Goal: Task Accomplishment & Management: Complete application form

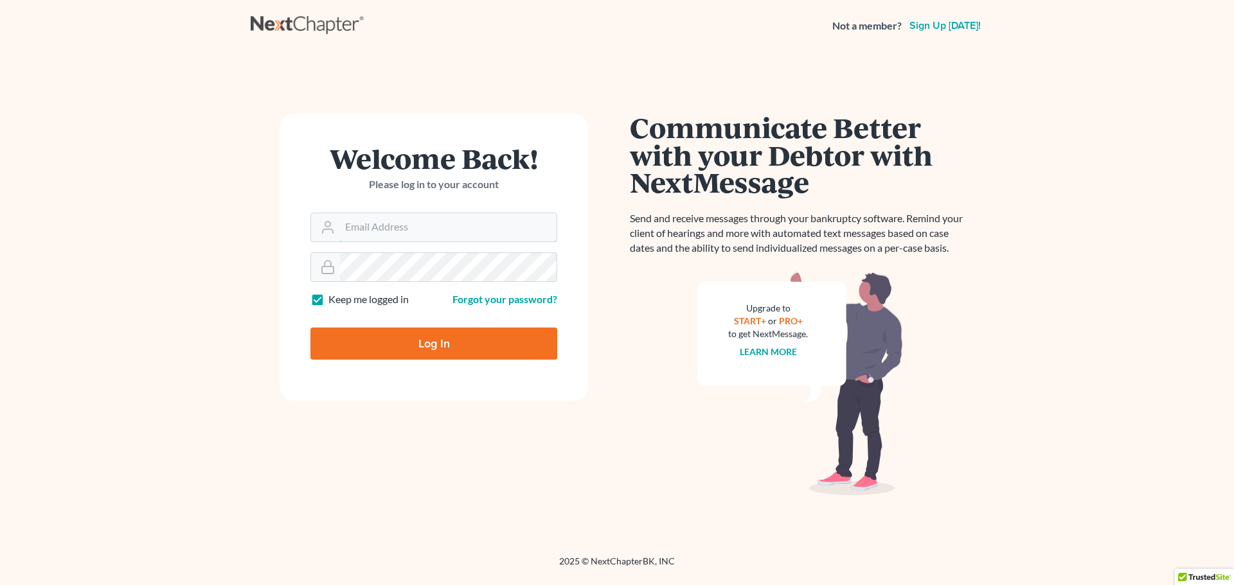
type input "info@klrassociates.com"
click at [447, 343] on input "Log In" at bounding box center [433, 344] width 247 height 32
type input "Thinking..."
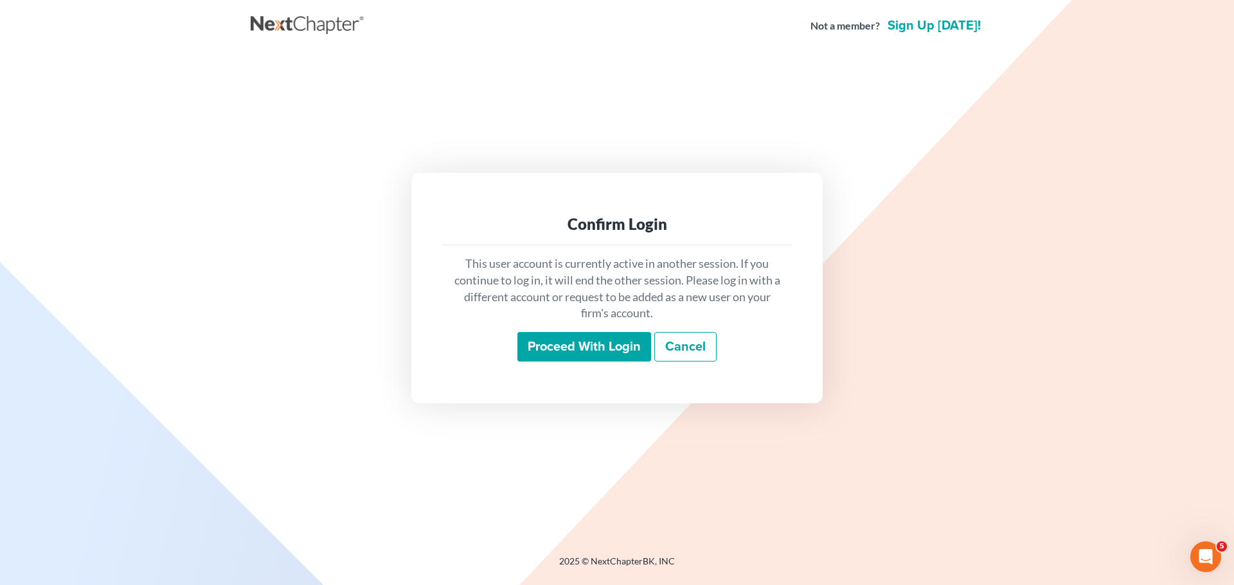
click at [590, 341] on input "Proceed with login" at bounding box center [584, 347] width 134 height 30
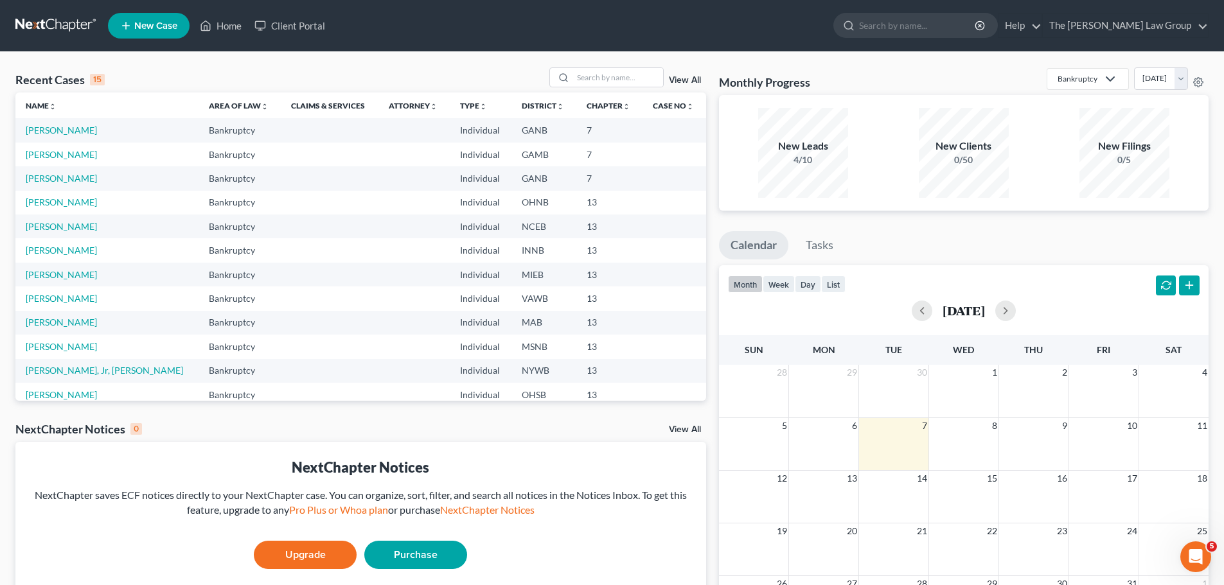
click at [157, 28] on span "New Case" at bounding box center [155, 26] width 43 height 10
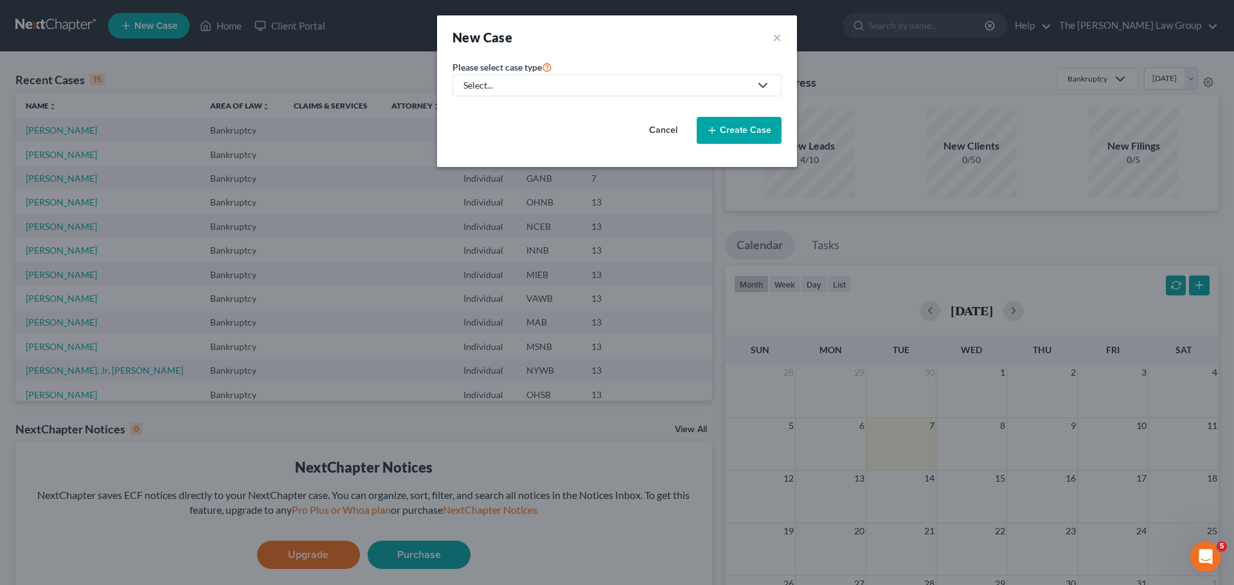
click at [596, 91] on div "Select..." at bounding box center [606, 85] width 287 height 13
click at [477, 109] on div "Bankruptcy" at bounding box center [490, 111] width 50 height 13
select select "19"
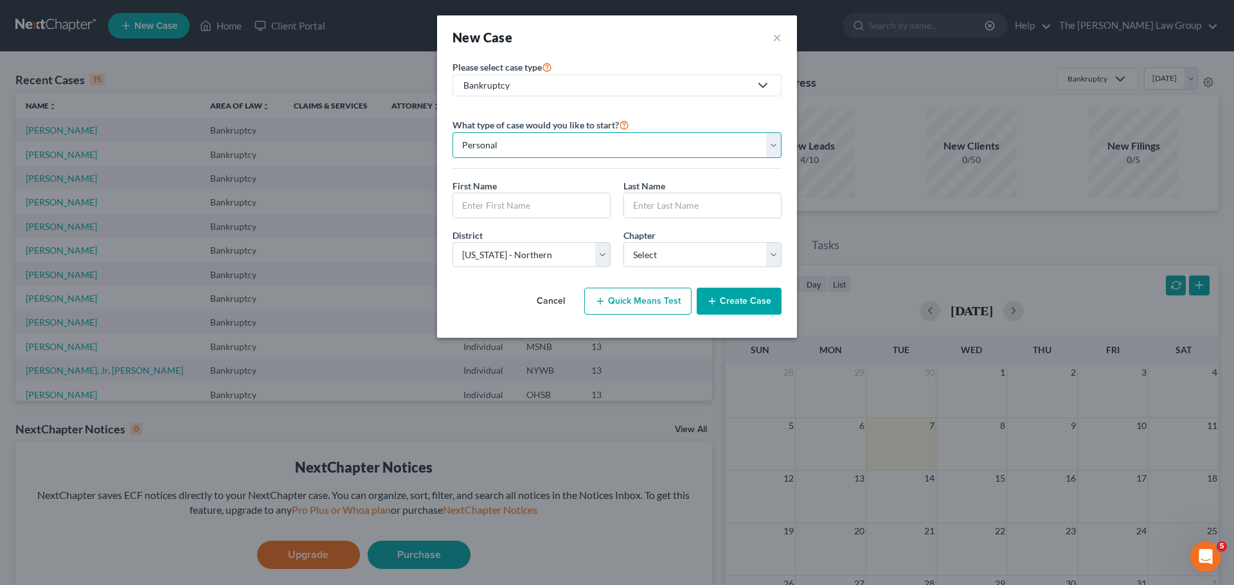
click at [702, 144] on select "Personal Business" at bounding box center [616, 145] width 329 height 26
click at [452, 132] on select "Personal Business" at bounding box center [616, 145] width 329 height 26
click at [532, 209] on input "text" at bounding box center [531, 205] width 157 height 24
type input "a"
type input "[PERSON_NAME]"
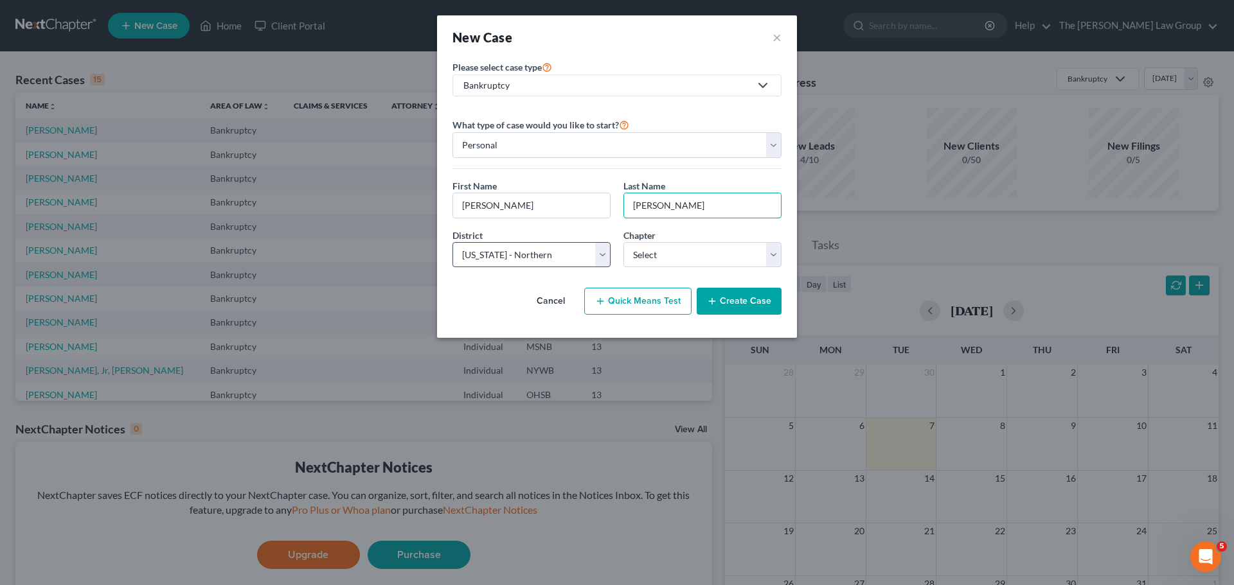
type input "[PERSON_NAME]"
click at [584, 251] on select "Select [US_STATE] - [GEOGRAPHIC_DATA] [US_STATE] - [GEOGRAPHIC_DATA][US_STATE] …" at bounding box center [531, 255] width 158 height 26
select select "42"
click at [452, 242] on select "Select [US_STATE] - [GEOGRAPHIC_DATA] [US_STATE] - [GEOGRAPHIC_DATA][US_STATE] …" at bounding box center [531, 255] width 158 height 26
click at [691, 252] on select "Select 7 11 12 13" at bounding box center [702, 255] width 158 height 26
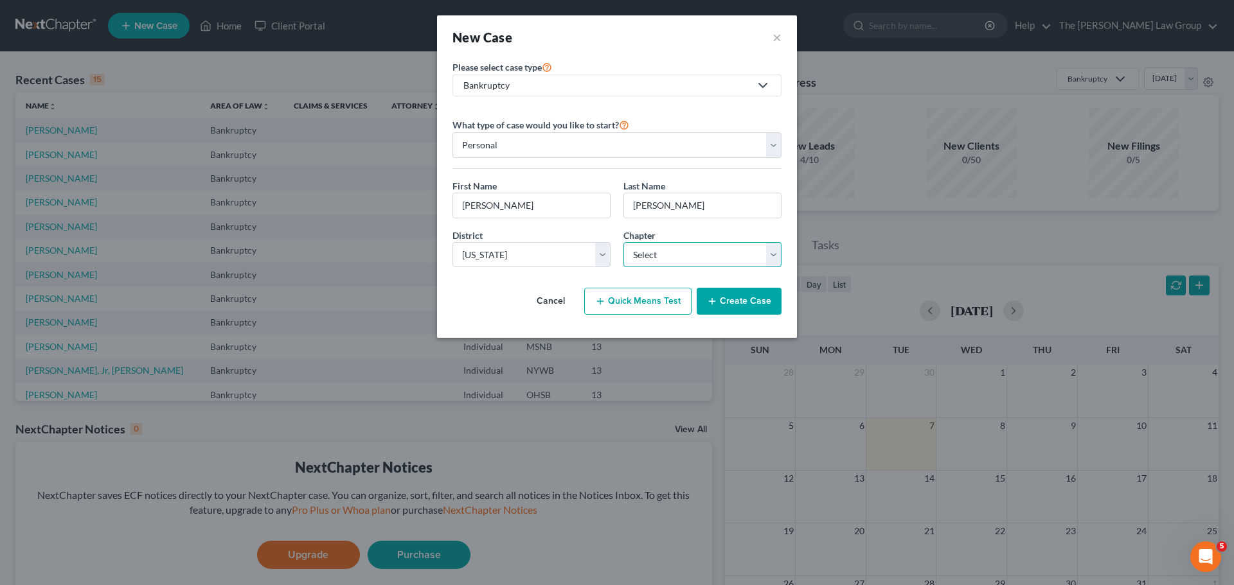
select select "3"
click at [623, 242] on select "Select 7 11 12 13" at bounding box center [702, 255] width 158 height 26
click at [732, 290] on button "Create Case" at bounding box center [738, 301] width 85 height 27
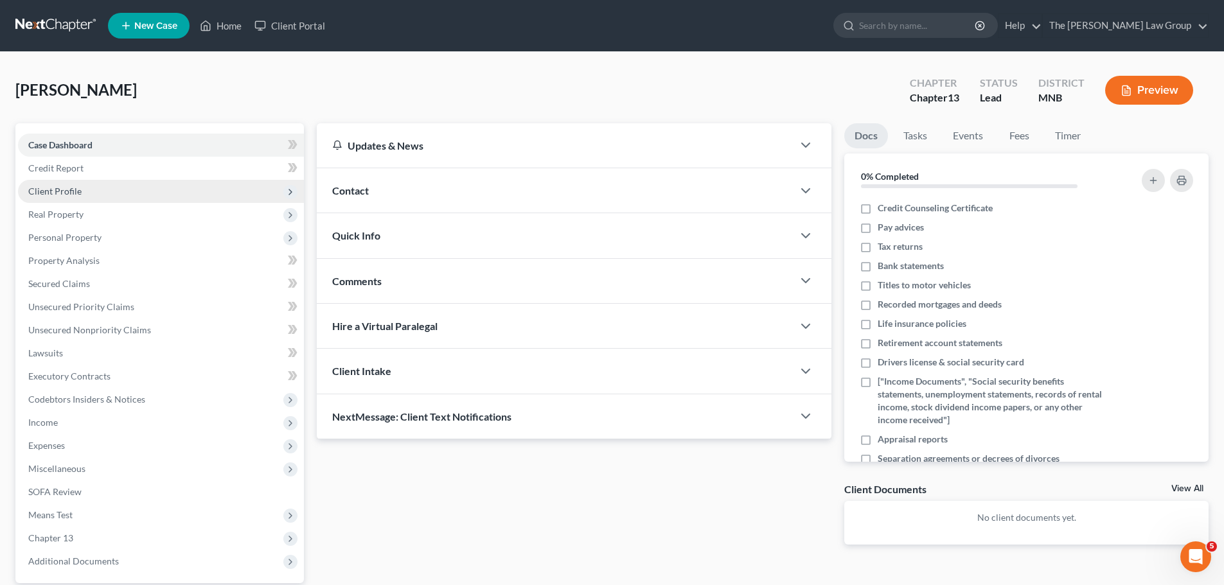
click at [67, 180] on span "Client Profile" at bounding box center [161, 191] width 286 height 23
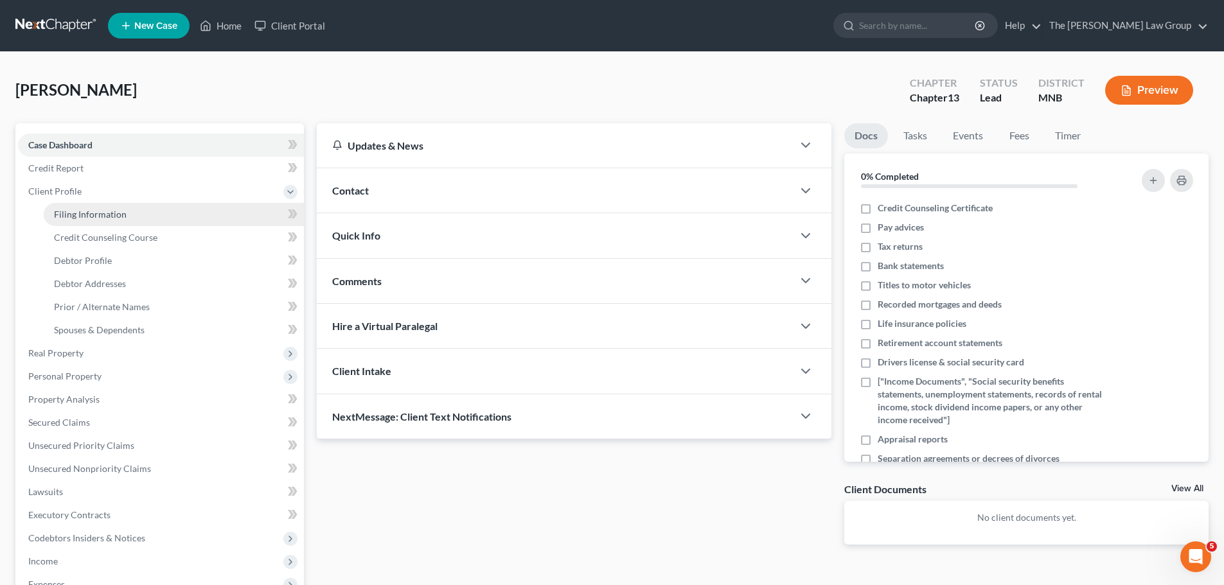
click at [100, 209] on span "Filing Information" at bounding box center [90, 214] width 73 height 11
select select "1"
select select "0"
select select "3"
select select "42"
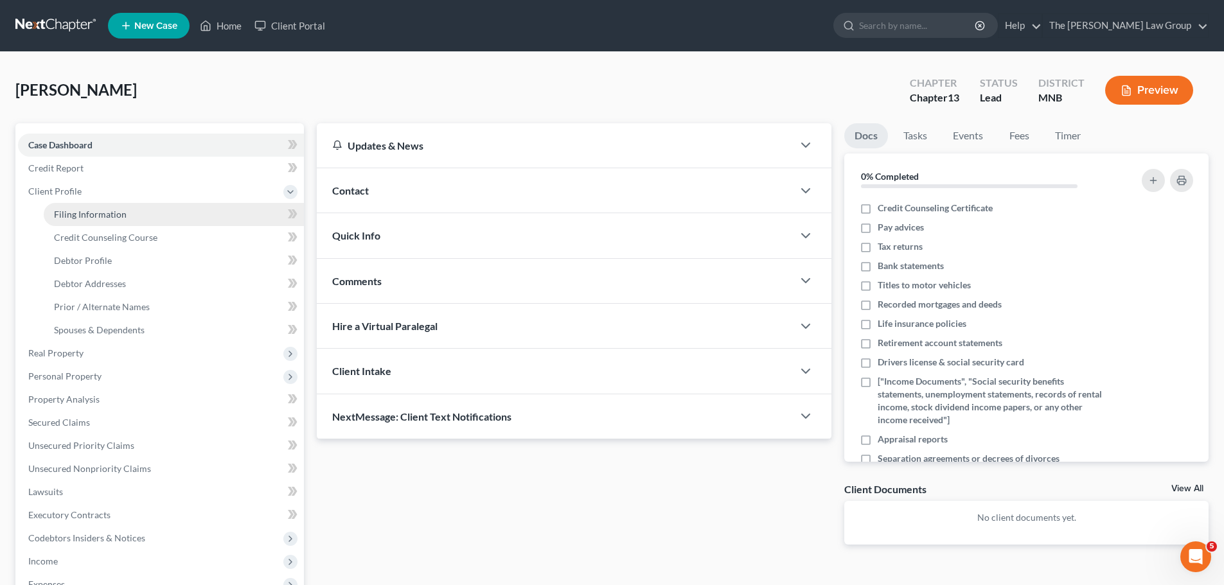
select select "24"
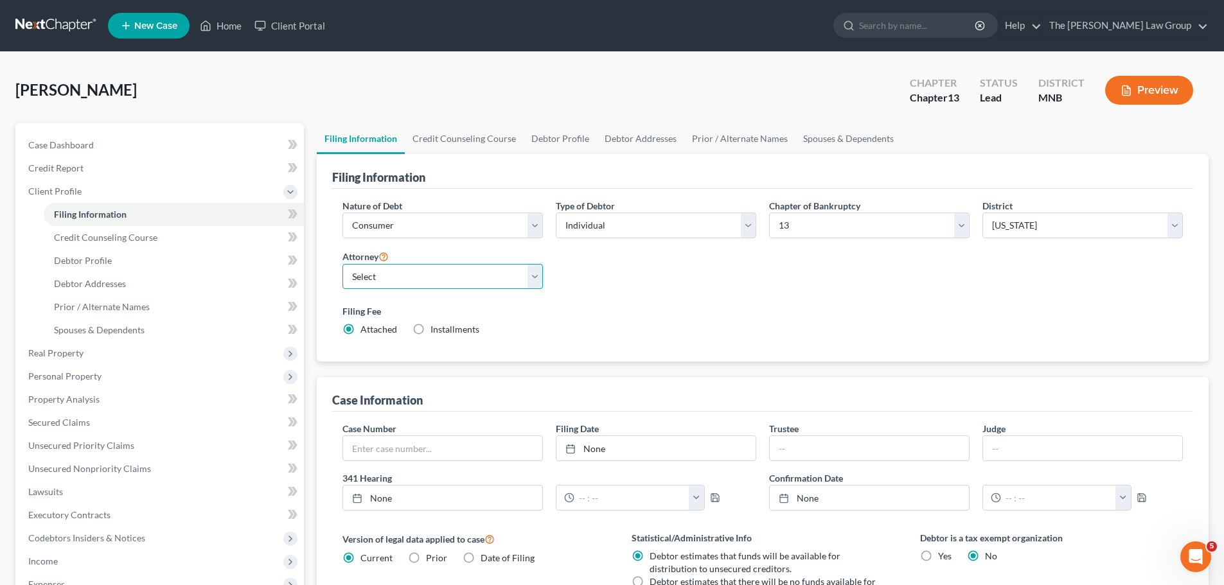
click at [482, 276] on select "Select [PERSON_NAME] - GANB" at bounding box center [442, 277] width 200 height 26
click at [430, 333] on label "Installments Installments" at bounding box center [454, 329] width 49 height 13
click at [436, 332] on input "Installments Installments" at bounding box center [440, 327] width 8 height 8
radio input "true"
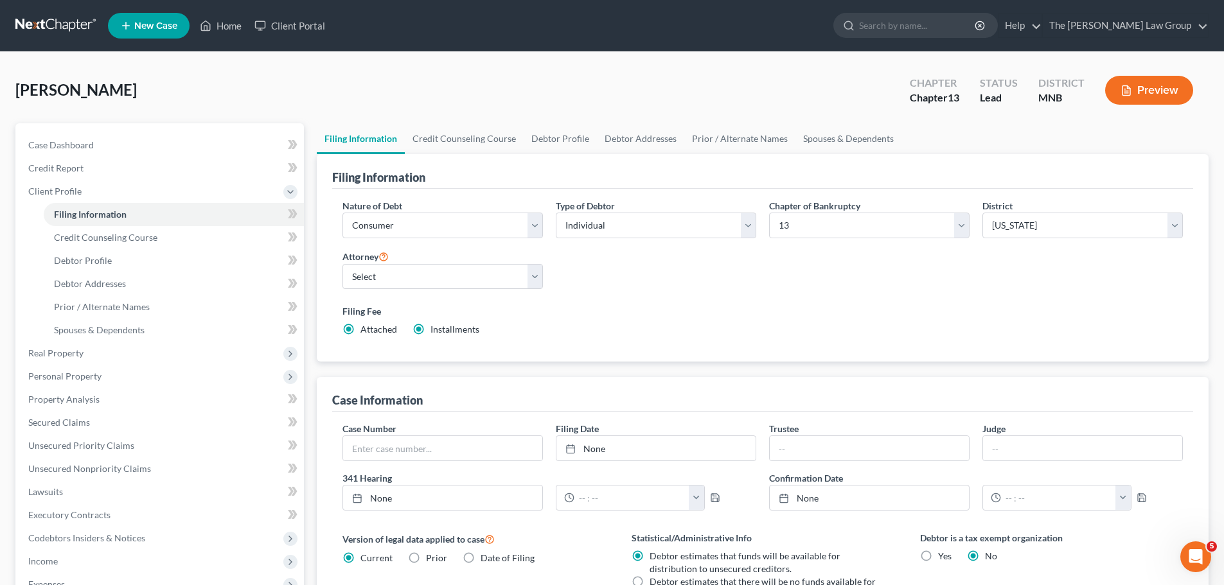
radio input "false"
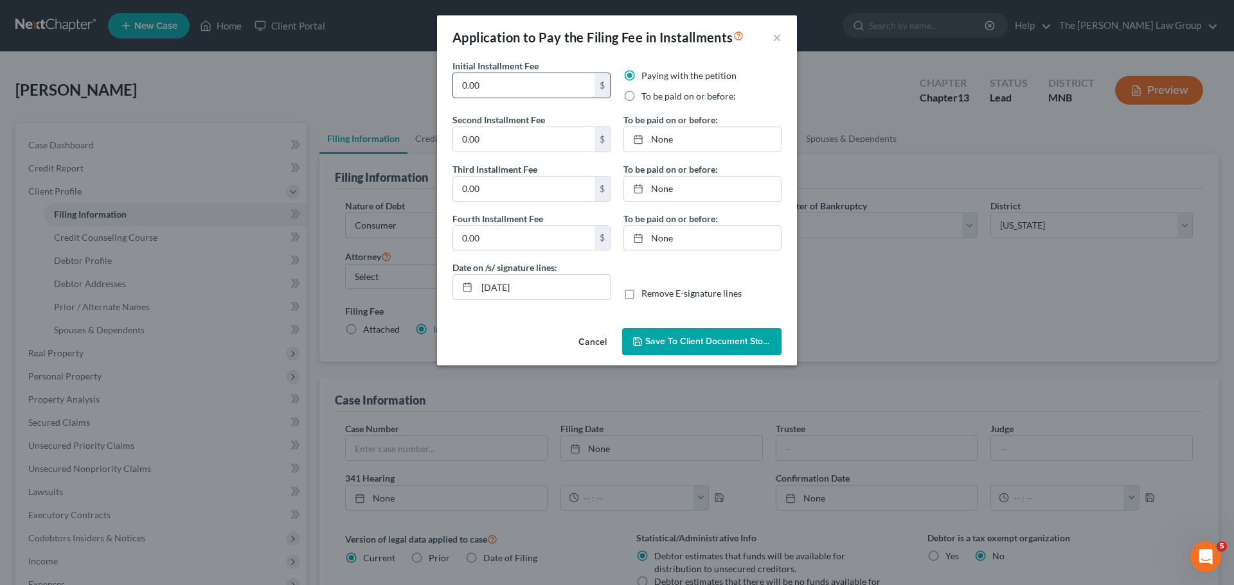
click at [547, 84] on input "0.00" at bounding box center [523, 85] width 141 height 24
type input "78.25"
click at [641, 94] on label "To be paid on or before:" at bounding box center [688, 96] width 94 height 13
click at [646, 94] on input "To be paid on or before:" at bounding box center [650, 94] width 8 height 8
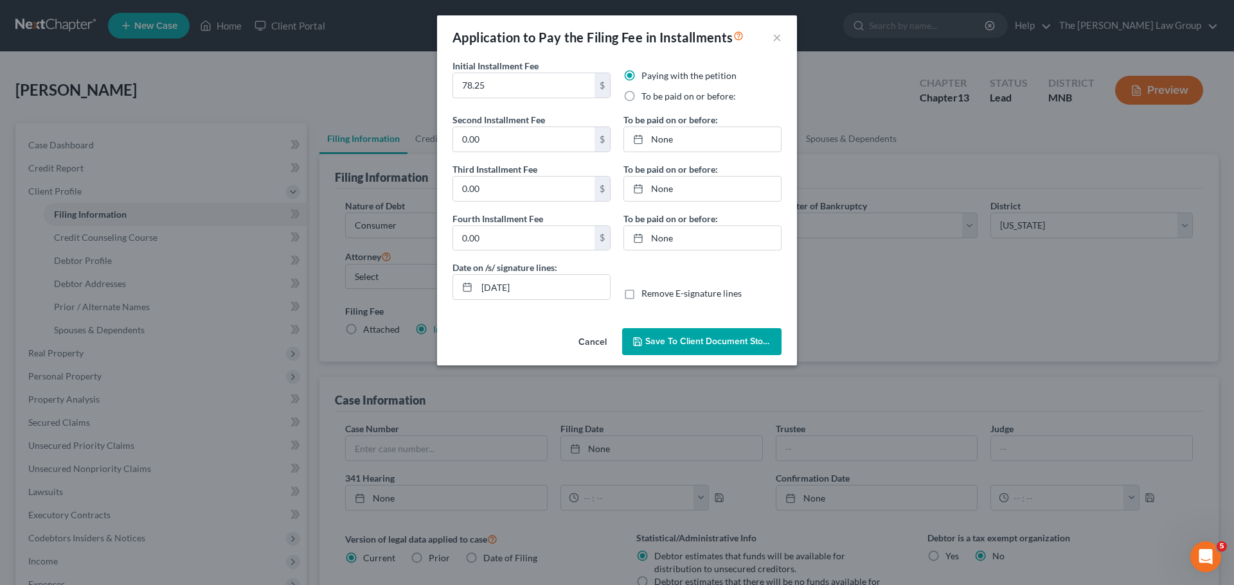
radio input "true"
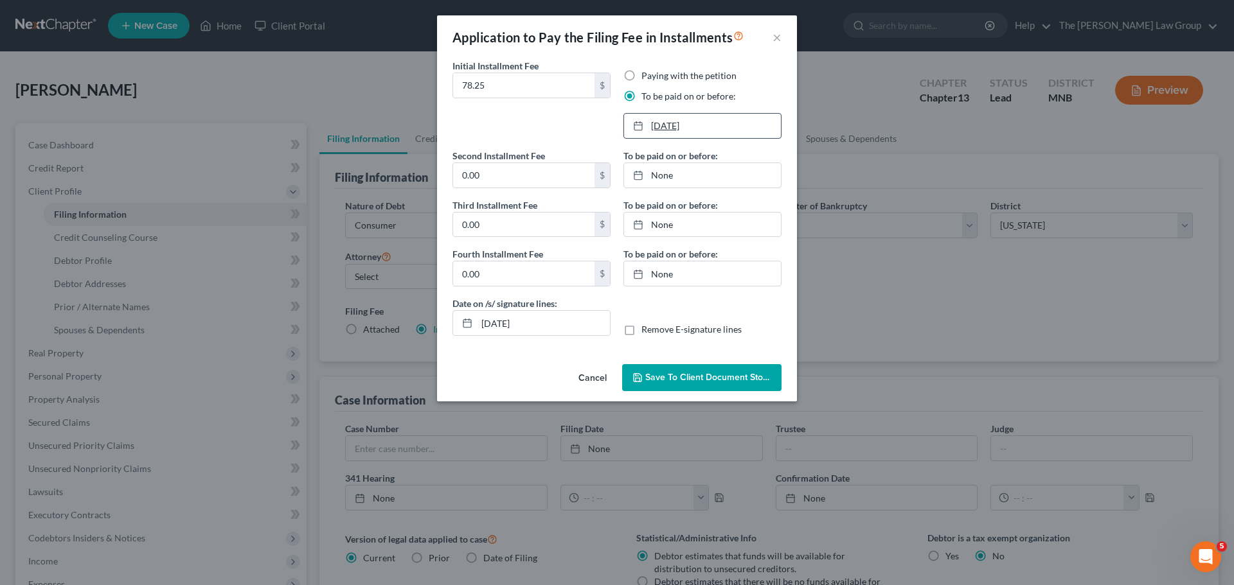
click at [670, 130] on link "[DATE]" at bounding box center [702, 126] width 157 height 24
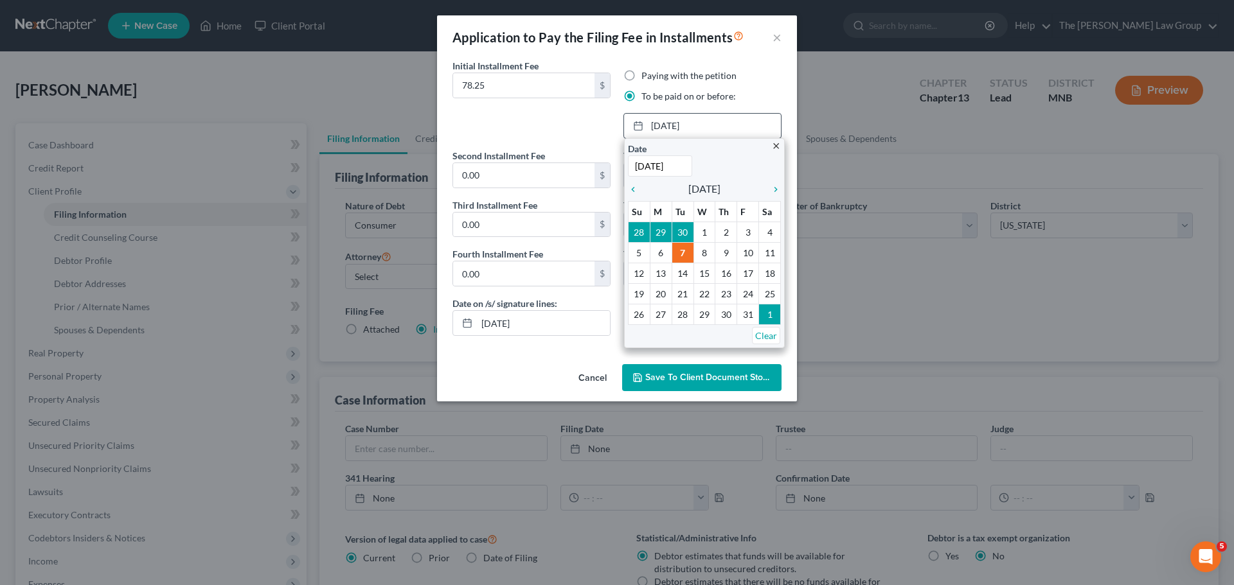
click at [641, 163] on input "[DATE]" at bounding box center [660, 165] width 64 height 21
type input "[DATE]"
click at [547, 136] on div "Initial Installment Fee 78.25 $" at bounding box center [531, 104] width 171 height 90
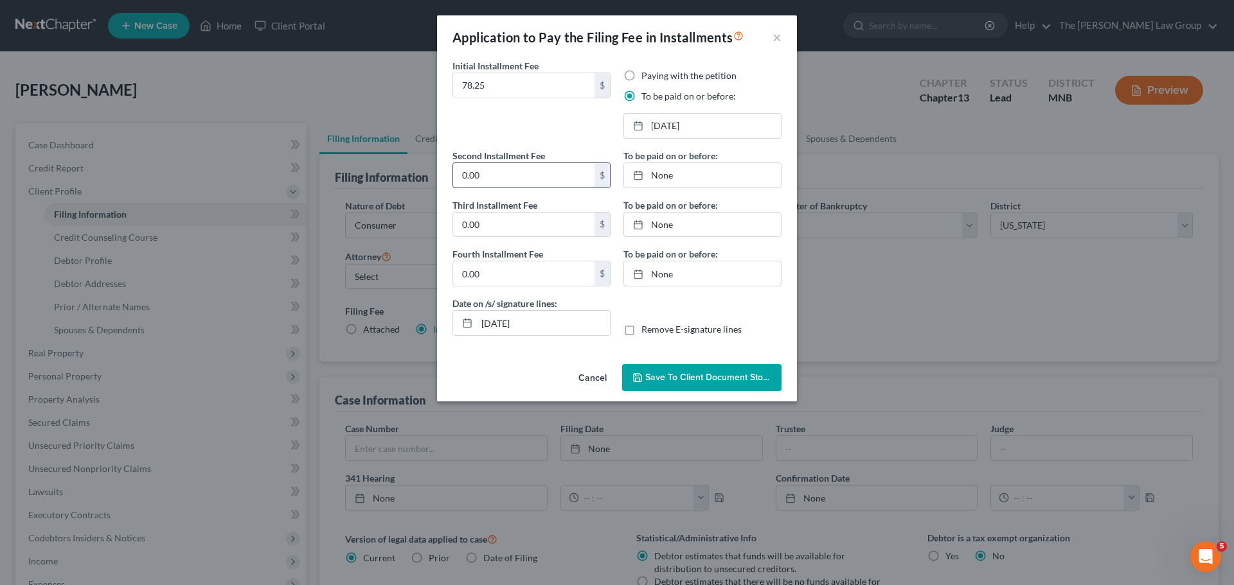
click at [525, 170] on input "0.00" at bounding box center [523, 175] width 141 height 24
type input "78.25"
click at [660, 170] on link "None" at bounding box center [702, 175] width 157 height 24
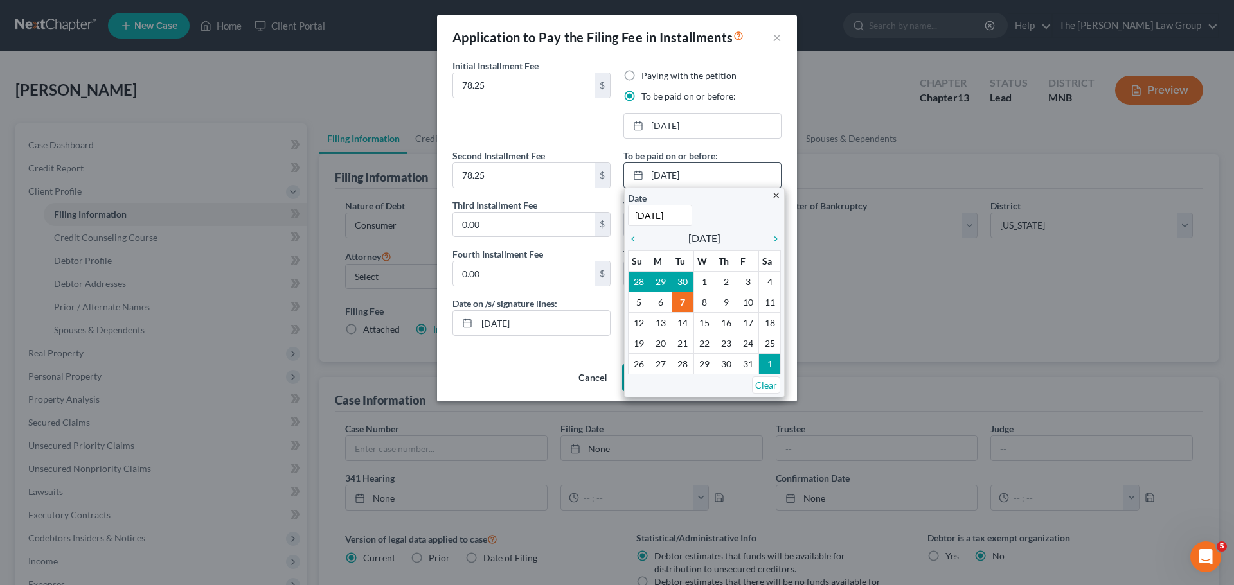
click at [645, 214] on input "[DATE]" at bounding box center [660, 215] width 64 height 21
type input "[DATE]"
click at [543, 229] on input "0.00" at bounding box center [523, 225] width 141 height 24
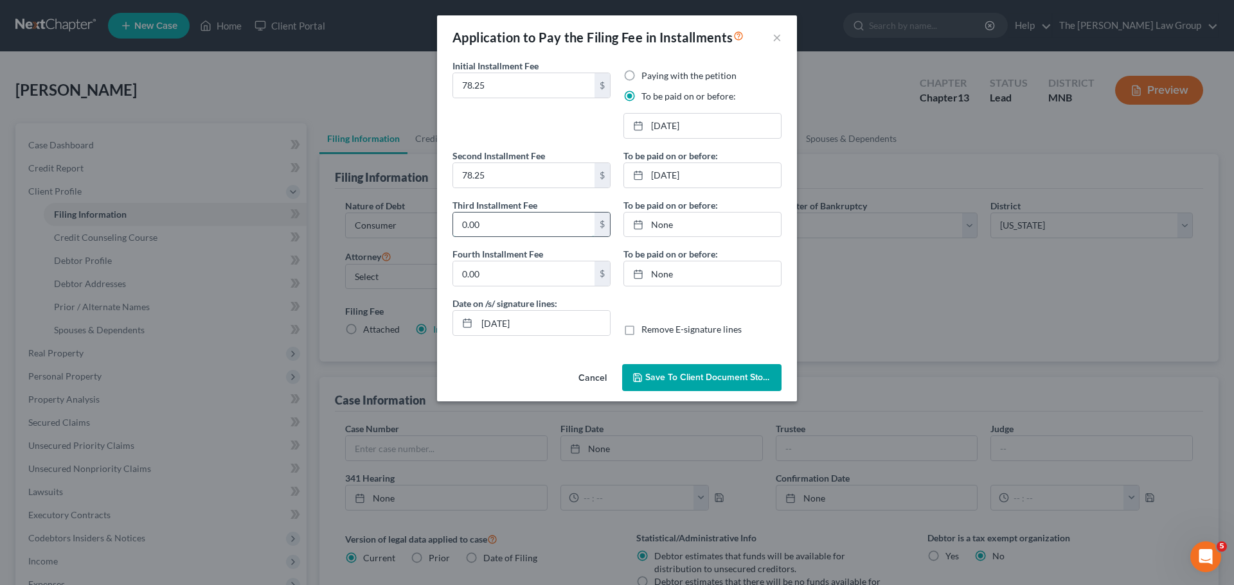
click at [543, 229] on input "0.00" at bounding box center [523, 225] width 141 height 24
type input "78.25"
click at [662, 227] on link "[DATE]" at bounding box center [702, 225] width 157 height 24
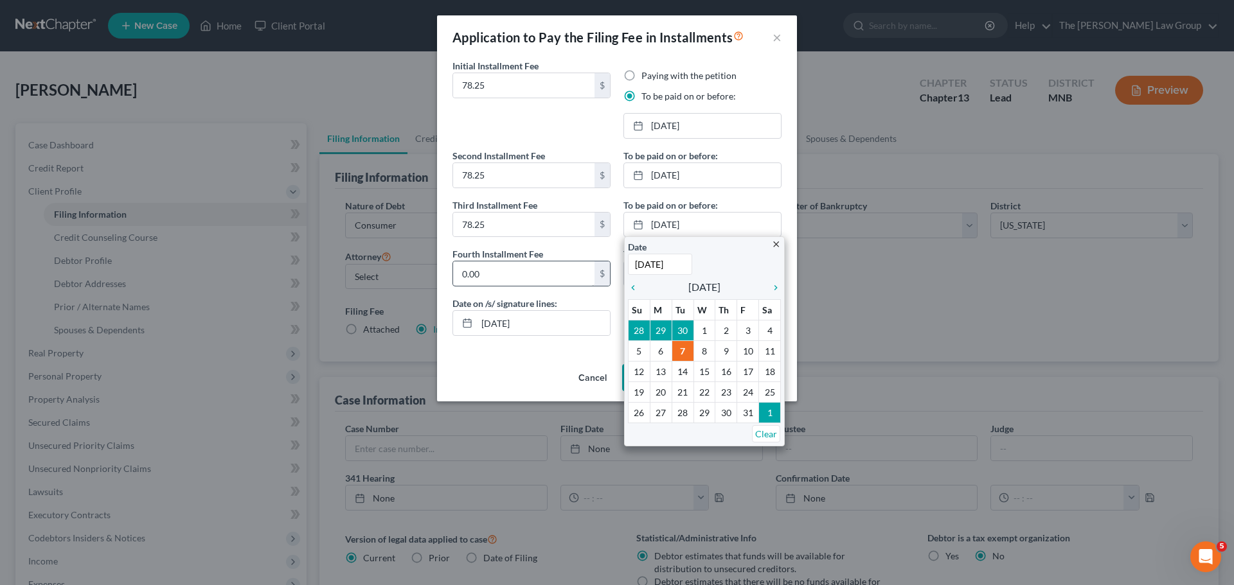
type input "[DATE]"
click at [554, 268] on input "0.00" at bounding box center [523, 273] width 141 height 24
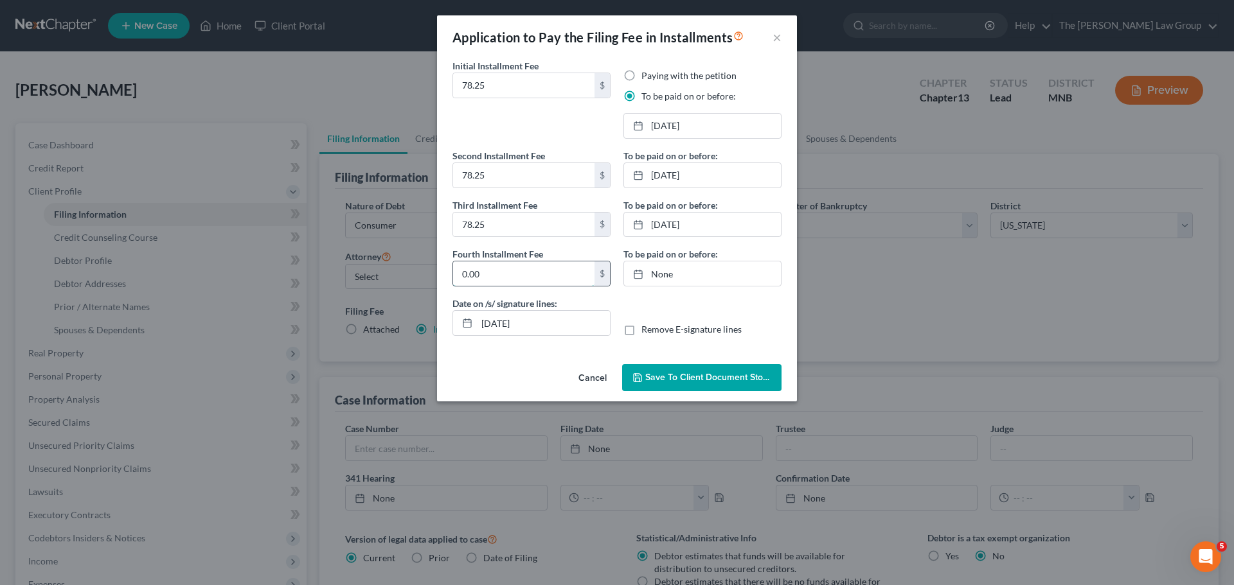
click at [554, 268] on input "0.00" at bounding box center [523, 273] width 141 height 24
type input "78.25"
click at [657, 292] on div "To be paid on or before: [DATE] close Date [DATE] Time 12:00 AM chevron_left [D…" at bounding box center [702, 223] width 171 height 148
click at [657, 270] on link "None" at bounding box center [702, 273] width 157 height 24
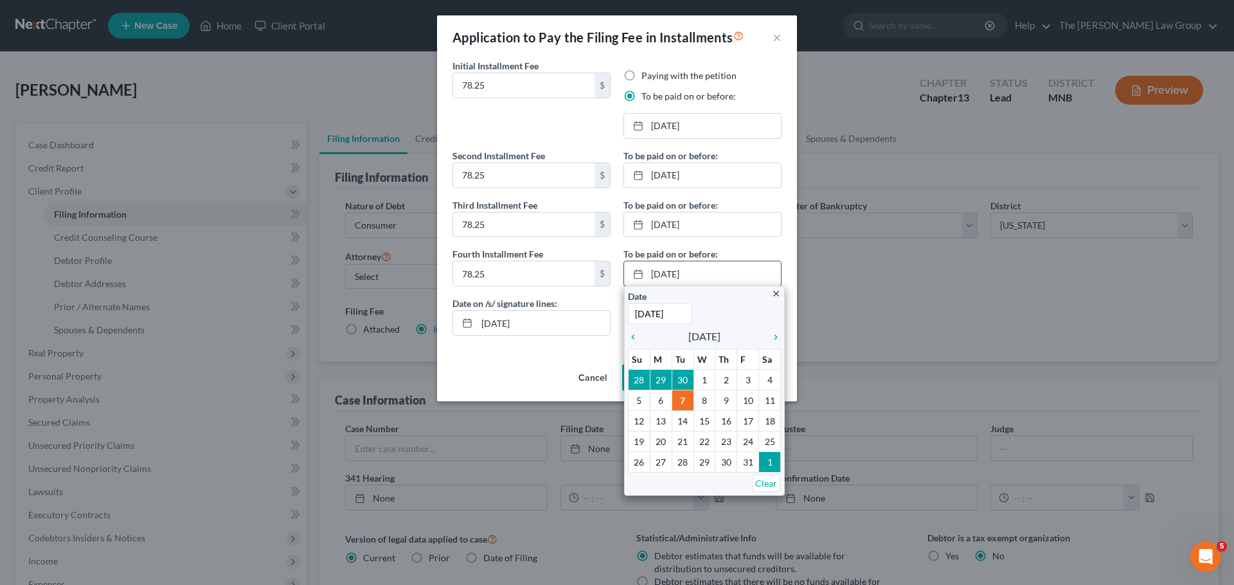
click at [643, 310] on input "[DATE]" at bounding box center [660, 313] width 64 height 21
click at [678, 315] on input "[DATE]" at bounding box center [660, 313] width 64 height 21
type input "[DATE]"
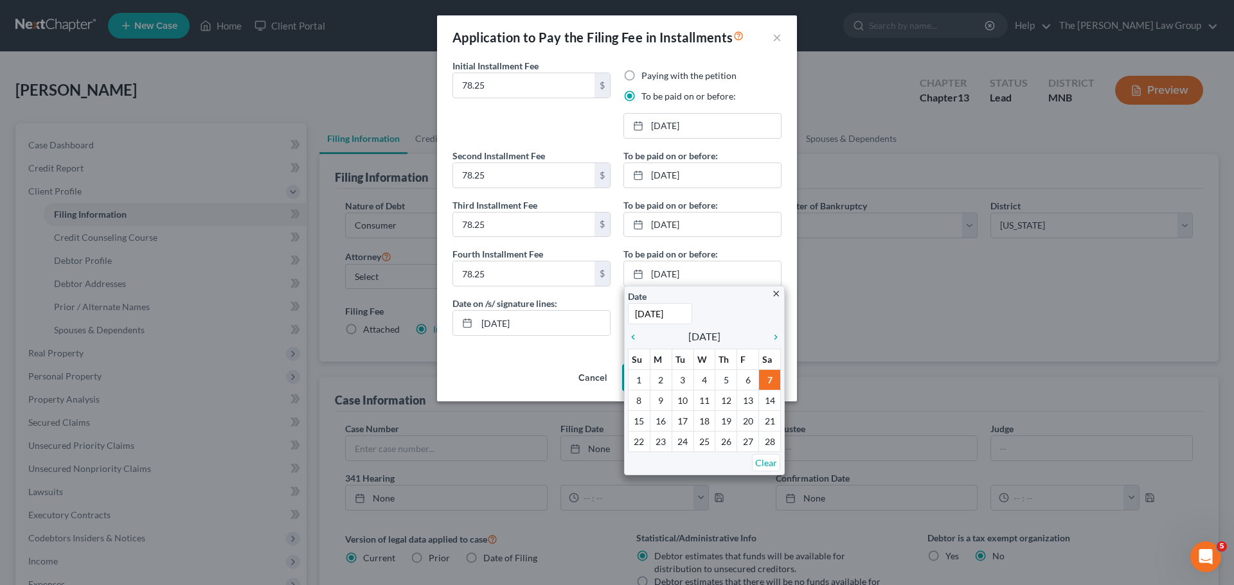
click at [571, 367] on button "Cancel" at bounding box center [592, 379] width 49 height 26
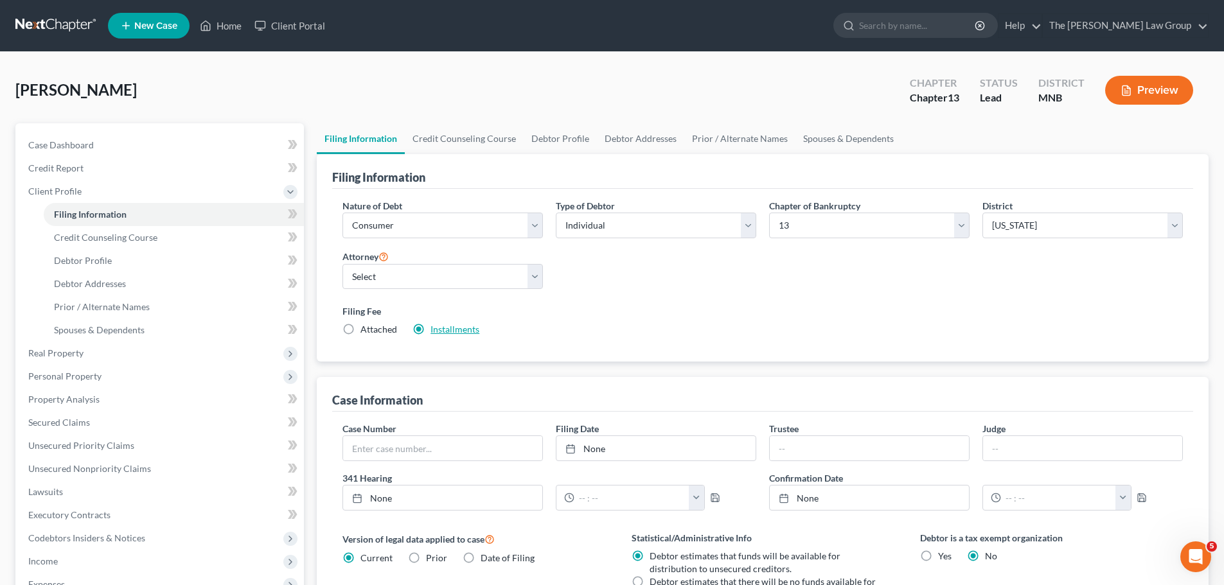
click at [471, 327] on link "Installments" at bounding box center [454, 329] width 49 height 11
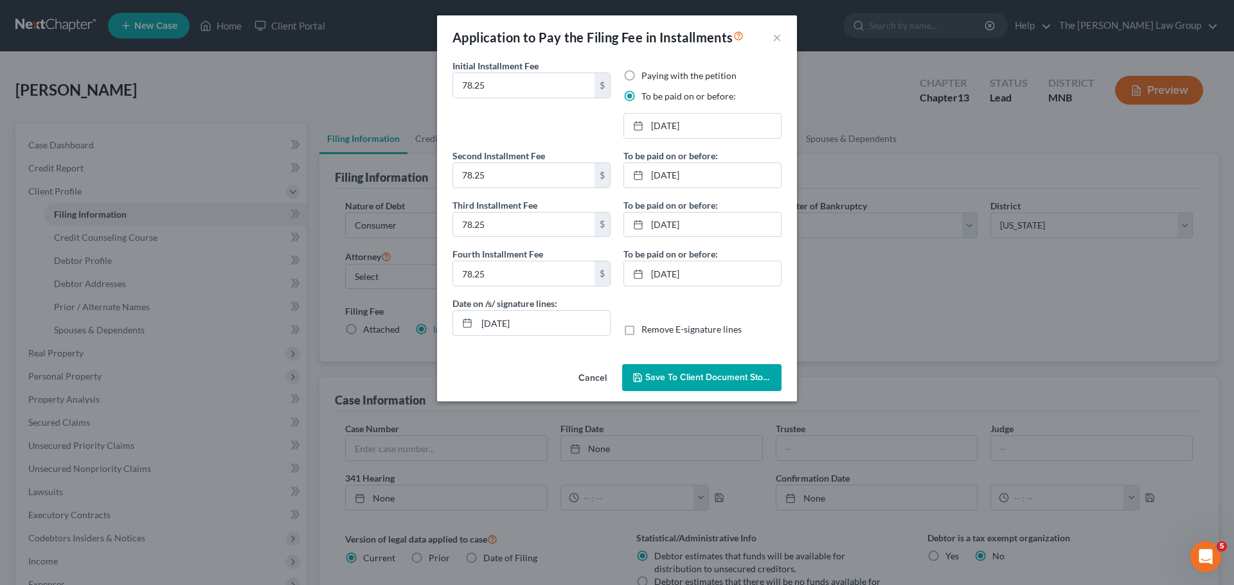
click at [641, 328] on label "Remove E-signature lines" at bounding box center [691, 329] width 100 height 13
click at [646, 328] on input "Remove E-signature lines" at bounding box center [650, 327] width 8 height 8
checkbox input "true"
click at [686, 373] on span "Save to Client Document Storage" at bounding box center [713, 377] width 136 height 11
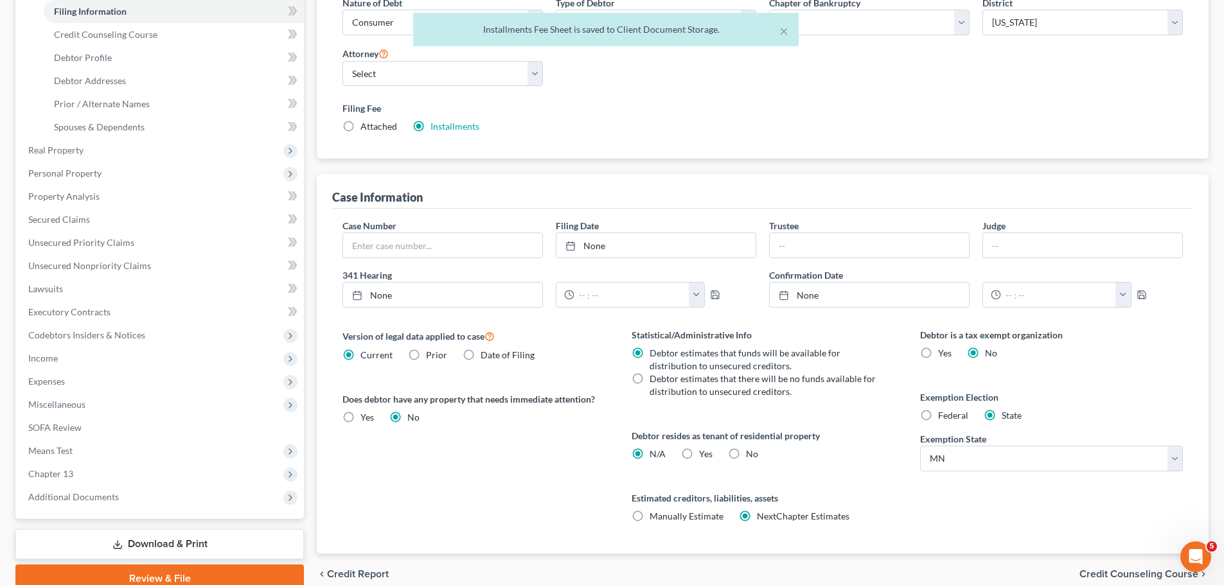
scroll to position [257, 0]
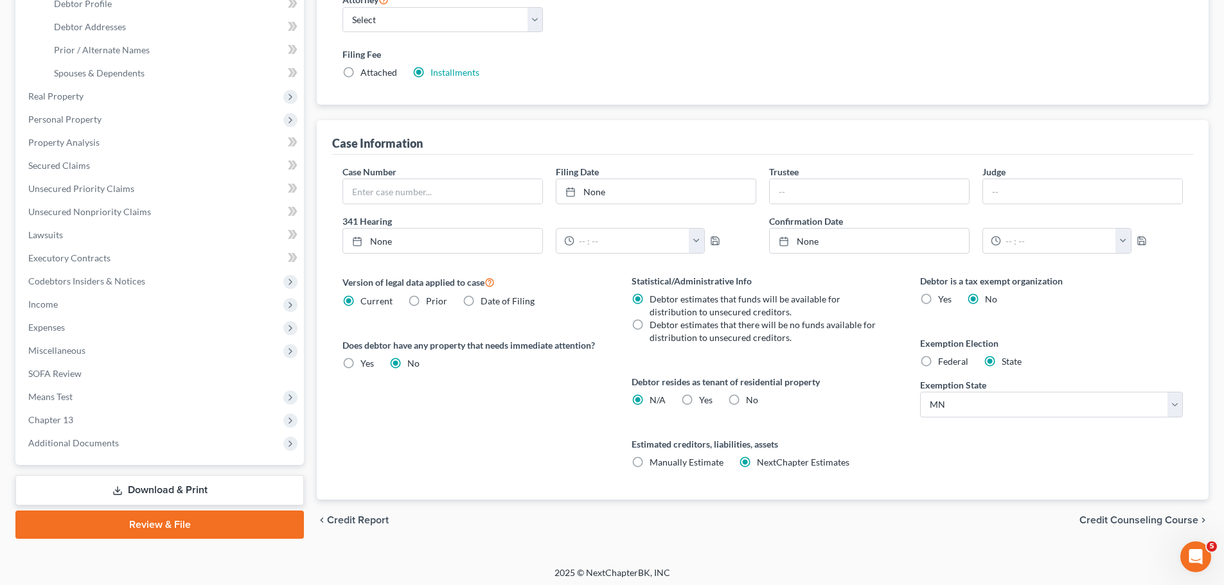
click at [650, 464] on label "Manually Estimate Manually Estimate" at bounding box center [687, 462] width 74 height 13
click at [655, 464] on input "Manually Estimate Manually Estimate" at bounding box center [659, 460] width 8 height 8
radio input "true"
radio input "false"
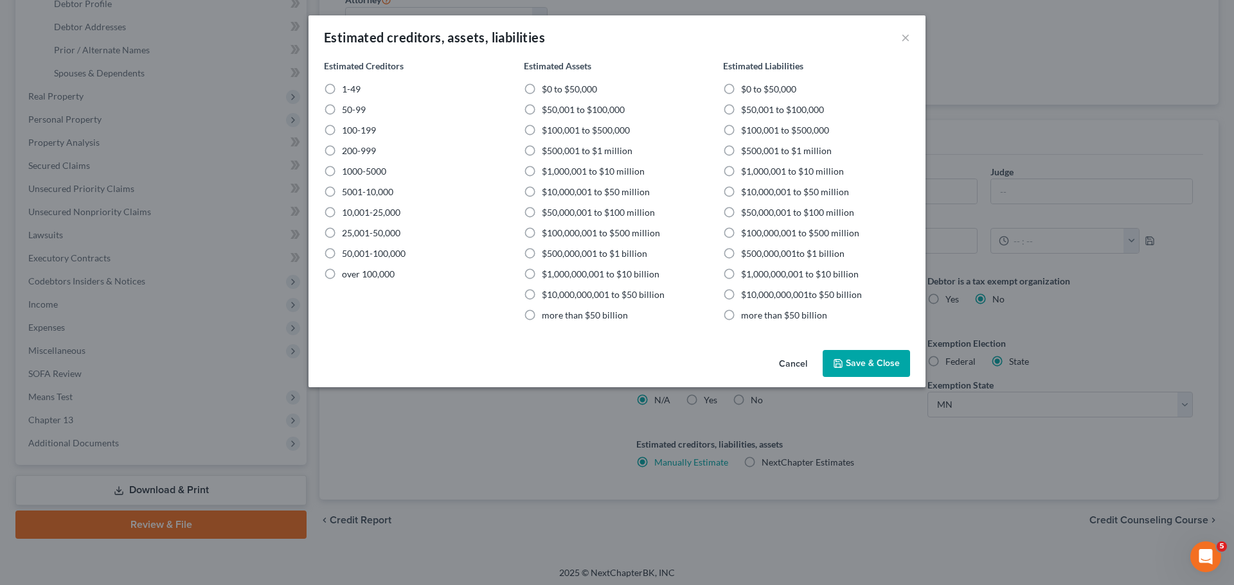
click at [342, 85] on label "1-49" at bounding box center [351, 89] width 19 height 13
click at [347, 85] on input "1-49" at bounding box center [351, 87] width 8 height 8
radio input "true"
click at [542, 108] on label "$50,001 to $100,000" at bounding box center [583, 109] width 83 height 13
click at [547, 108] on input "$50,001 to $100,000" at bounding box center [551, 107] width 8 height 8
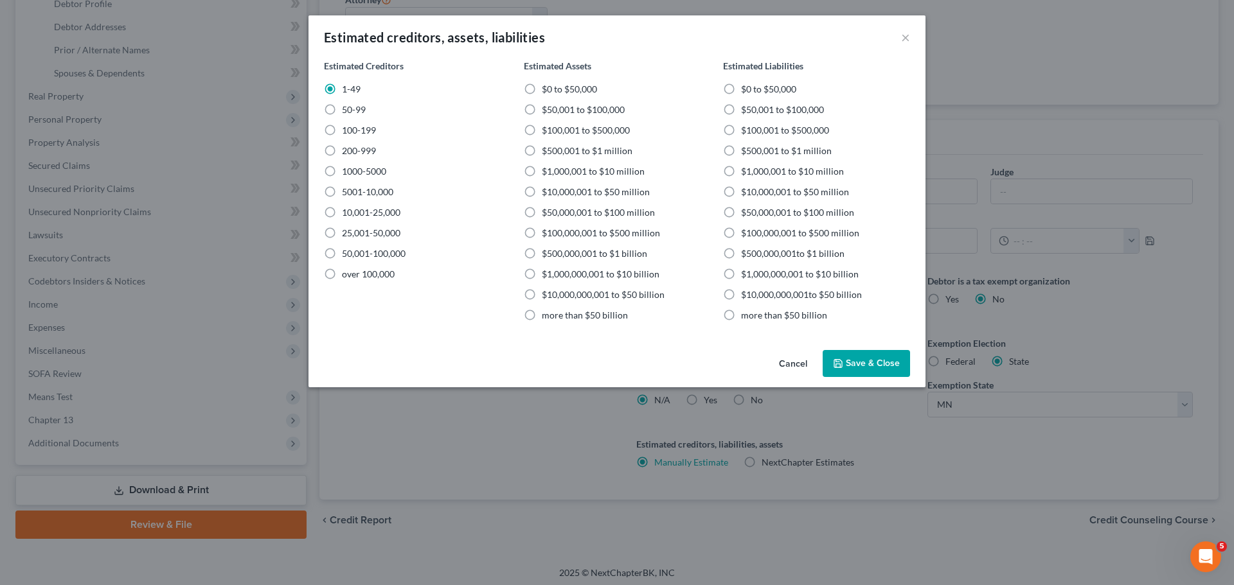
radio input "true"
click at [741, 130] on label "$100,001 to $500,000" at bounding box center [785, 130] width 88 height 13
click at [746, 130] on input "$100,001 to $500,000" at bounding box center [750, 128] width 8 height 8
radio input "true"
click at [869, 357] on button "Save & Close" at bounding box center [865, 363] width 87 height 27
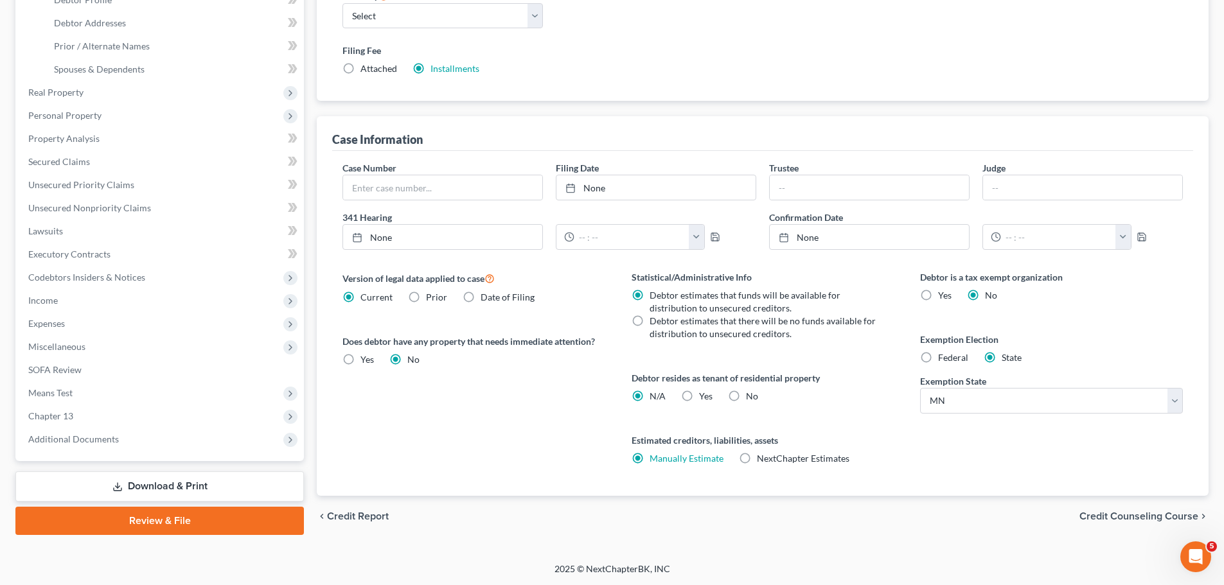
scroll to position [261, 0]
click at [650, 322] on label "Debtor estimates that there will be no funds available for distribution to unse…" at bounding box center [764, 327] width 229 height 26
click at [655, 322] on input "Debtor estimates that there will be no funds available for distribution to unse…" at bounding box center [659, 318] width 8 height 8
radio input "true"
radio input "false"
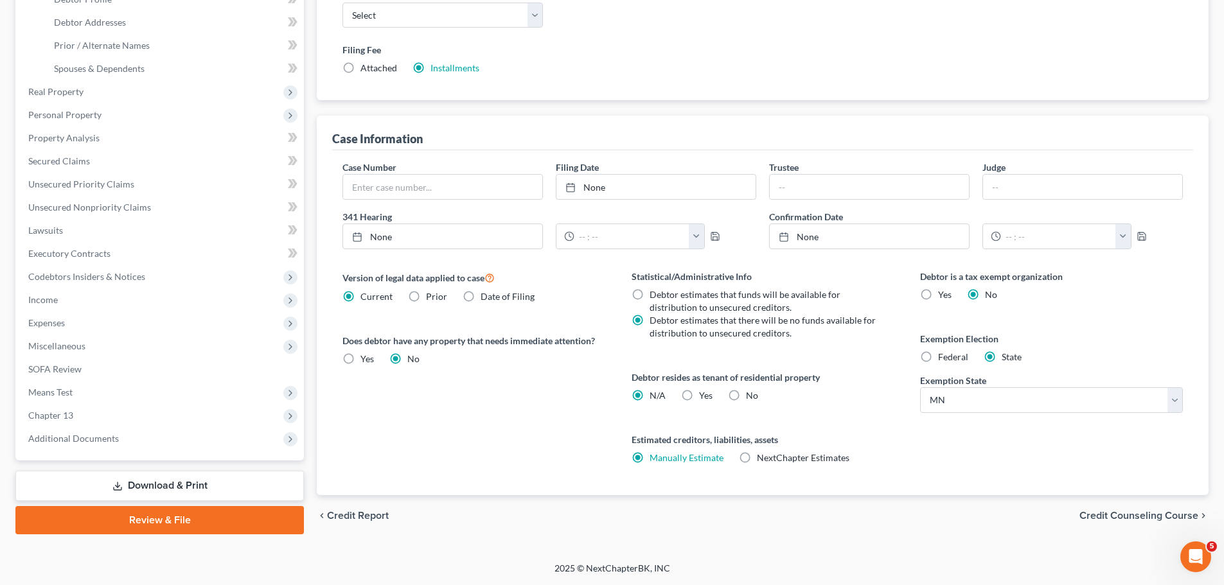
click at [1134, 511] on span "Credit Counseling Course" at bounding box center [1138, 516] width 119 height 10
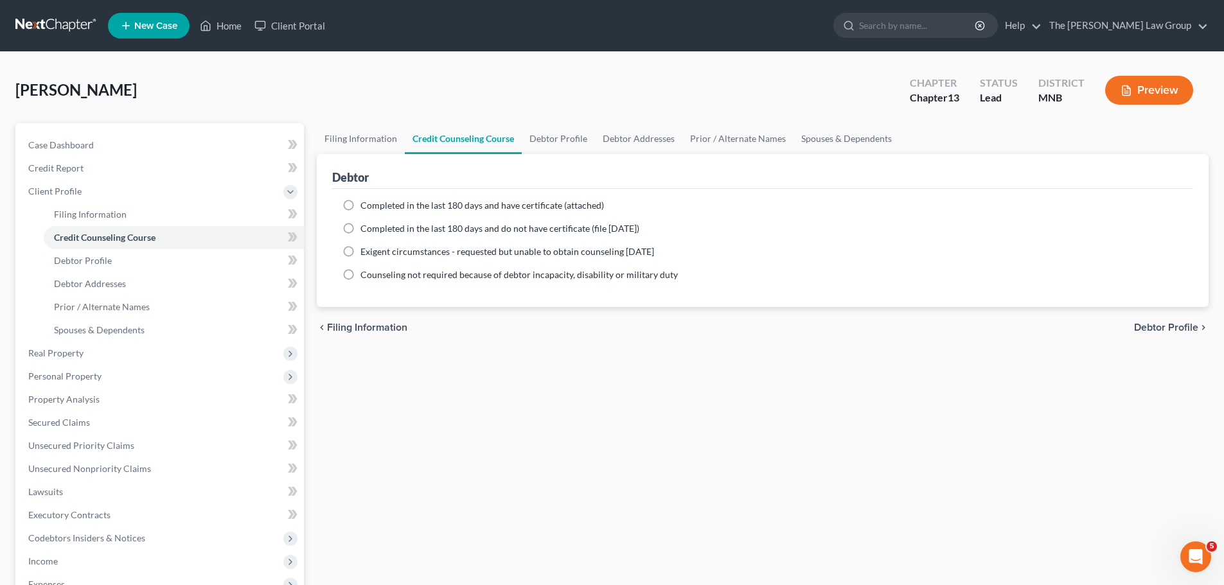
click at [360, 229] on label "Completed in the last 180 days and do not have certificate (file [DATE])" at bounding box center [499, 228] width 279 height 13
click at [366, 229] on input "Completed in the last 180 days and do not have certificate (file [DATE])" at bounding box center [370, 226] width 8 height 8
radio input "true"
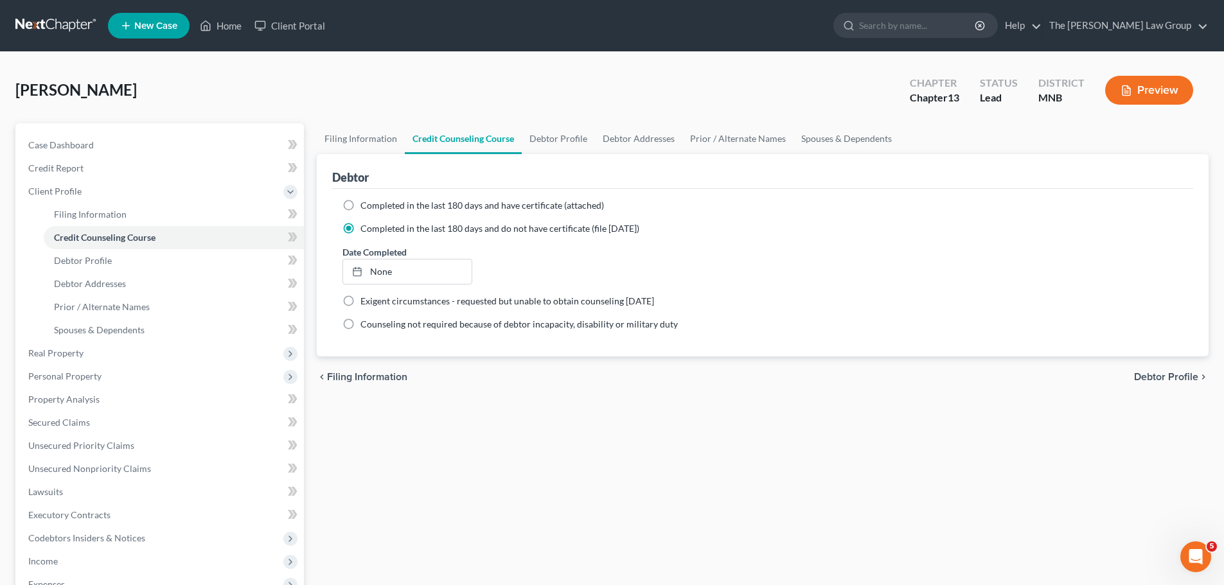
click at [1151, 380] on span "Debtor Profile" at bounding box center [1166, 377] width 64 height 10
select select "0"
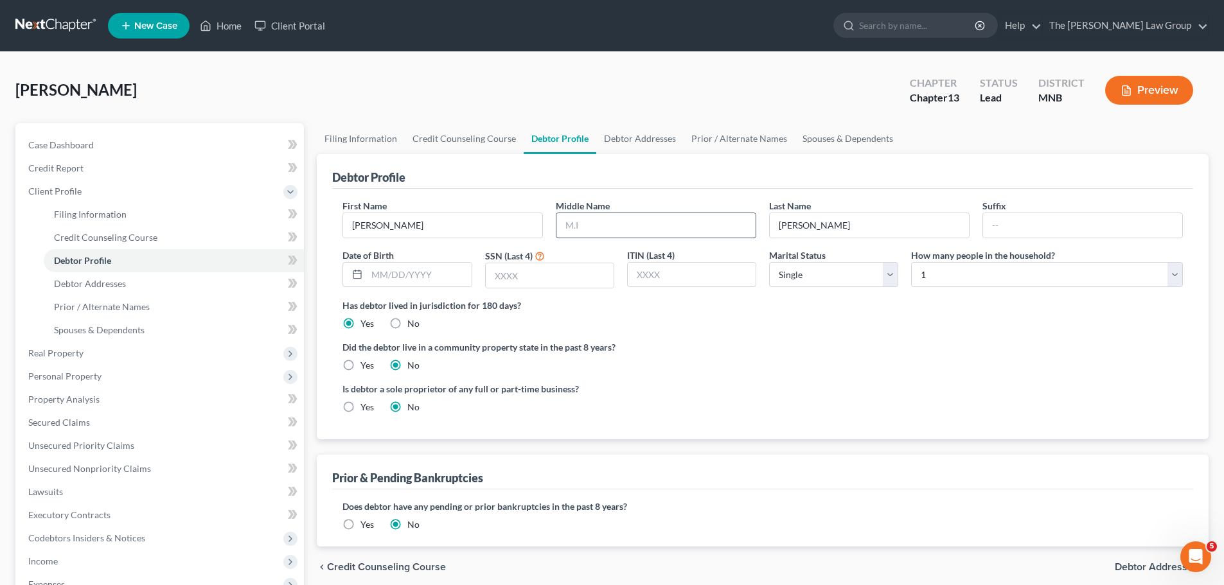
click at [666, 236] on input "text" at bounding box center [655, 225] width 199 height 24
type input "M"
click at [550, 272] on input "text" at bounding box center [550, 275] width 128 height 24
type input "5425"
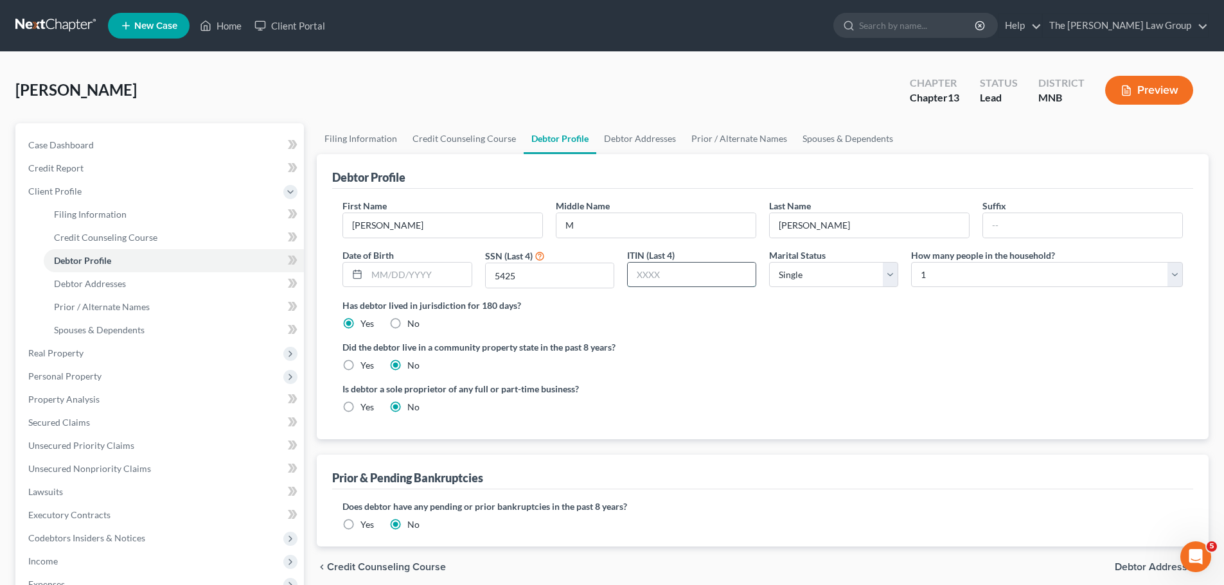
click at [646, 267] on input "text" at bounding box center [692, 275] width 128 height 24
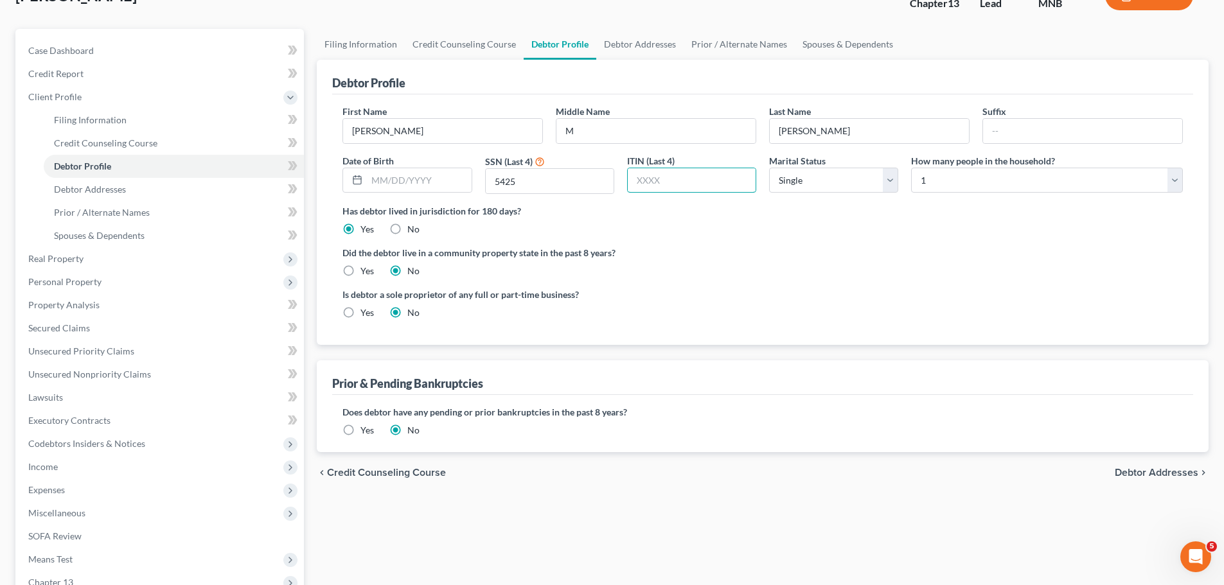
scroll to position [128, 0]
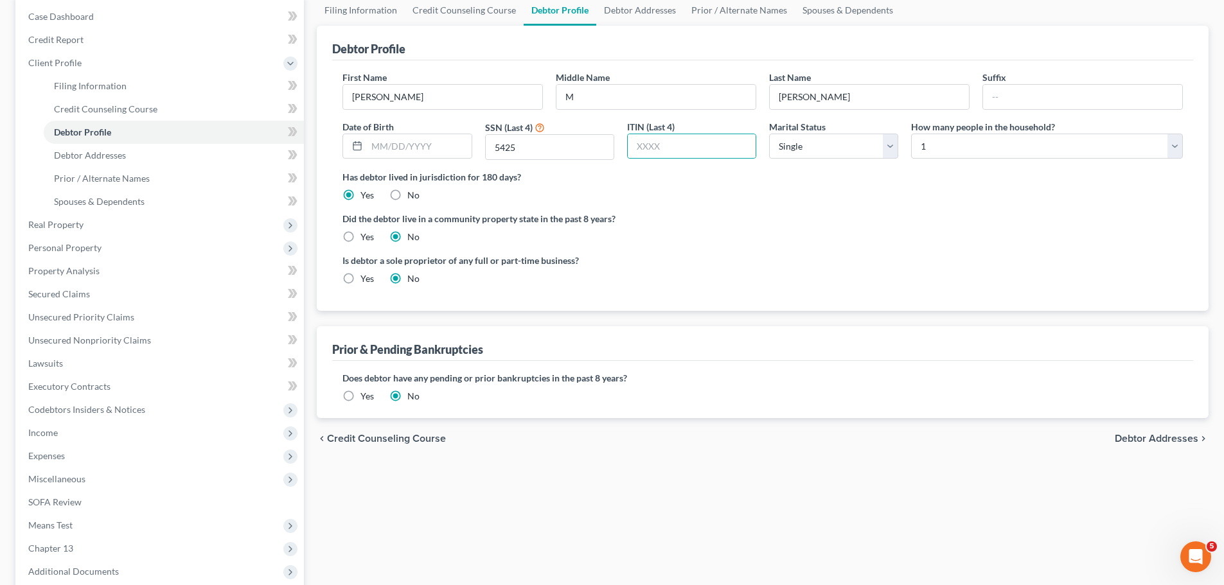
click at [1138, 436] on span "Debtor Addresses" at bounding box center [1157, 439] width 84 height 10
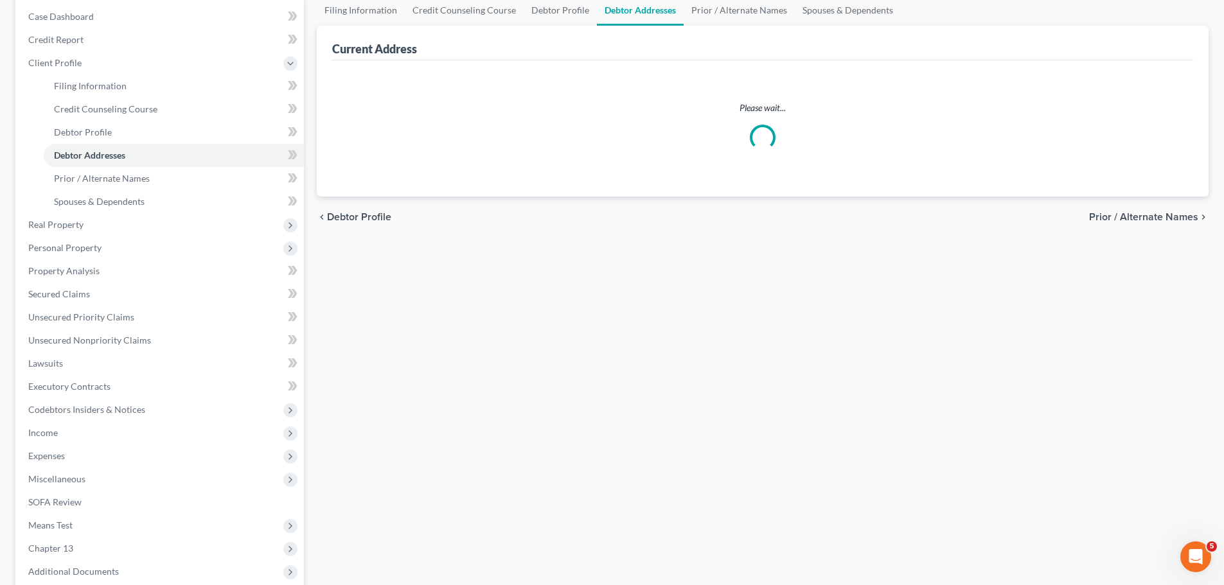
scroll to position [18, 0]
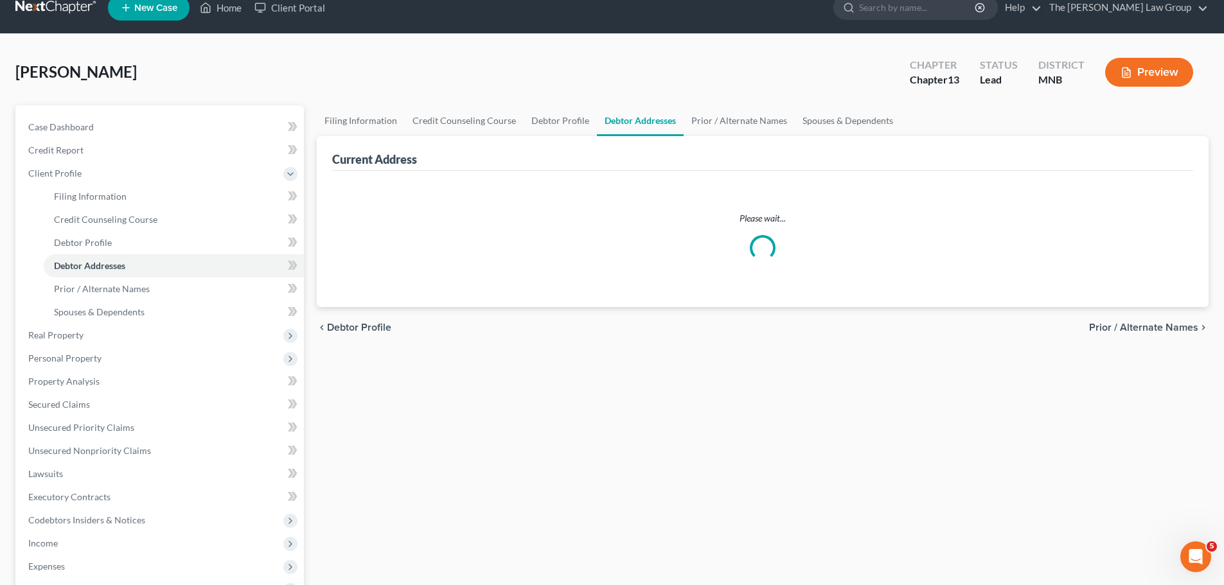
select select "0"
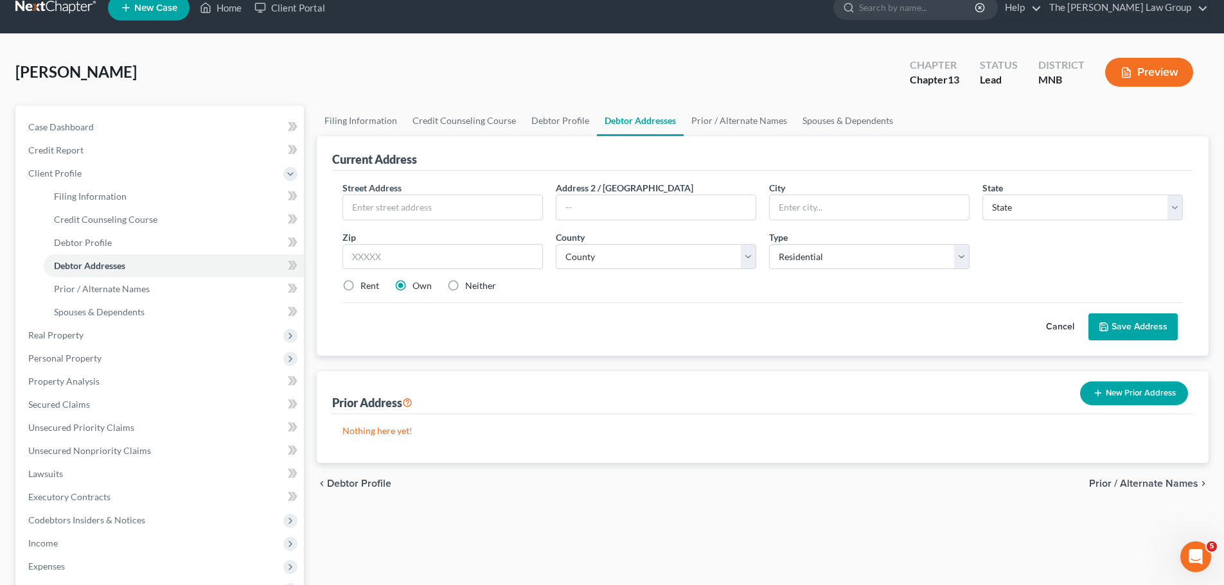
scroll to position [0, 0]
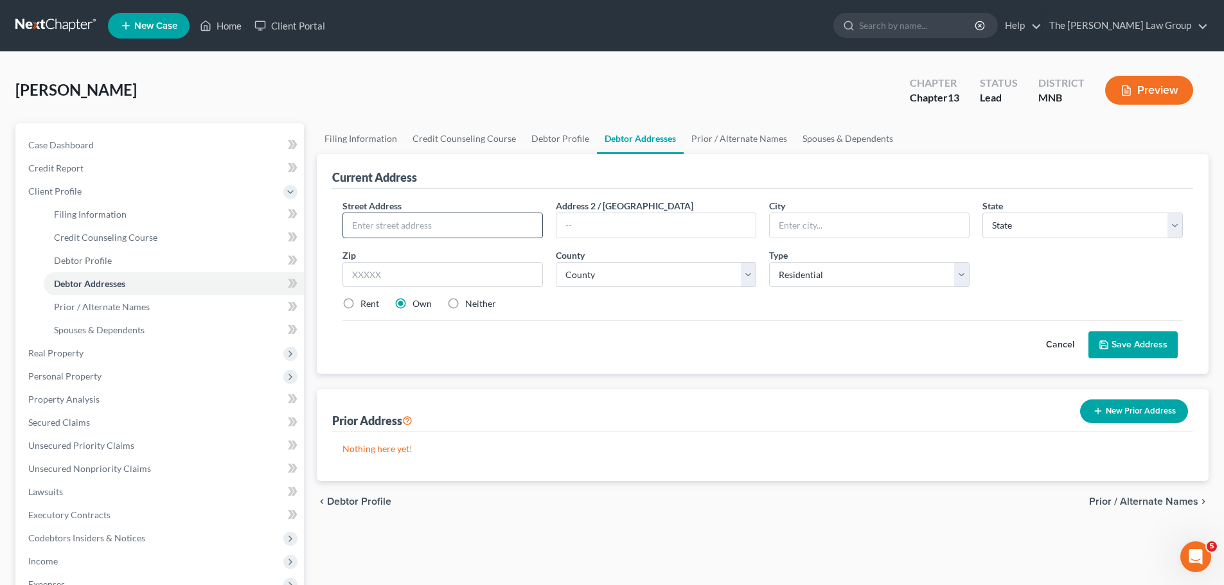
click at [434, 227] on input "text" at bounding box center [442, 225] width 199 height 24
type input "[STREET_ADDRESS]"
type input "DULUTH"
select select "24"
type input "55807"
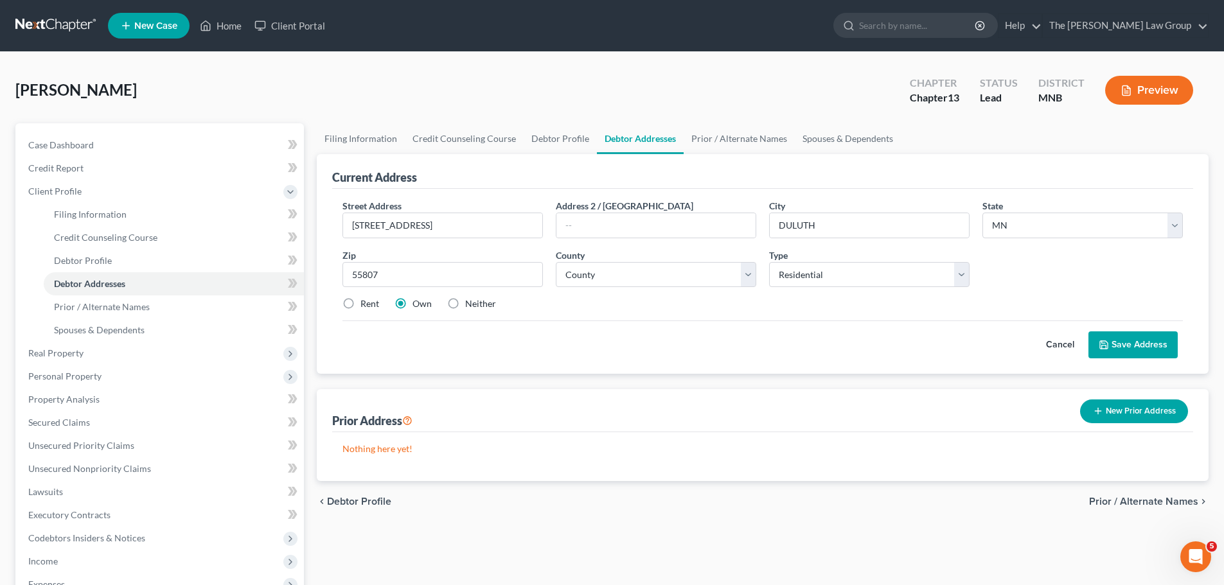
click at [1140, 344] on button "Save Address" at bounding box center [1132, 345] width 89 height 27
type input "Duluth"
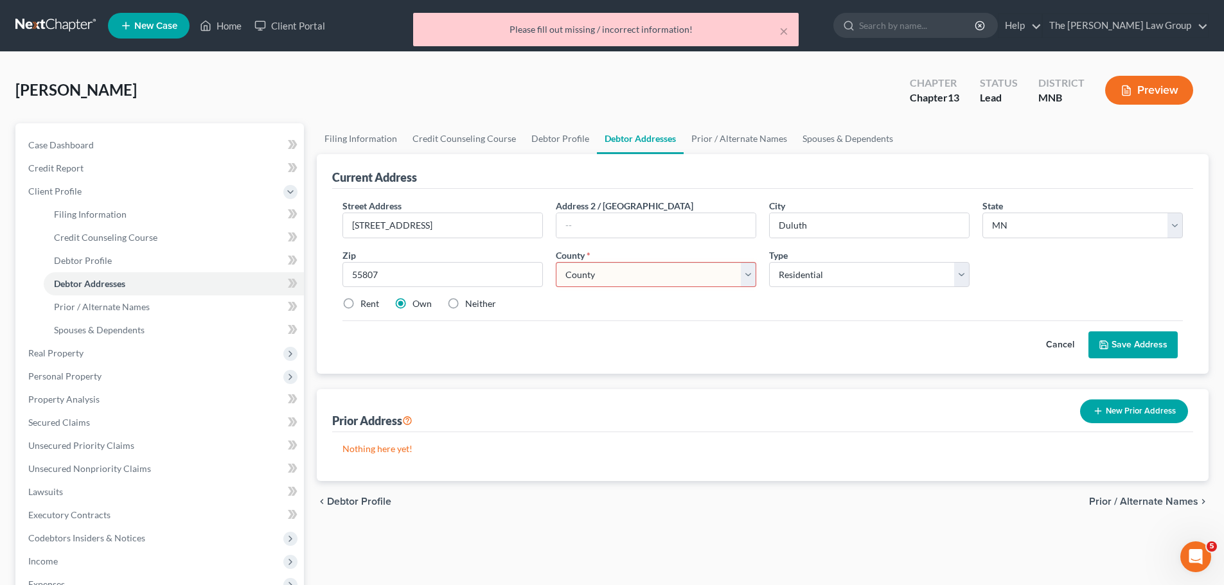
click at [683, 278] on select "County [GEOGRAPHIC_DATA] [GEOGRAPHIC_DATA] [GEOGRAPHIC_DATA] [GEOGRAPHIC_DATA] …" at bounding box center [656, 275] width 200 height 26
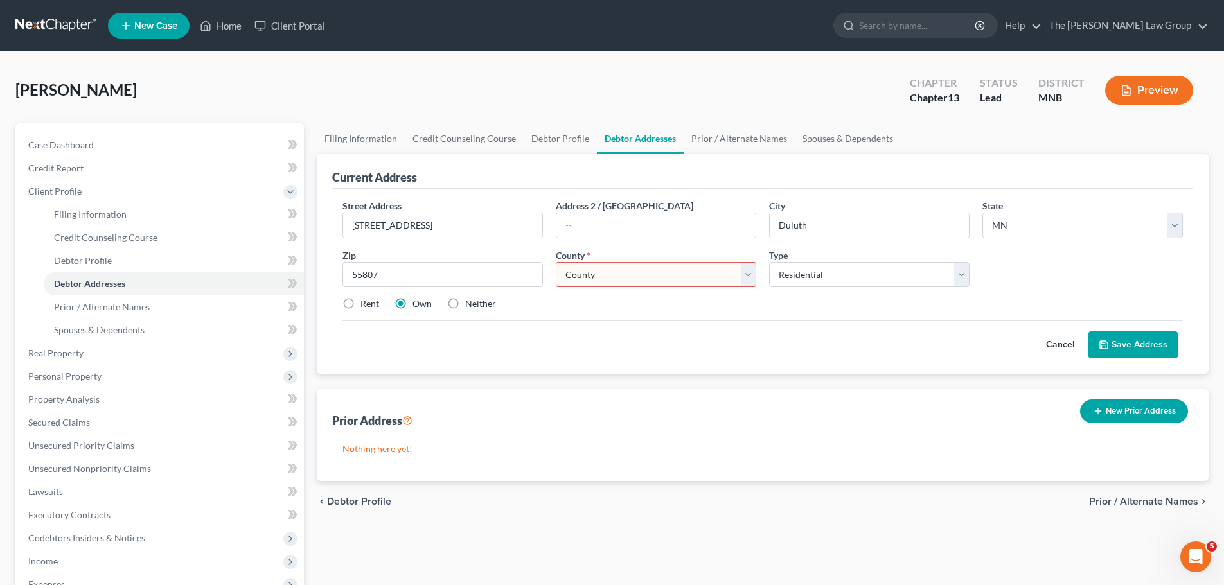
select select "71"
click at [556, 262] on select "County [GEOGRAPHIC_DATA] [GEOGRAPHIC_DATA] [GEOGRAPHIC_DATA] [GEOGRAPHIC_DATA] …" at bounding box center [656, 275] width 200 height 26
click at [1122, 335] on button "Save Address" at bounding box center [1132, 345] width 89 height 27
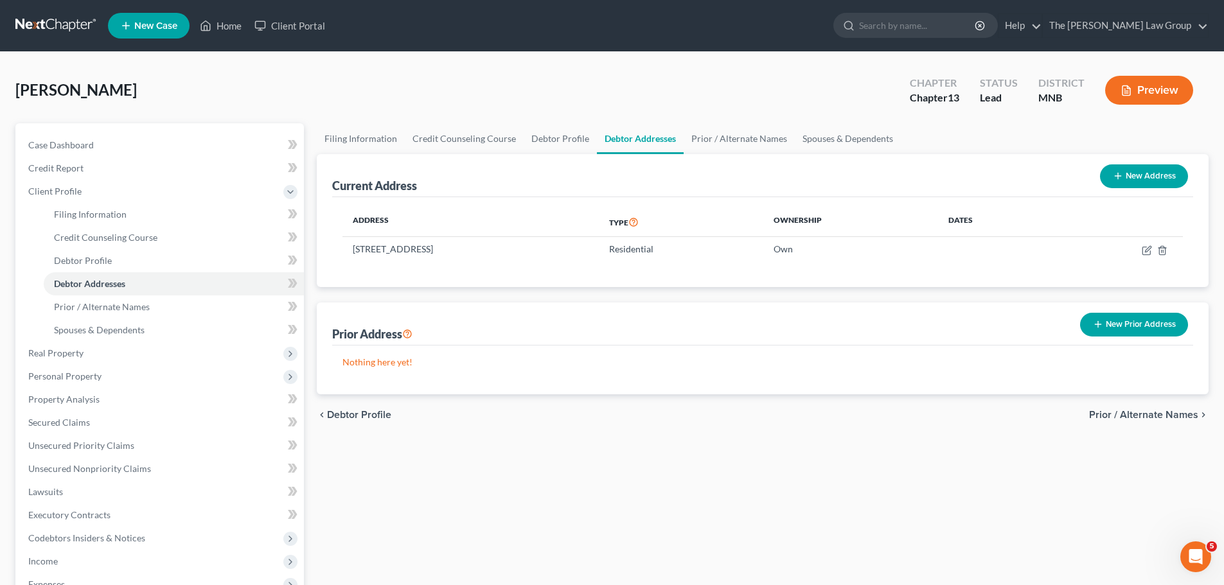
click at [1157, 418] on span "Prior / Alternate Names" at bounding box center [1143, 415] width 109 height 10
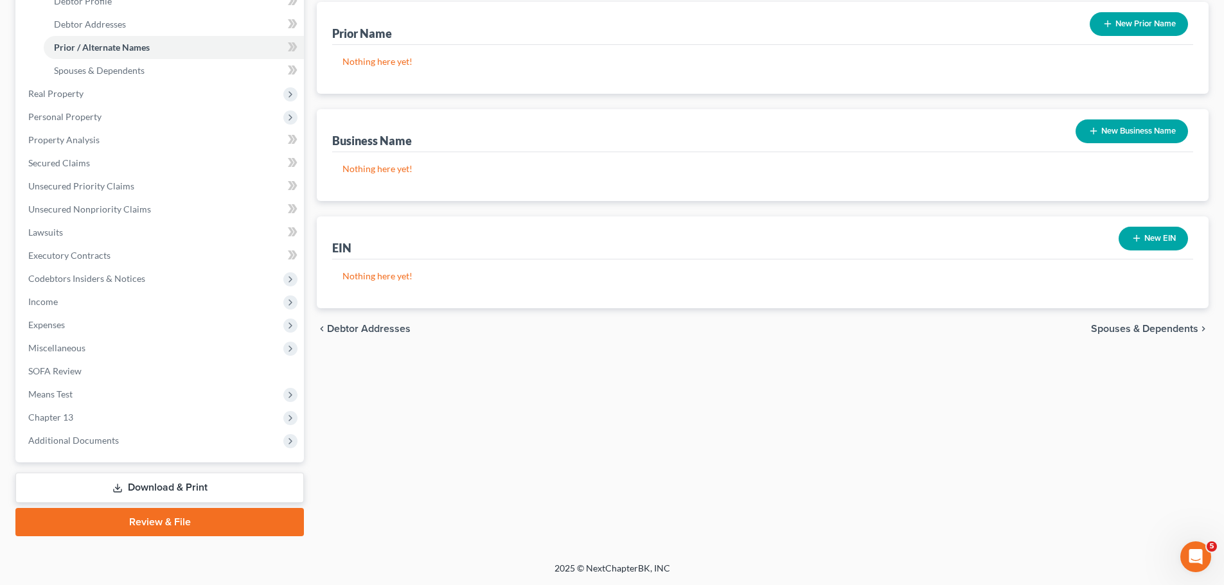
click at [1155, 332] on span "Spouses & Dependents" at bounding box center [1144, 329] width 107 height 10
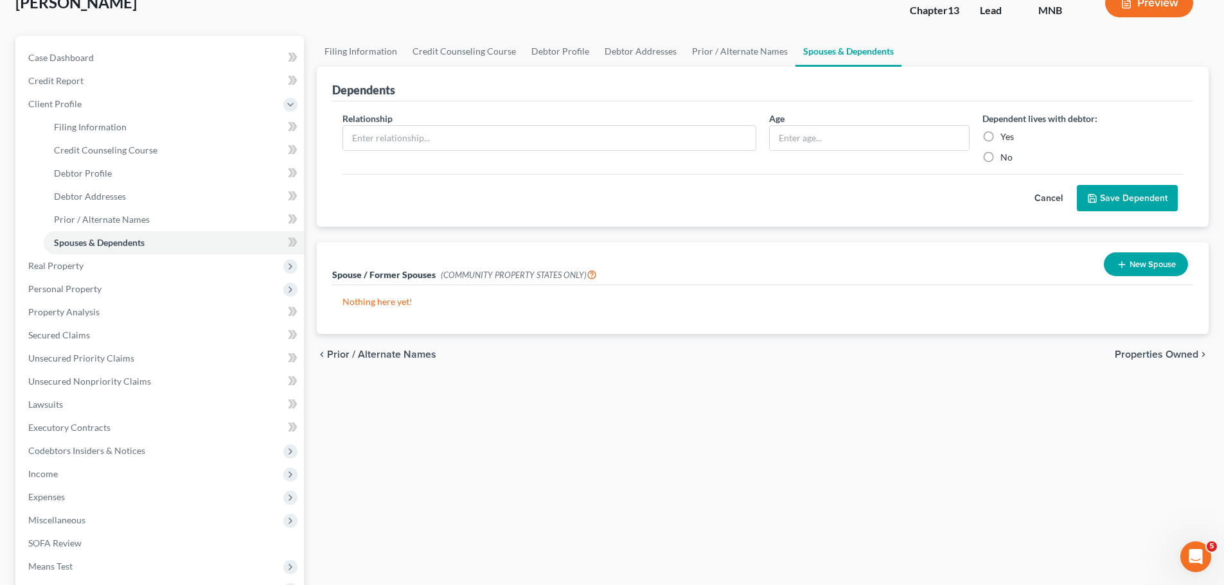
scroll to position [128, 0]
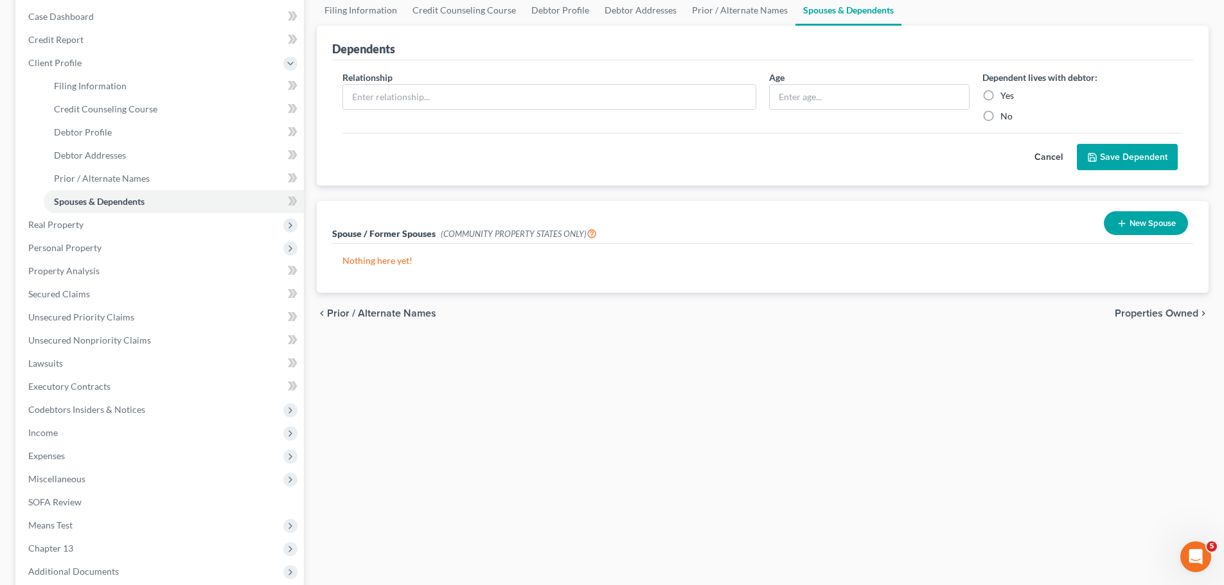
click at [1153, 317] on span "Properties Owned" at bounding box center [1157, 313] width 84 height 10
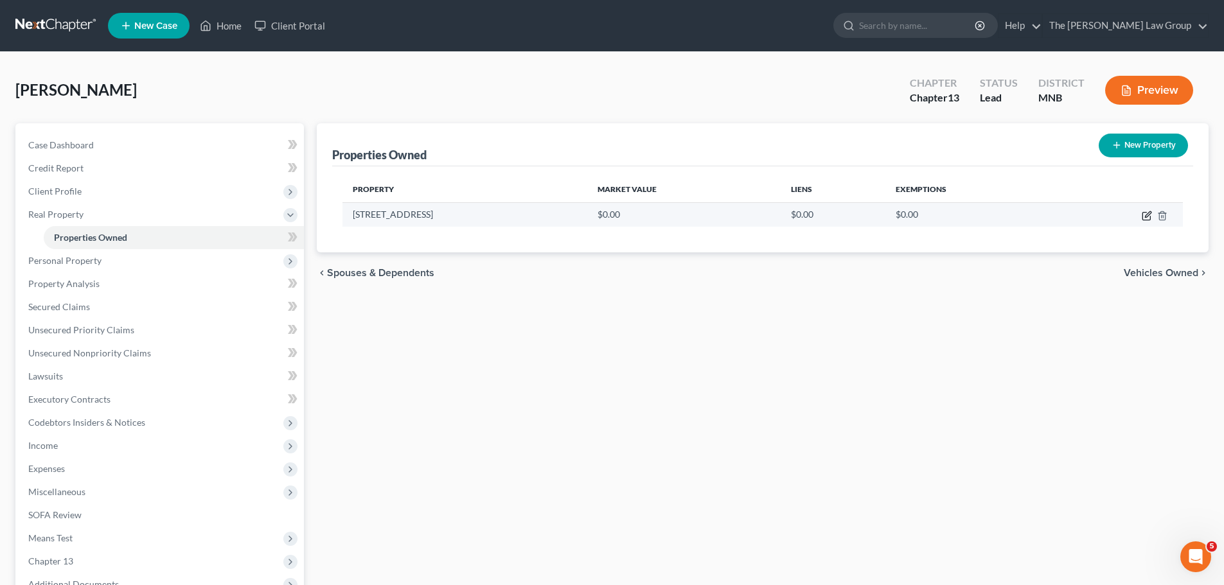
click at [1148, 219] on icon "button" at bounding box center [1147, 216] width 10 height 10
select select "24"
select select "71"
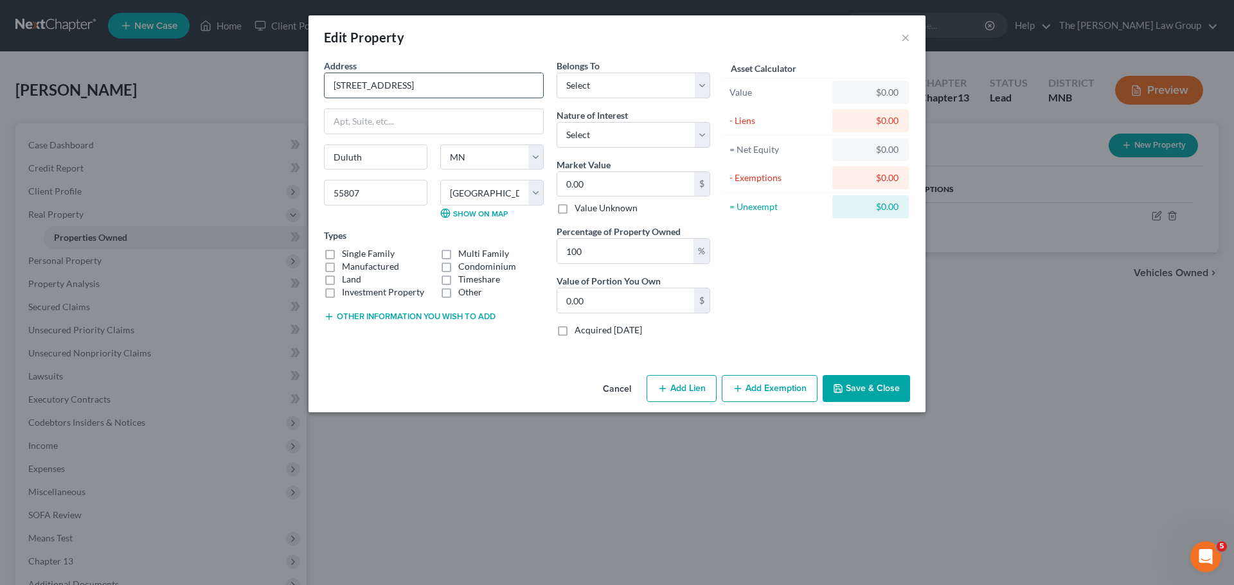
click at [452, 91] on input "[STREET_ADDRESS]" at bounding box center [433, 85] width 218 height 24
click at [543, 87] on input "[STREET_ADDRESS]" at bounding box center [433, 85] width 218 height 24
click at [580, 89] on select "Select Debtor 1 Only Debtor 2 Only Debtor 1 And Debtor 2 Only At Least One Of T…" at bounding box center [633, 86] width 154 height 26
select select "0"
click at [556, 73] on select "Select Debtor 1 Only Debtor 2 Only Debtor 1 And Debtor 2 Only At Least One Of T…" at bounding box center [633, 86] width 154 height 26
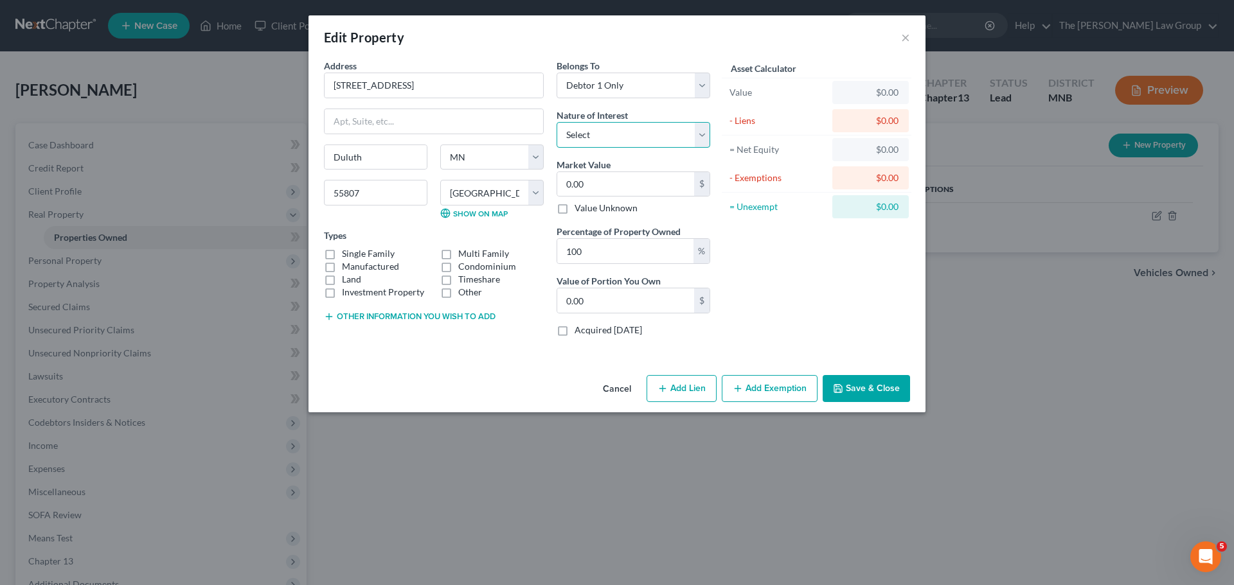
click at [612, 135] on select "Select Fee Simple Joint Tenant Life Estate Equitable Interest Future Interest T…" at bounding box center [633, 135] width 154 height 26
click at [556, 122] on select "Select Fee Simple Joint Tenant Life Estate Equitable Interest Future Interest T…" at bounding box center [633, 135] width 154 height 26
click at [617, 143] on select "Select Fee Simple Joint Tenant Life Estate Equitable Interest Future Interest T…" at bounding box center [633, 135] width 154 height 26
select select "0"
click at [556, 122] on select "Select Fee Simple Joint Tenant Life Estate Equitable Interest Future Interest T…" at bounding box center [633, 135] width 154 height 26
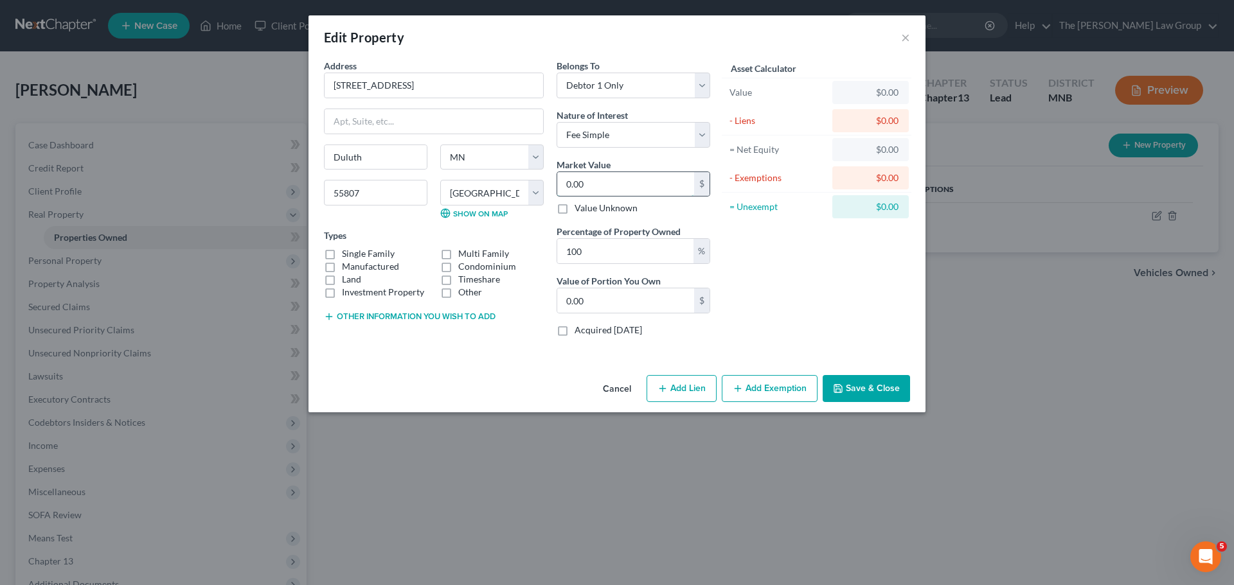
click at [607, 186] on input "0.00" at bounding box center [625, 184] width 137 height 24
type input "2"
type input "2.00"
type input "20"
type input "20.00"
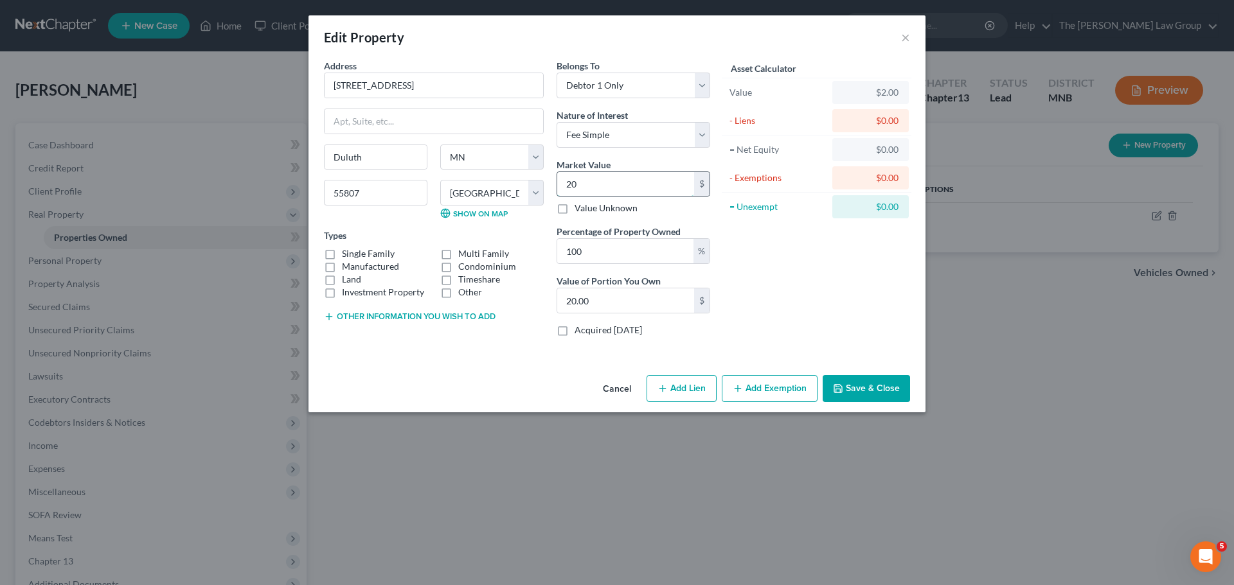
type input "200"
type input "200.00"
type input "2000"
type input "2,000.00"
type input "2,0000"
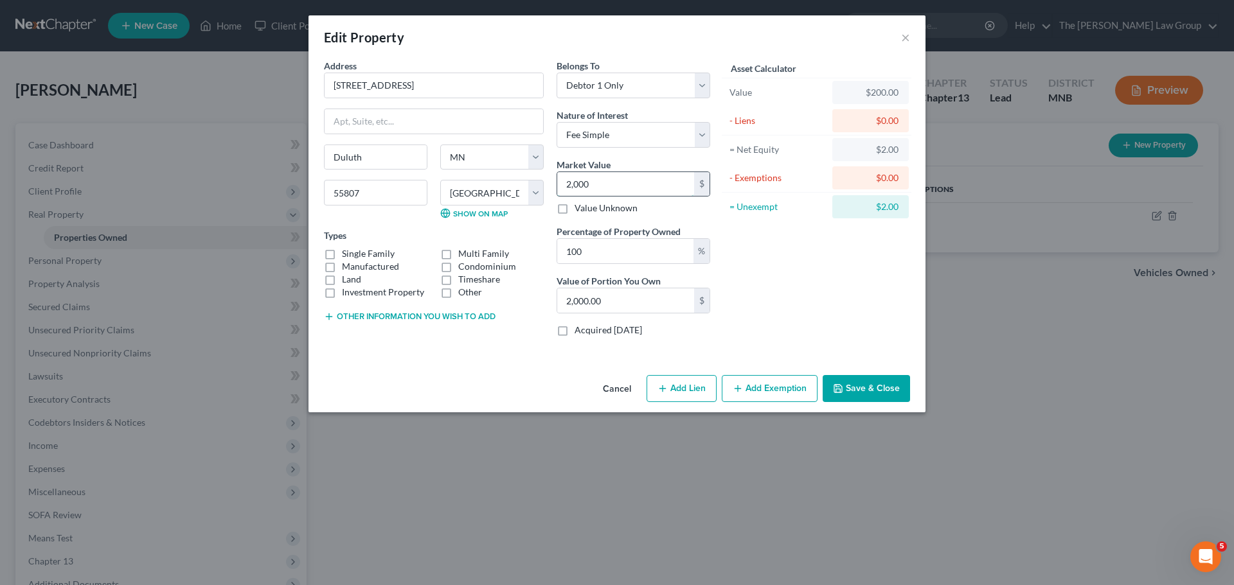
type input "20,000.00"
type input "20,0000"
type input "200,000.00"
type input "200,000"
click at [342, 251] on label "Single Family" at bounding box center [368, 253] width 53 height 13
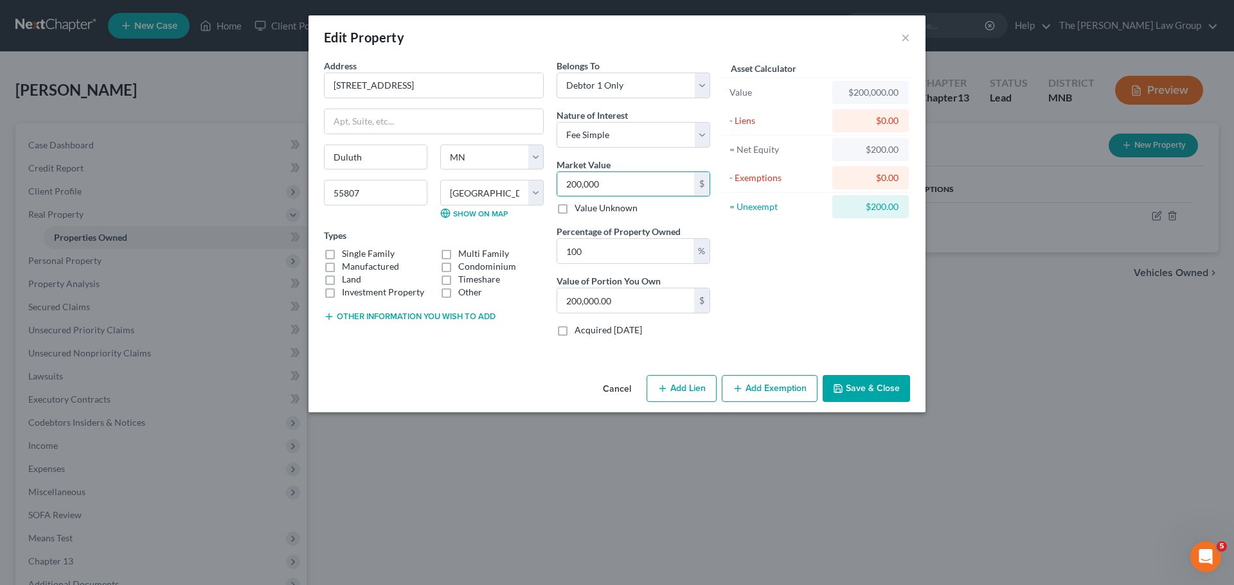
click at [347, 251] on input "Single Family" at bounding box center [351, 251] width 8 height 8
checkbox input "true"
click at [696, 387] on button "Add Lien" at bounding box center [681, 388] width 70 height 27
select select "0"
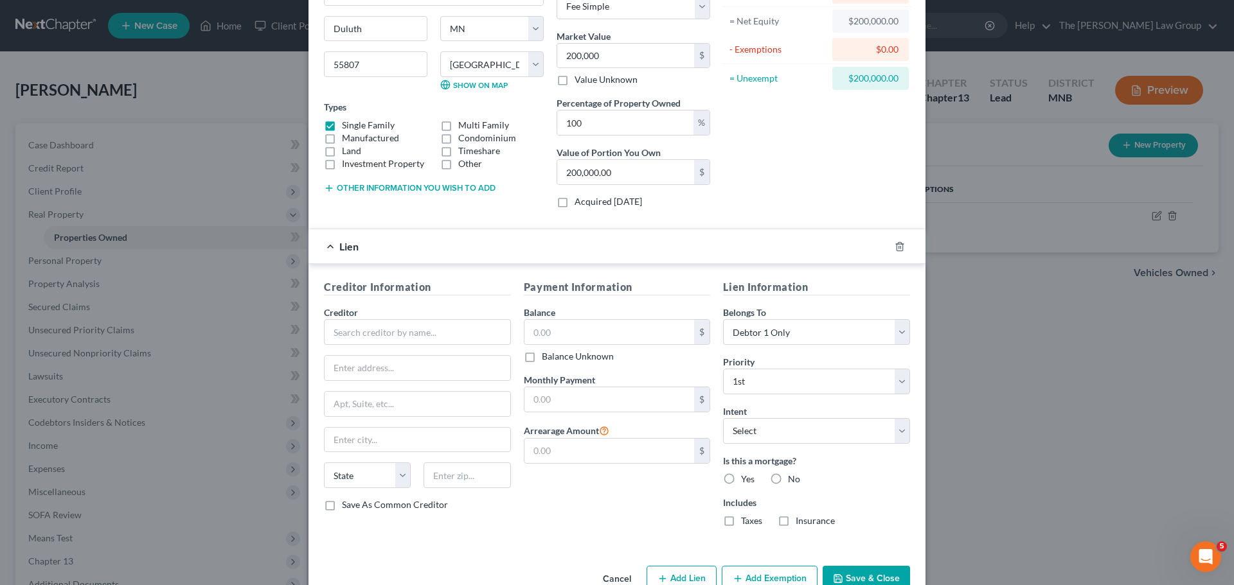
scroll to position [161, 0]
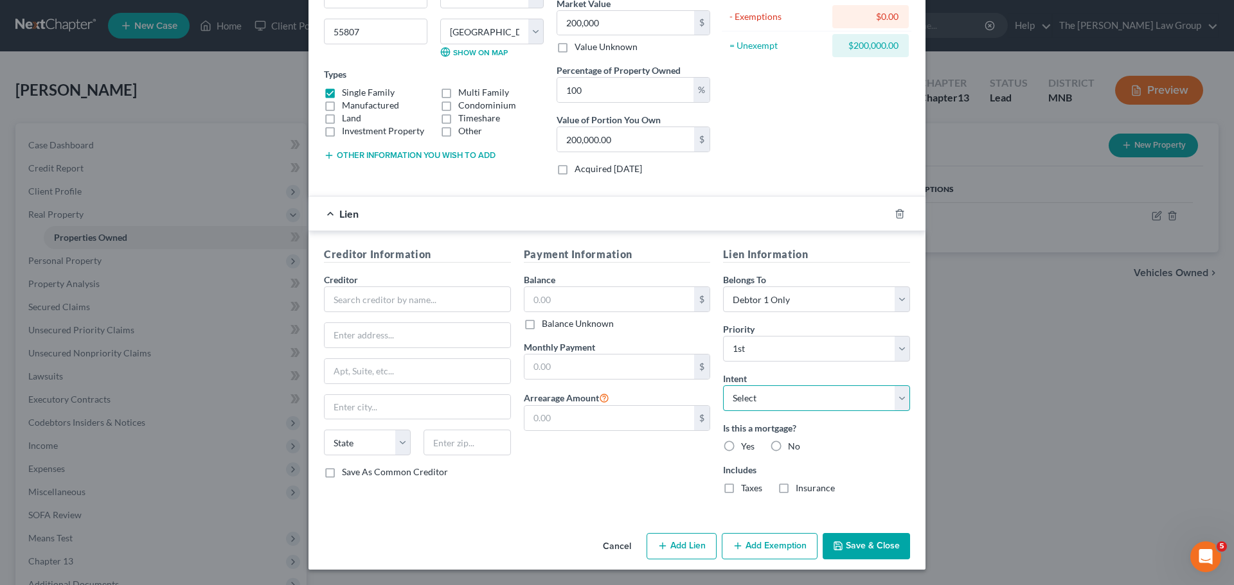
click at [774, 400] on select "Select Surrender Redeem Reaffirm Avoid Other" at bounding box center [816, 398] width 187 height 26
click at [723, 385] on select "Select Surrender Redeem Reaffirm Avoid Other" at bounding box center [816, 398] width 187 height 26
click at [780, 404] on select "Select Surrender Redeem Reaffirm Avoid Other" at bounding box center [816, 398] width 187 height 26
select select "1"
click at [723, 385] on select "Select Surrender Redeem Reaffirm Avoid Other" at bounding box center [816, 398] width 187 height 26
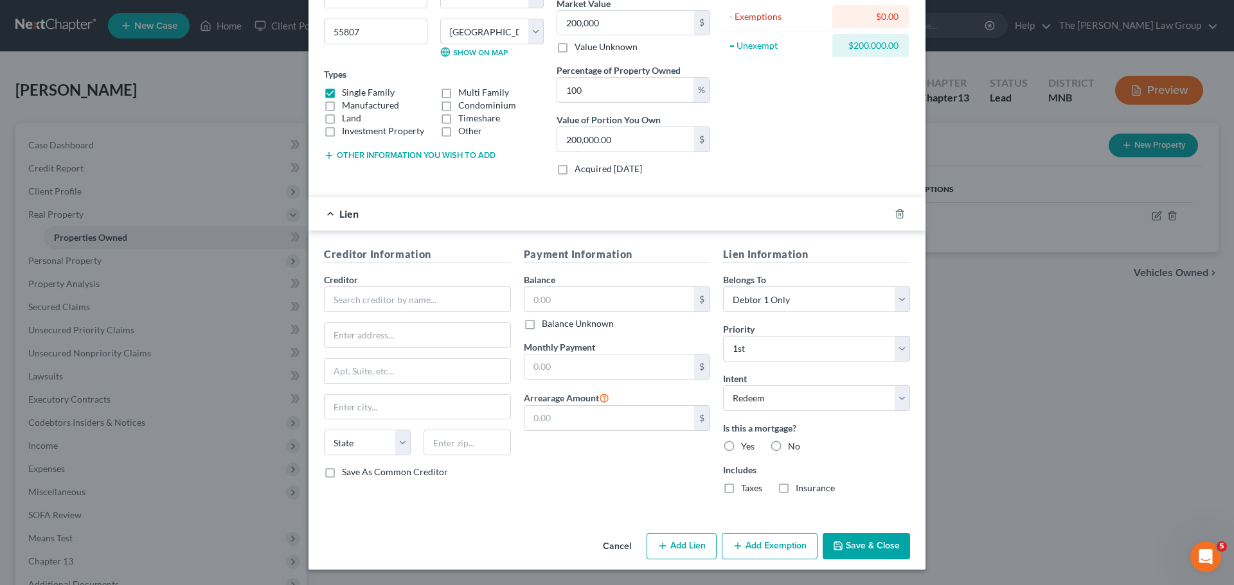
click at [741, 445] on label "Yes" at bounding box center [747, 446] width 13 height 13
click at [746, 445] on input "Yes" at bounding box center [750, 444] width 8 height 8
radio input "true"
click at [788, 447] on label "No" at bounding box center [794, 446] width 12 height 13
click at [793, 447] on input "No" at bounding box center [797, 444] width 8 height 8
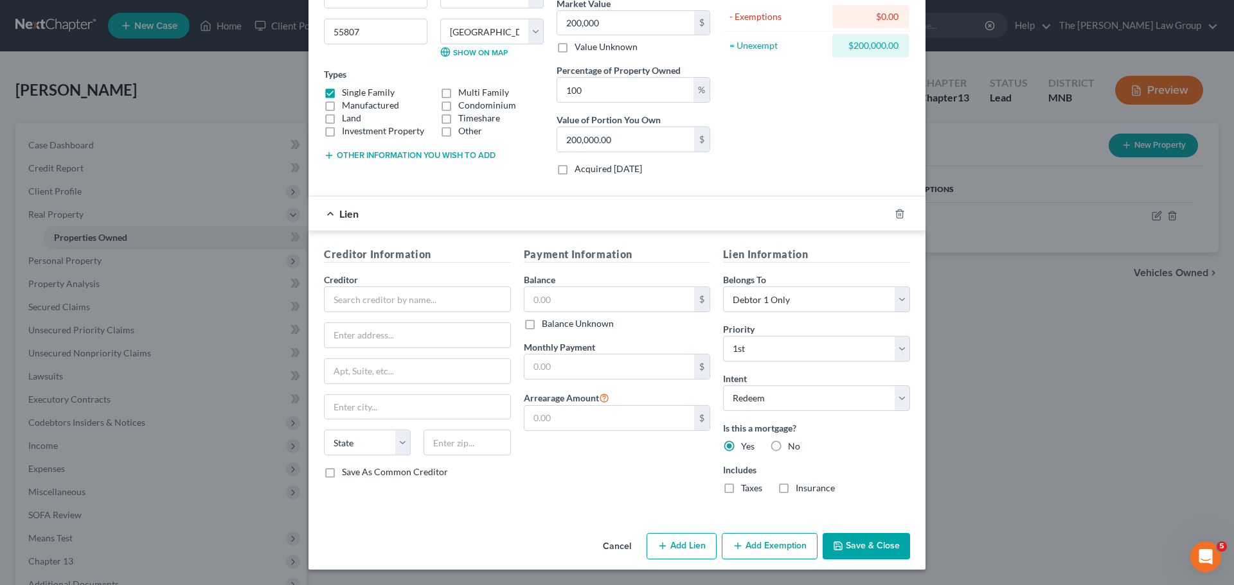
radio input "true"
radio input "false"
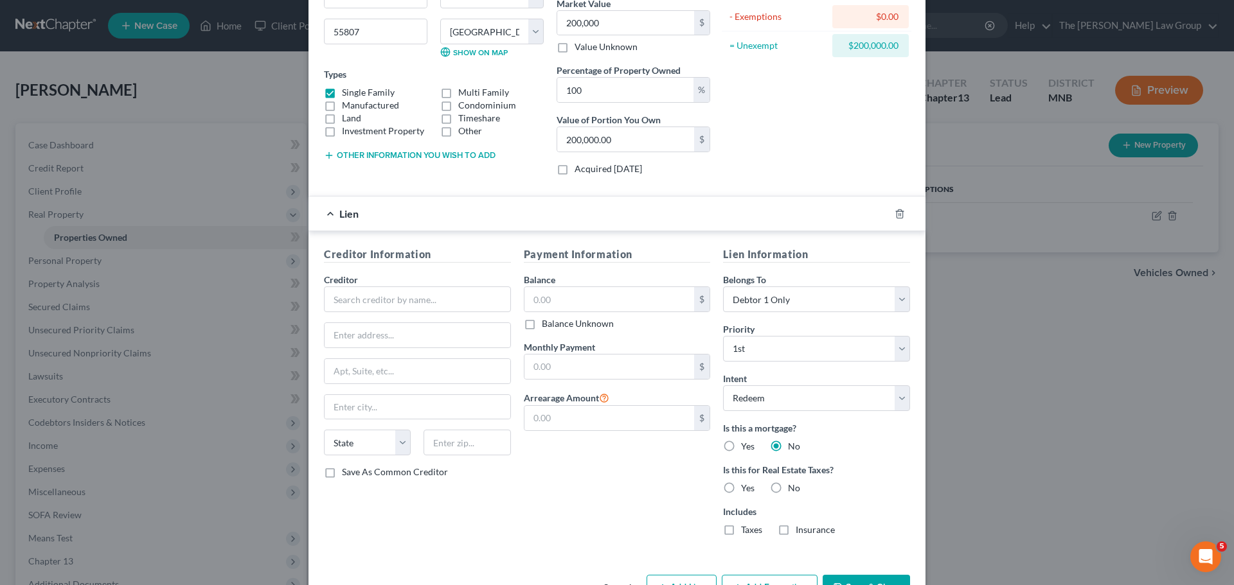
click at [741, 493] on label "Yes" at bounding box center [747, 488] width 13 height 13
click at [746, 490] on input "Yes" at bounding box center [750, 486] width 8 height 8
radio input "true"
click at [741, 444] on label "Yes" at bounding box center [747, 446] width 13 height 13
click at [746, 444] on input "Yes" at bounding box center [750, 444] width 8 height 8
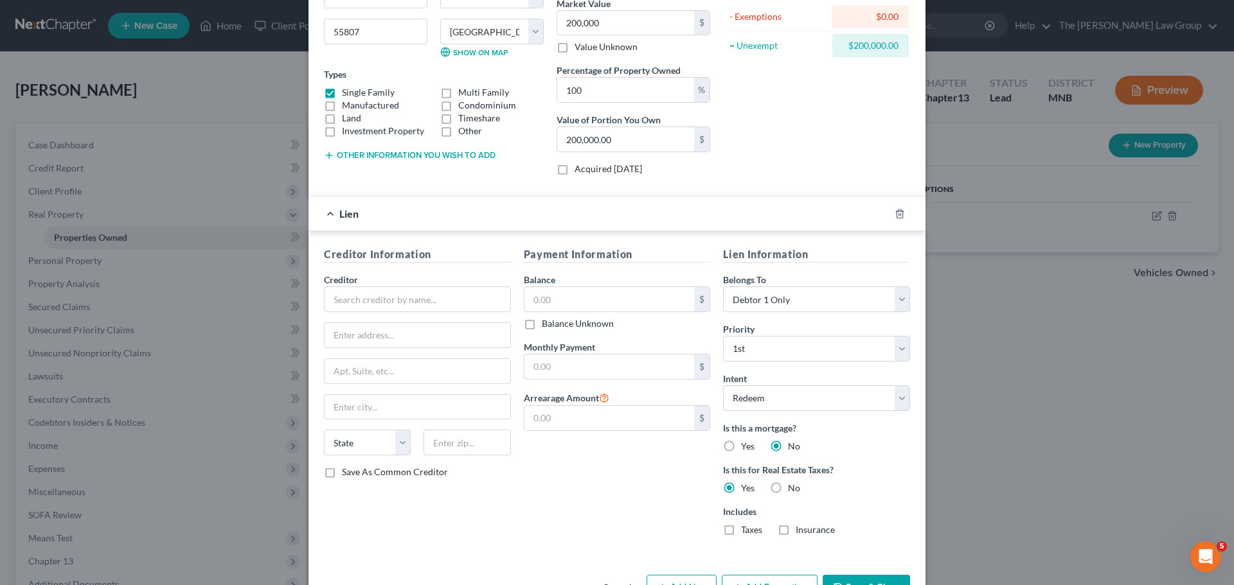
radio input "true"
radio input "false"
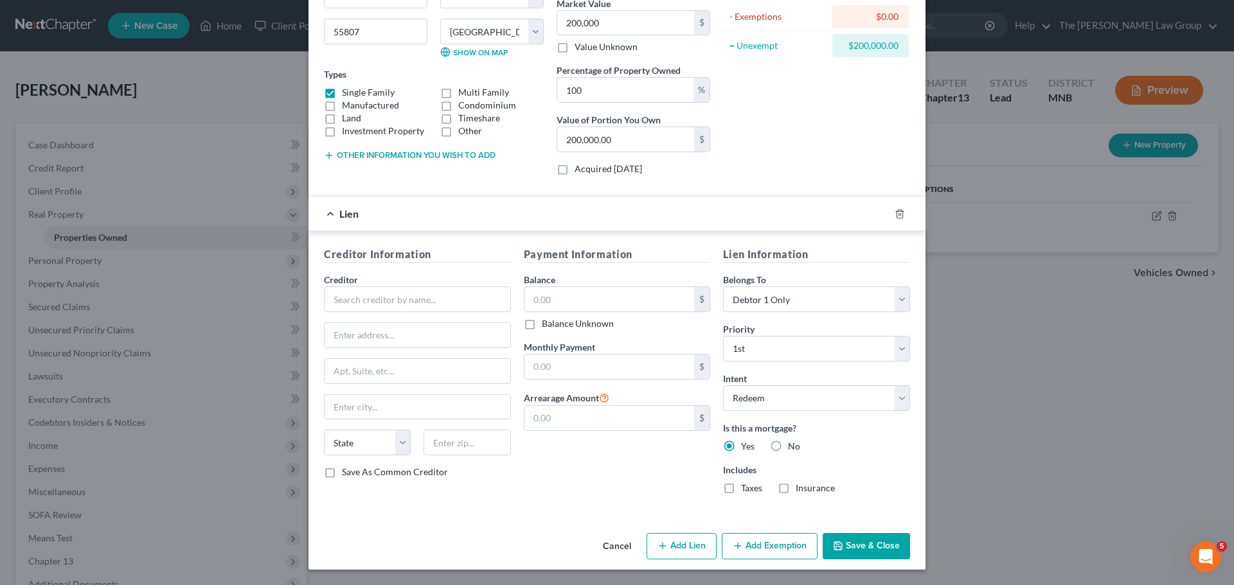
click at [741, 487] on label "Taxes" at bounding box center [751, 488] width 21 height 13
click at [746, 487] on input "Taxes" at bounding box center [750, 486] width 8 height 8
checkbox input "true"
click at [795, 491] on label "Insurance" at bounding box center [814, 488] width 39 height 13
click at [801, 490] on input "Insurance" at bounding box center [805, 486] width 8 height 8
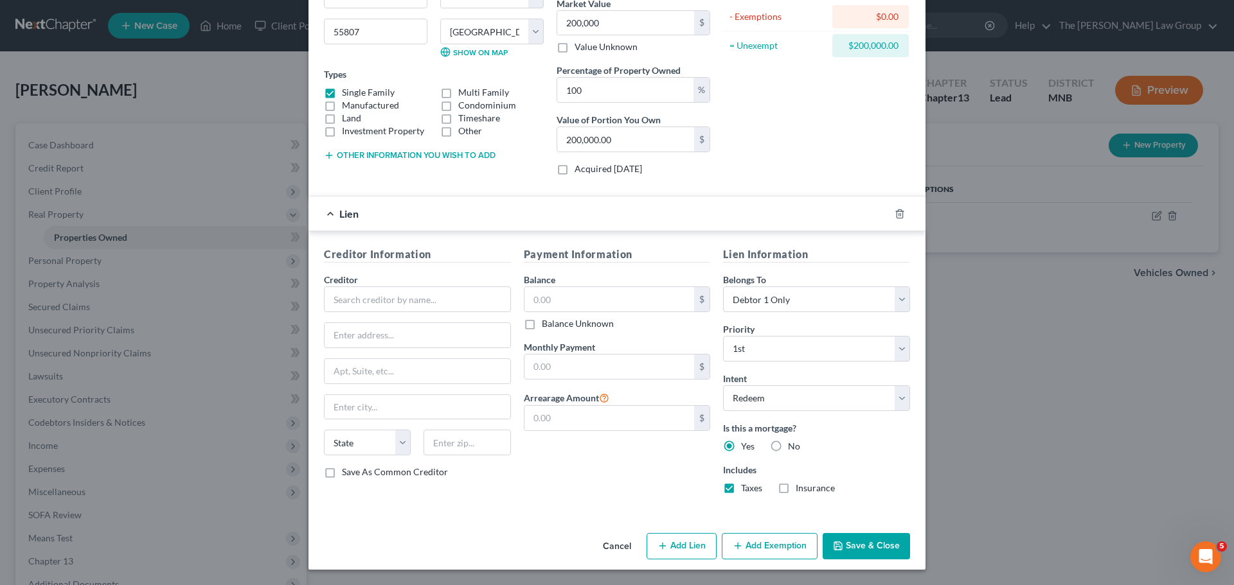
checkbox input "true"
click at [391, 300] on input "text" at bounding box center [417, 300] width 187 height 26
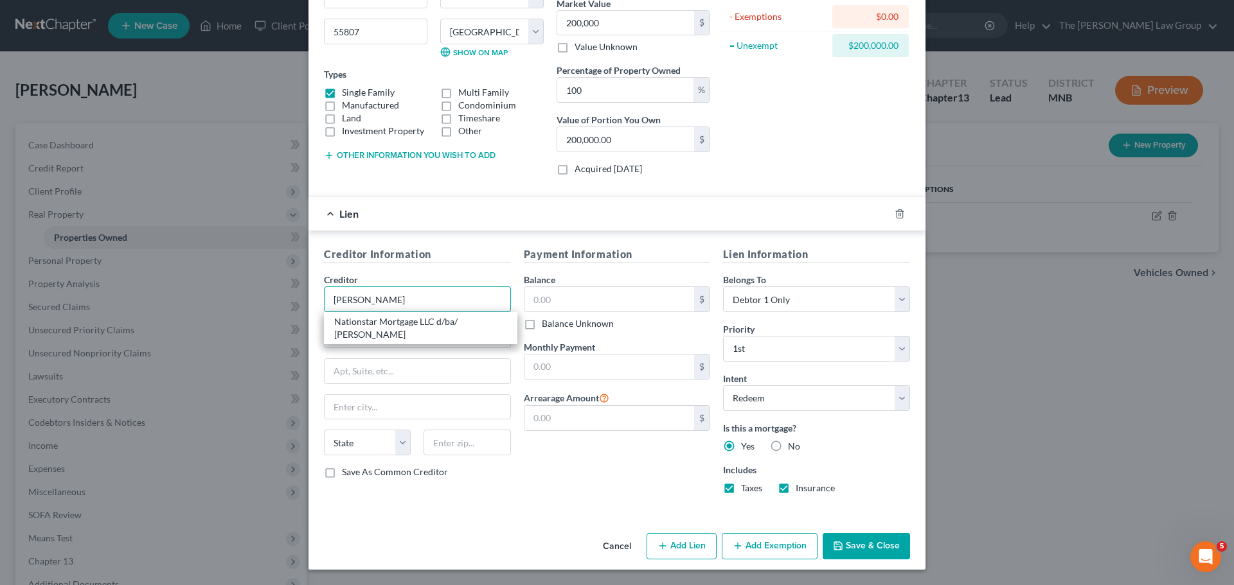
type input "[PERSON_NAME]"
click at [378, 330] on input "text" at bounding box center [417, 335] width 186 height 24
type input "P.O. Box50783"
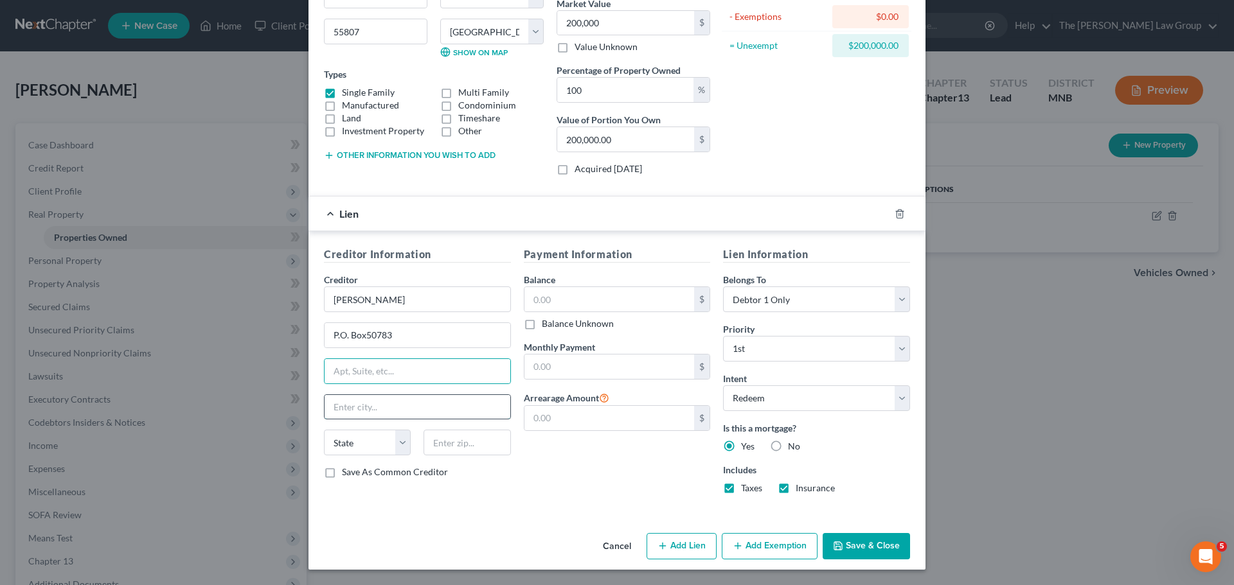
click at [378, 406] on input "text" at bounding box center [417, 407] width 186 height 24
type input "d"
type input "[GEOGRAPHIC_DATA]"
select select "45"
type input "75265"
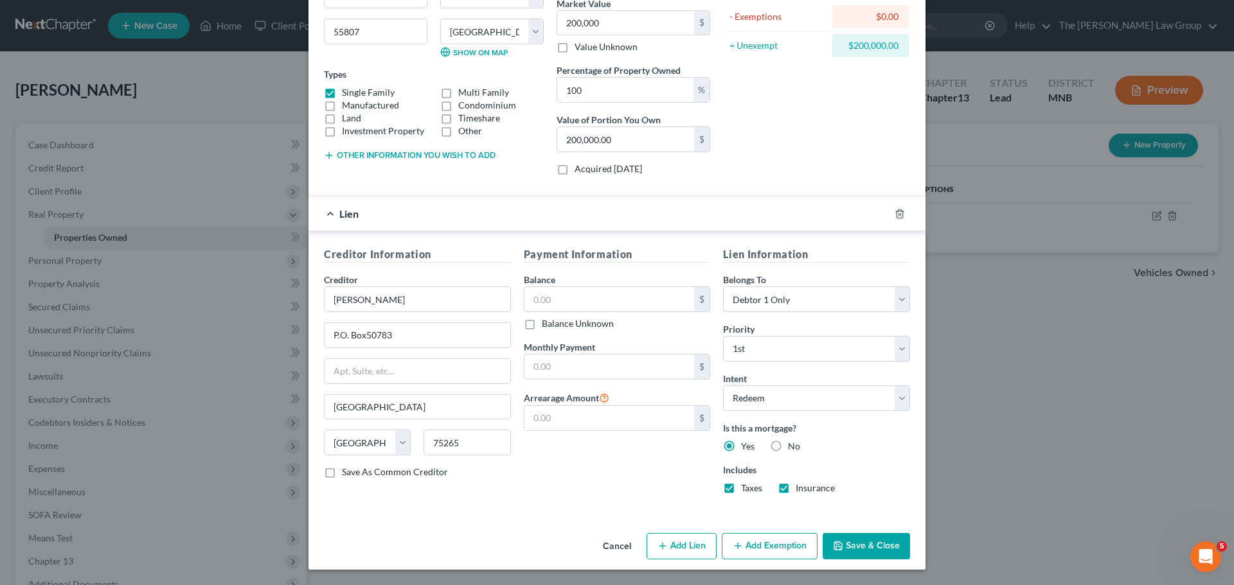
click at [584, 481] on div "Payment Information Balance $ Balance Unknown Balance Undetermined $ Balance Un…" at bounding box center [617, 376] width 200 height 258
click at [368, 471] on label "Save As Common Creditor" at bounding box center [395, 472] width 106 height 13
click at [355, 471] on input "Save As Common Creditor" at bounding box center [351, 470] width 8 height 8
checkbox input "true"
click at [666, 548] on button "Add Lien" at bounding box center [681, 546] width 70 height 27
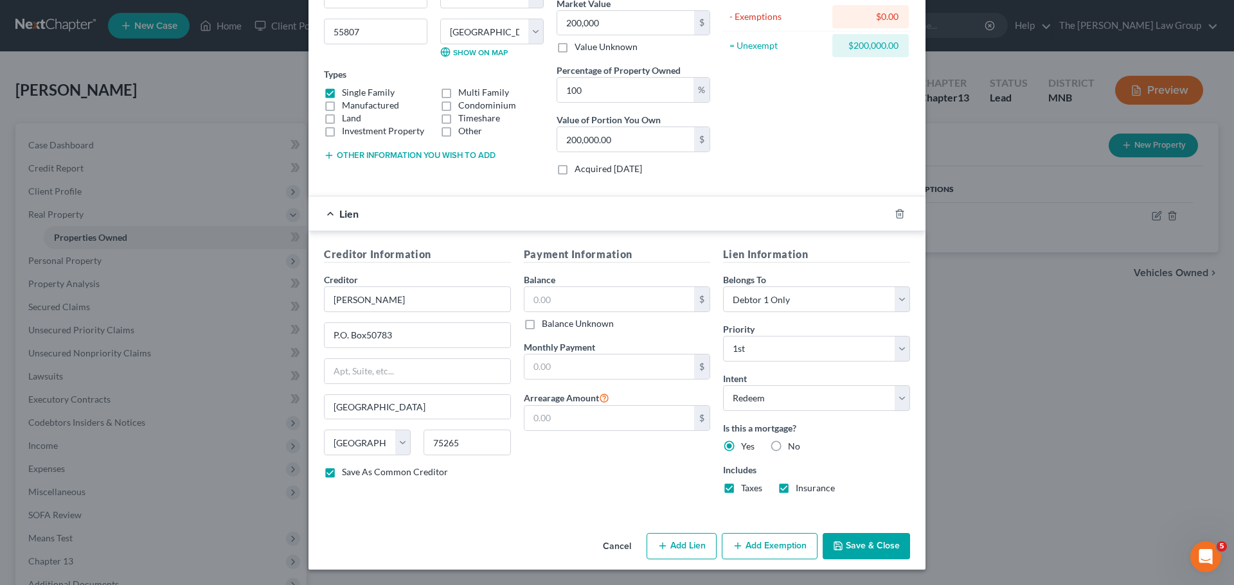
select select "0"
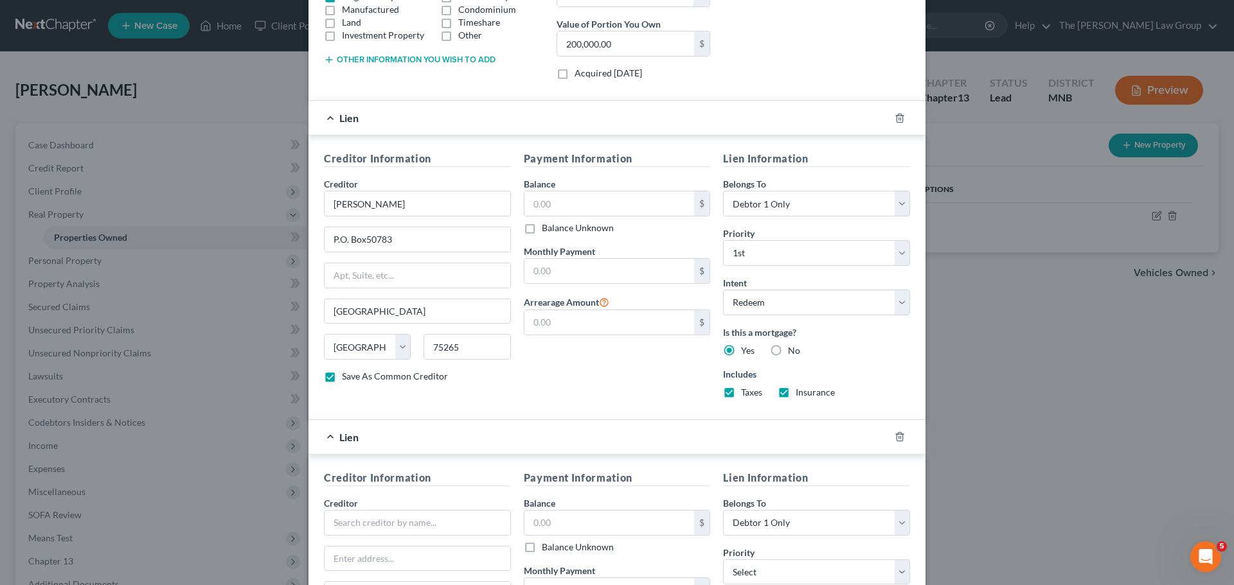
scroll to position [481, 0]
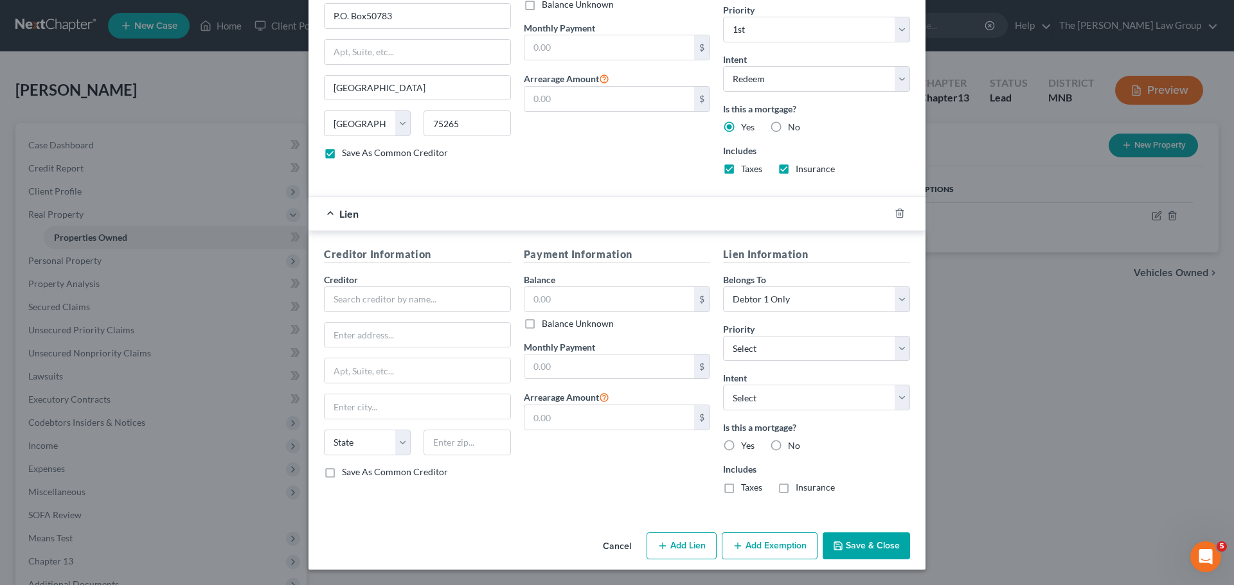
click at [614, 547] on button "Cancel" at bounding box center [616, 547] width 49 height 26
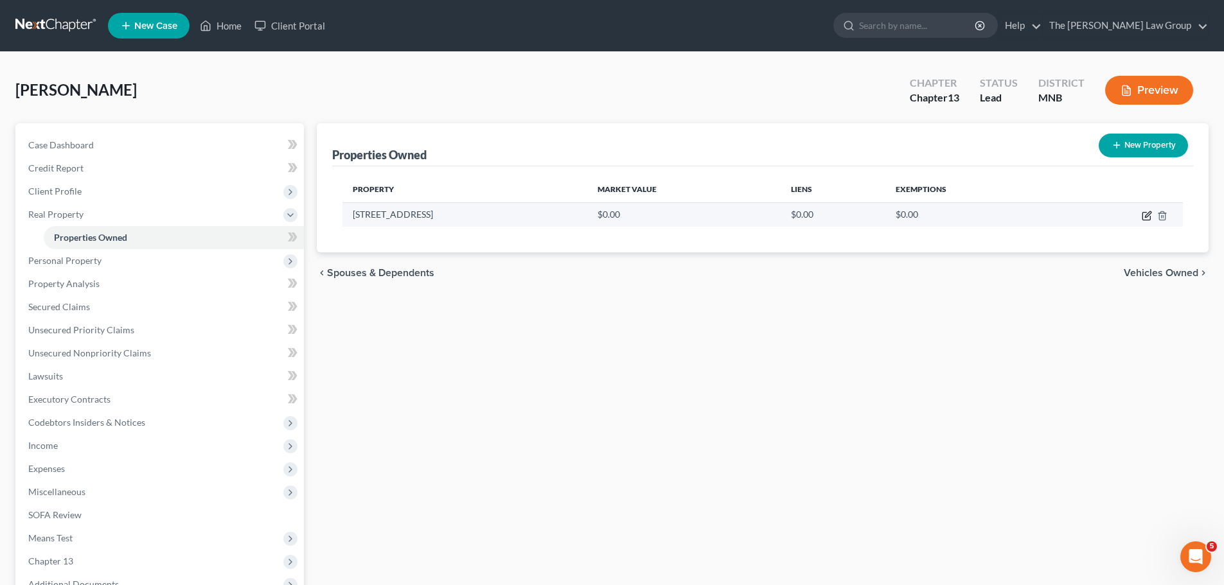
click at [1151, 220] on icon "button" at bounding box center [1147, 216] width 10 height 10
select select "24"
select select "71"
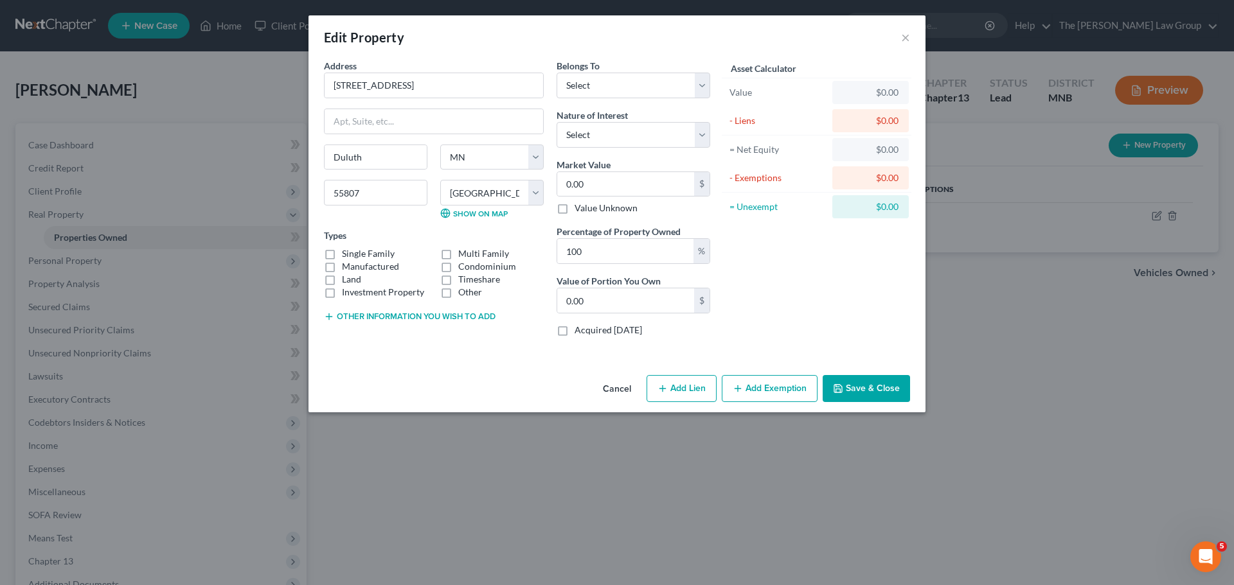
click at [342, 249] on label "Single Family" at bounding box center [368, 253] width 53 height 13
click at [347, 249] on input "Single Family" at bounding box center [351, 251] width 8 height 8
checkbox input "true"
click at [605, 95] on select "Select Debtor 1 Only Debtor 2 Only Debtor 1 And Debtor 2 Only At Least One Of T…" at bounding box center [633, 86] width 154 height 26
select select "0"
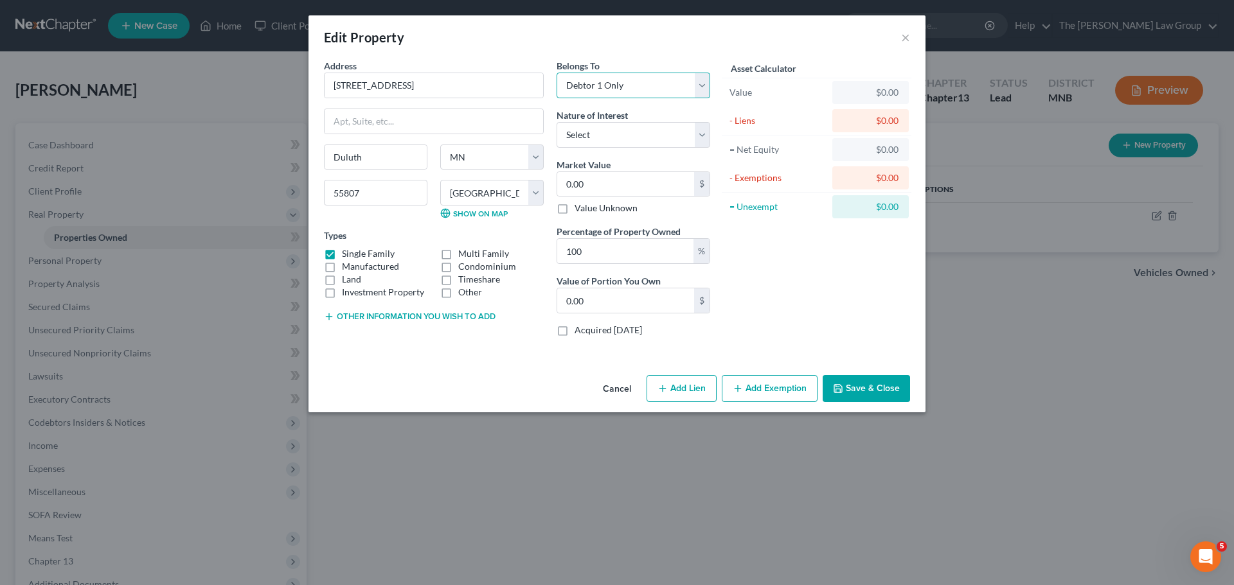
click at [556, 73] on select "Select Debtor 1 Only Debtor 2 Only Debtor 1 And Debtor 2 Only At Least One Of T…" at bounding box center [633, 86] width 154 height 26
click at [605, 141] on select "Select Fee Simple Joint Tenant Life Estate Equitable Interest Future Interest T…" at bounding box center [633, 135] width 154 height 26
click at [556, 122] on select "Select Fee Simple Joint Tenant Life Estate Equitable Interest Future Interest T…" at bounding box center [633, 135] width 154 height 26
click at [605, 164] on label "Market Value" at bounding box center [583, 164] width 54 height 13
click at [619, 131] on select "Select Fee Simple Joint Tenant Life Estate Equitable Interest Future Interest T…" at bounding box center [633, 135] width 154 height 26
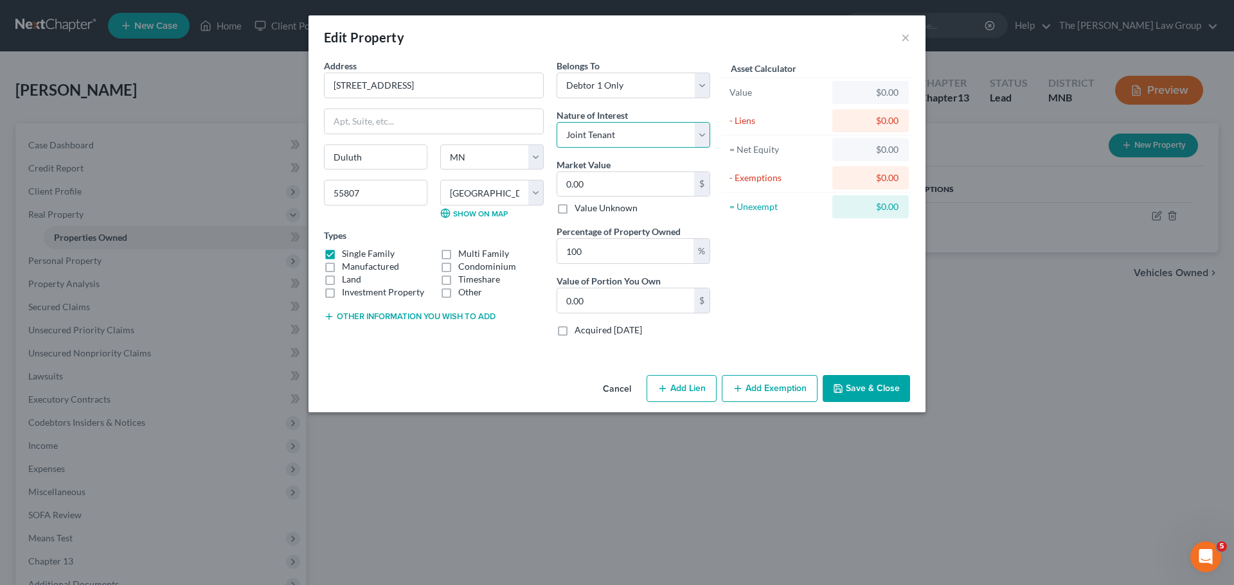
select select "0"
click at [556, 122] on select "Select Fee Simple Joint Tenant Life Estate Equitable Interest Future Interest T…" at bounding box center [633, 135] width 154 height 26
click at [633, 187] on input "0.00" at bounding box center [625, 184] width 137 height 24
type input "2"
type input "2.00"
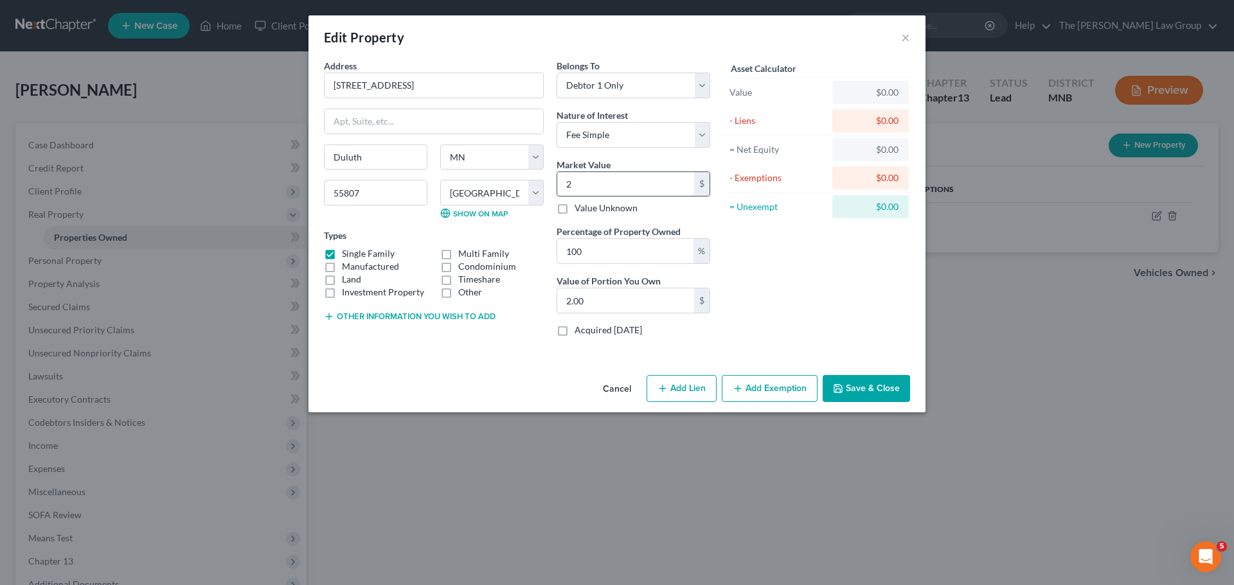
type input "20"
type input "20.00"
type input "200"
type input "200.00"
type input "2000"
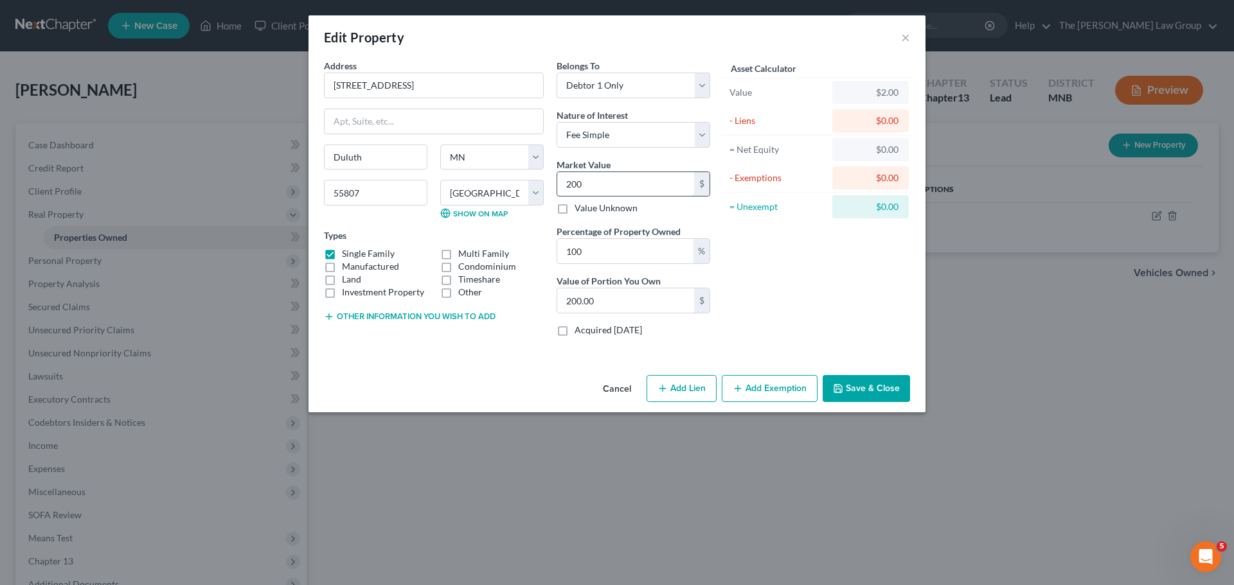
type input "2,000.00"
type input "2,0000"
type input "20,000.00"
type input "20,0000"
type input "200,000.00"
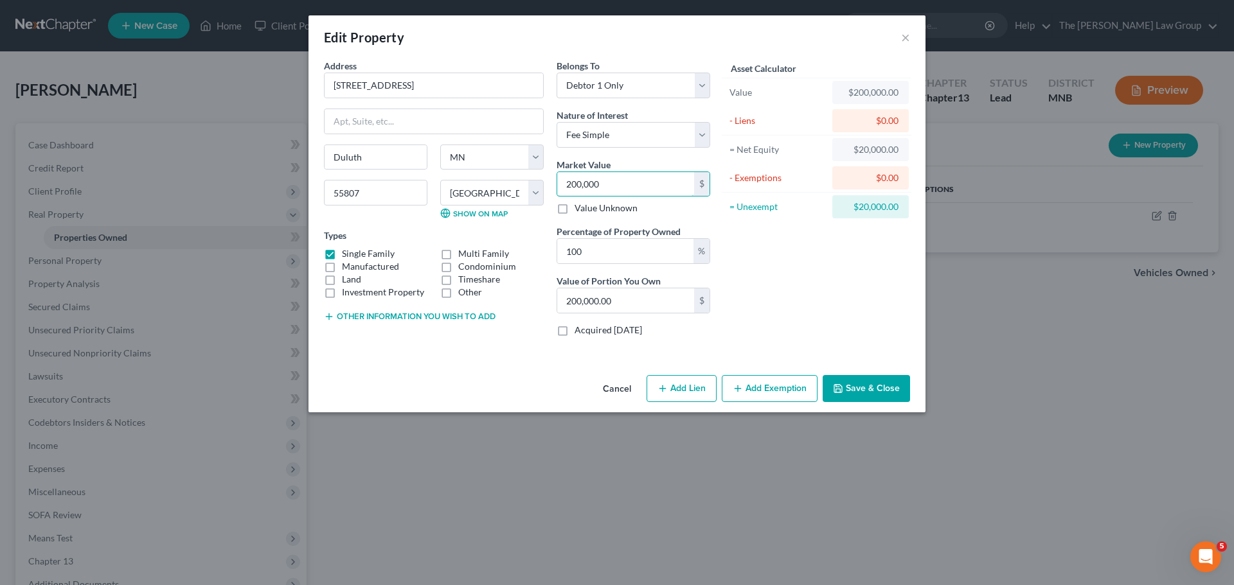
type input "200,000"
click at [689, 389] on button "Add Lien" at bounding box center [681, 388] width 70 height 27
select select "0"
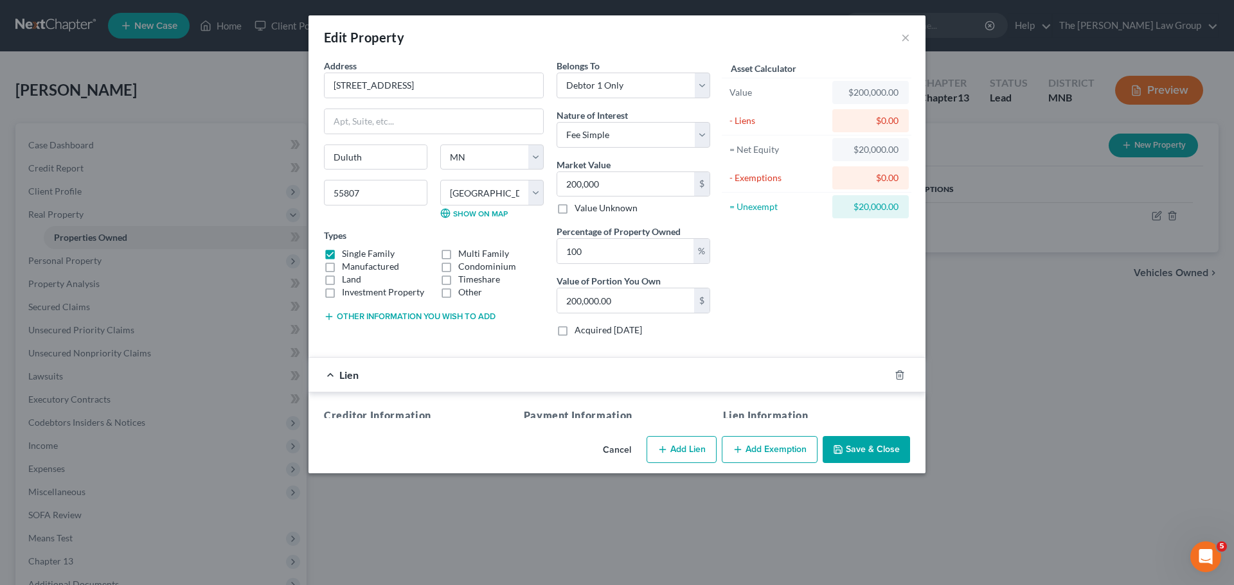
click at [689, 389] on div "Lien" at bounding box center [598, 375] width 581 height 34
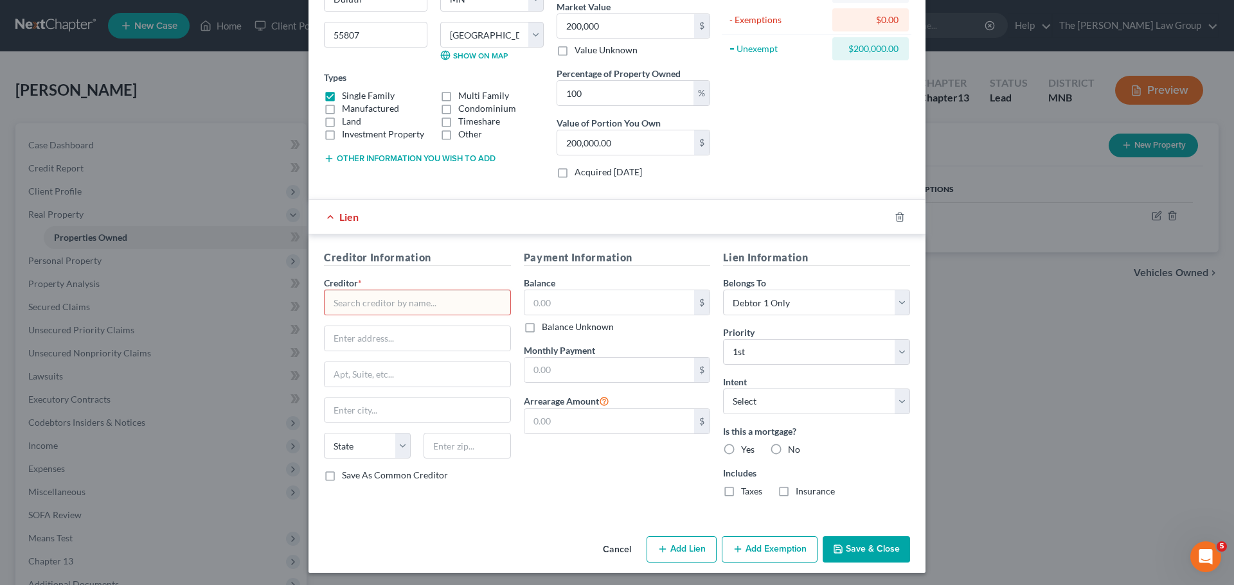
scroll to position [161, 0]
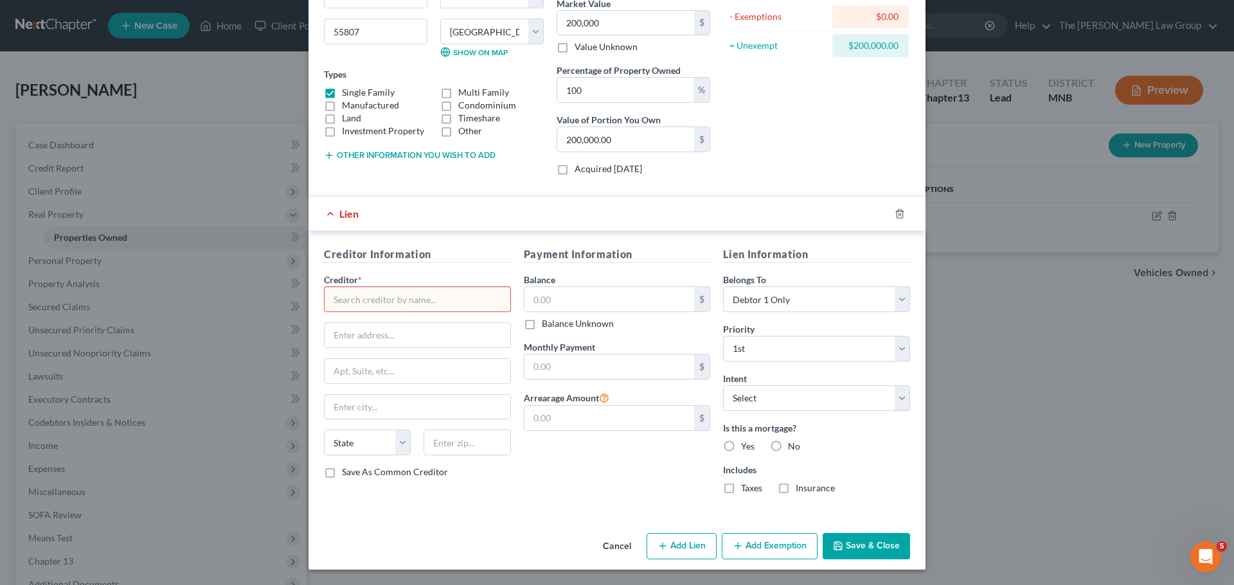
click at [416, 301] on input "text" at bounding box center [417, 300] width 187 height 26
type input "m"
type input "[PERSON_NAME]"
type input "p"
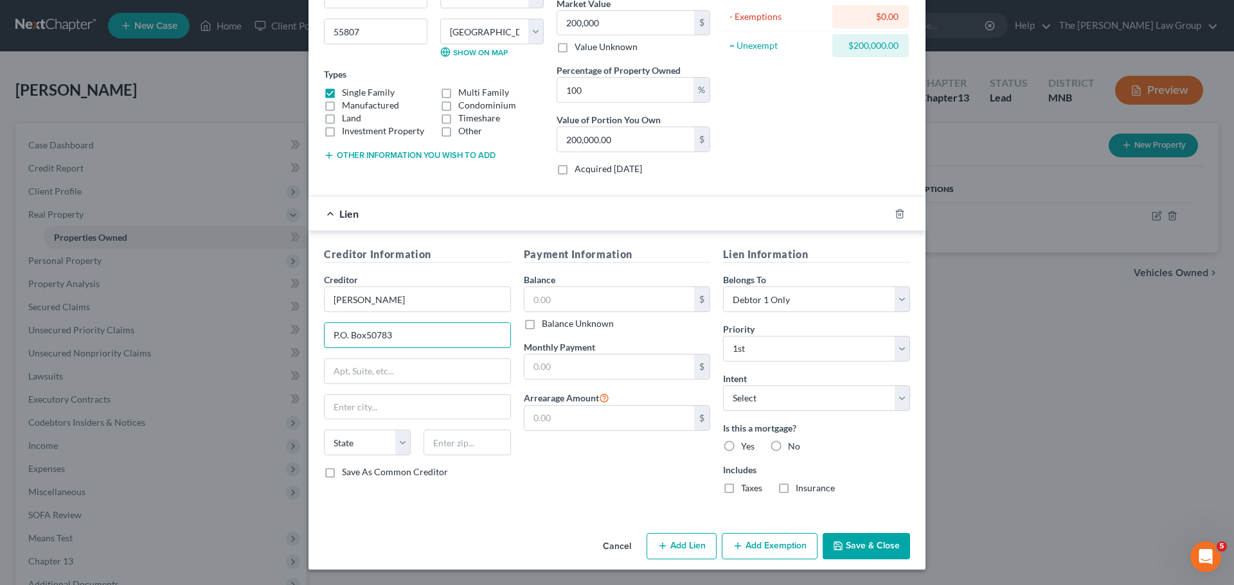
drag, startPoint x: 362, startPoint y: 334, endPoint x: 393, endPoint y: 357, distance: 38.7
click at [362, 334] on input "P.O. Box50783" at bounding box center [417, 335] width 186 height 24
type input "P.O. Box 650783"
drag, startPoint x: 355, startPoint y: 412, endPoint x: 344, endPoint y: 443, distance: 33.3
click at [355, 413] on input "text" at bounding box center [417, 407] width 186 height 24
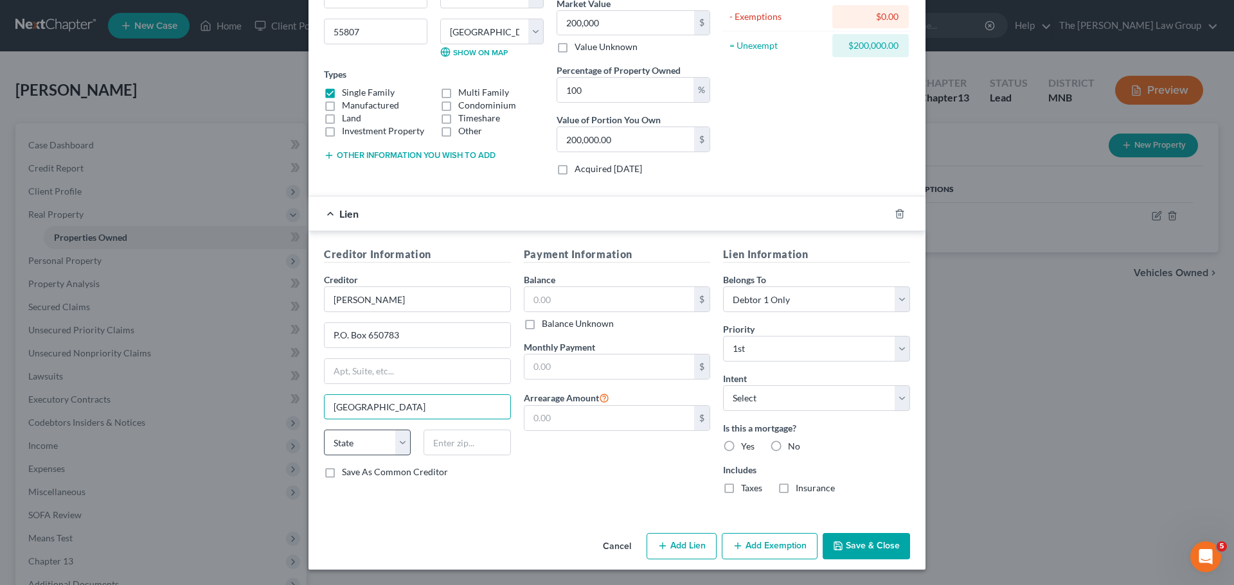
type input "[GEOGRAPHIC_DATA]"
select select "45"
type input "75265"
click at [763, 403] on select "Select Surrender Redeem Reaffirm Avoid Other" at bounding box center [816, 398] width 187 height 26
select select "1"
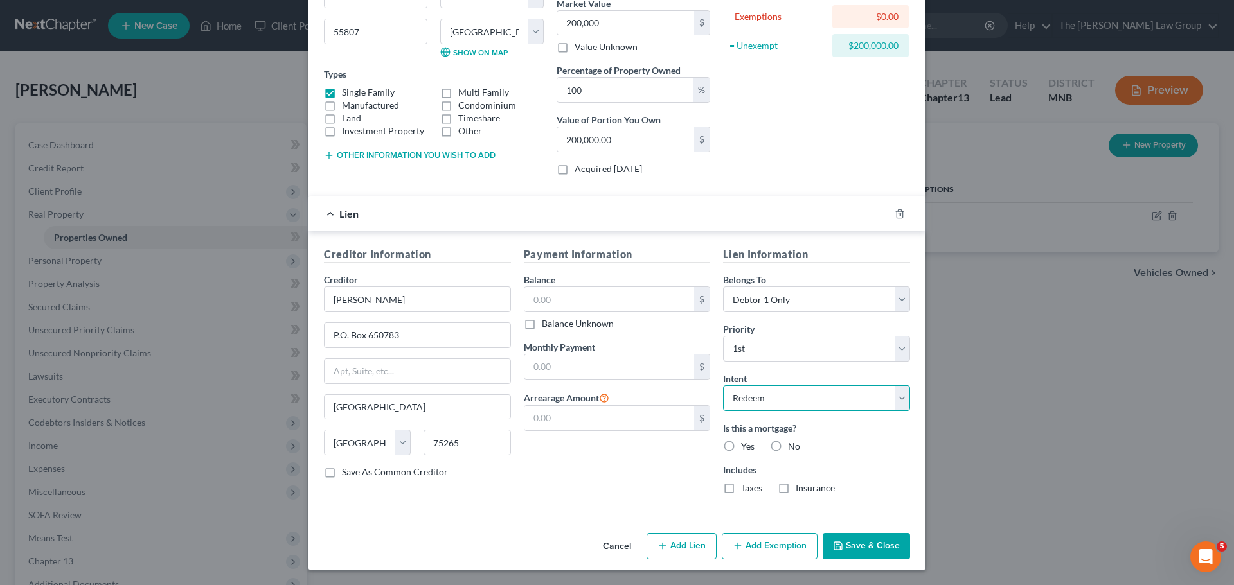
click at [723, 385] on select "Select Surrender Redeem Reaffirm Avoid Other" at bounding box center [816, 398] width 187 height 26
click at [741, 444] on label "Yes" at bounding box center [747, 446] width 13 height 13
click at [746, 444] on input "Yes" at bounding box center [750, 444] width 8 height 8
radio input "true"
click at [741, 490] on label "Taxes" at bounding box center [751, 488] width 21 height 13
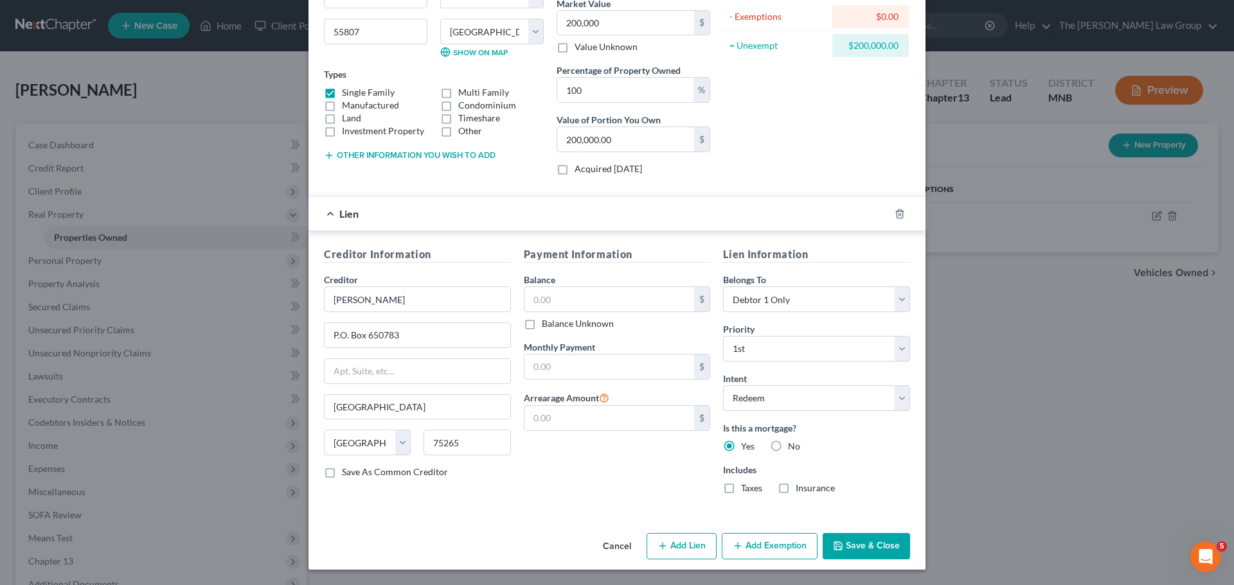
click at [746, 490] on input "Taxes" at bounding box center [750, 486] width 8 height 8
click at [741, 489] on label "Taxes" at bounding box center [751, 488] width 21 height 13
click at [746, 489] on input "Taxes" at bounding box center [750, 486] width 8 height 8
click at [741, 484] on label "Taxes" at bounding box center [751, 488] width 21 height 13
click at [746, 484] on input "Taxes" at bounding box center [750, 486] width 8 height 8
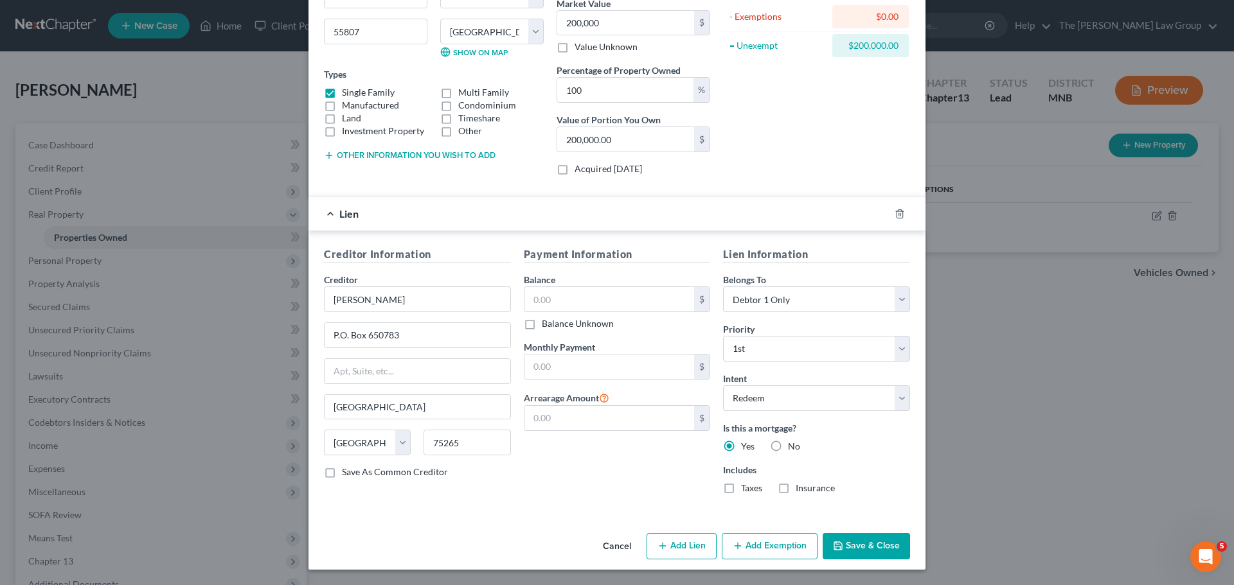
checkbox input "true"
click at [795, 488] on label "Insurance" at bounding box center [814, 488] width 39 height 13
click at [801, 488] on input "Insurance" at bounding box center [805, 486] width 8 height 8
checkbox input "true"
click at [763, 541] on button "Add Exemption" at bounding box center [769, 546] width 96 height 27
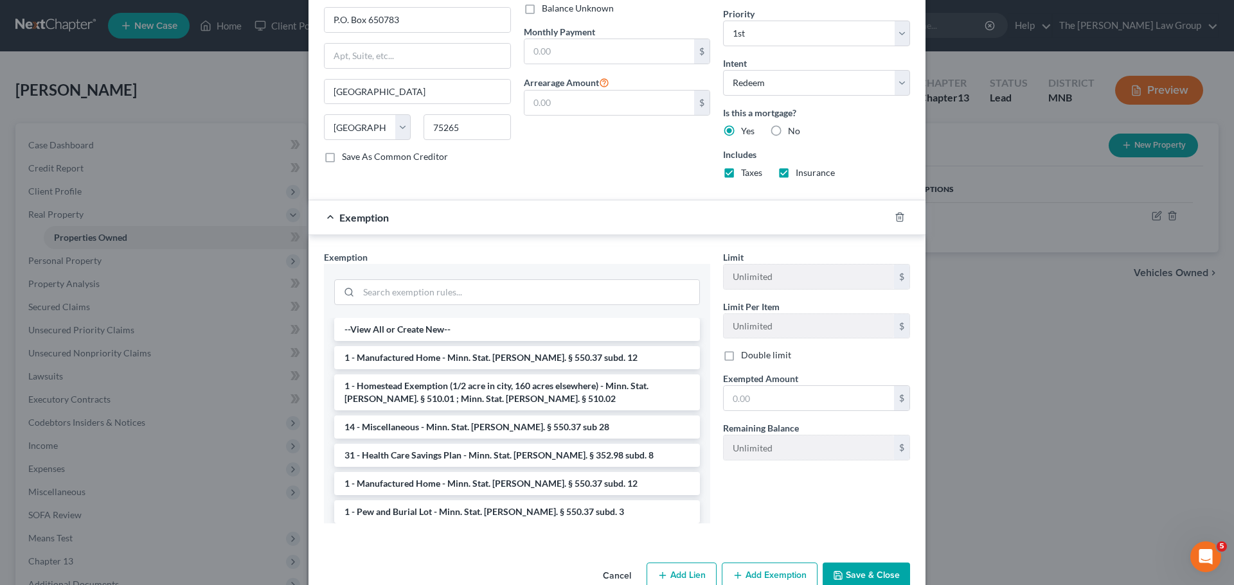
scroll to position [506, 0]
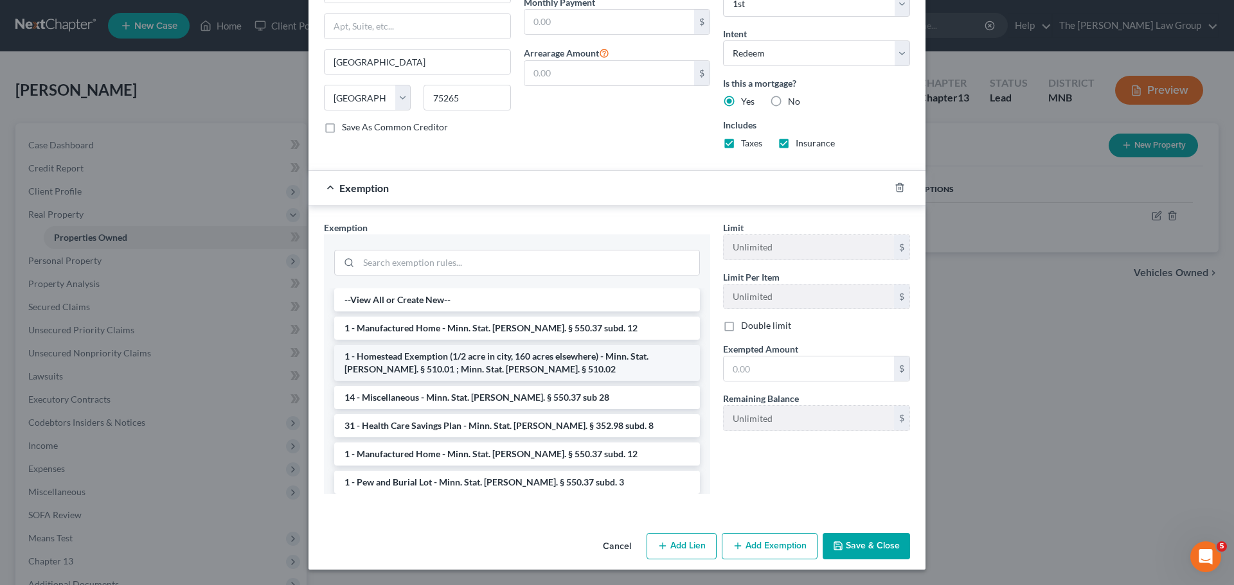
click at [441, 360] on li "1 - Homestead Exemption (1/2 acre in city, 160 acres elsewhere) - Minn. Stat. […" at bounding box center [517, 363] width 366 height 36
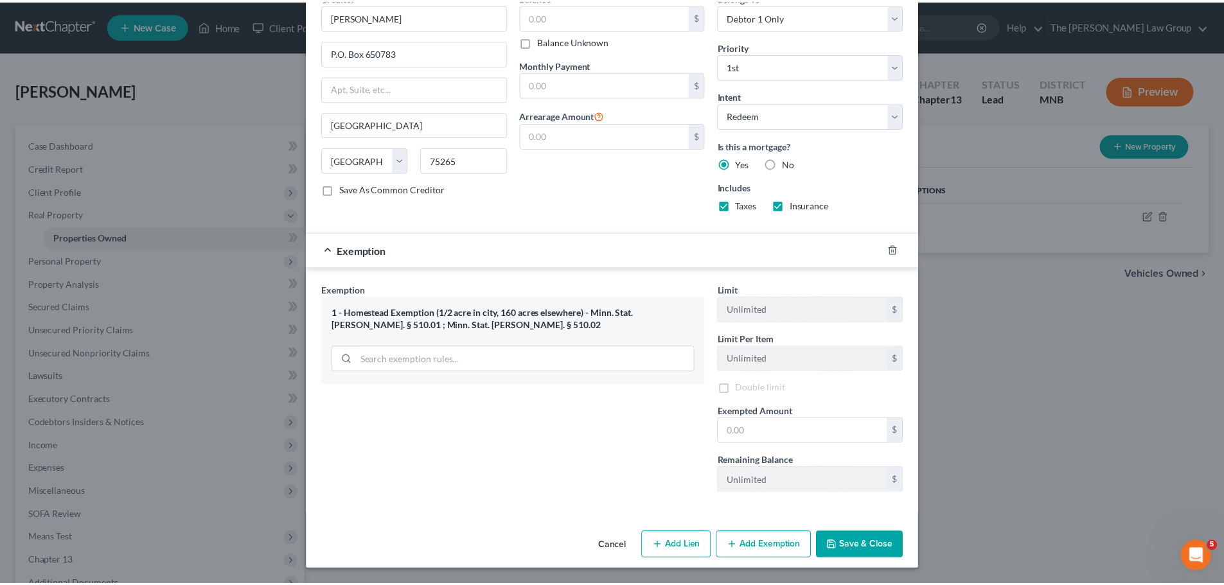
scroll to position [446, 0]
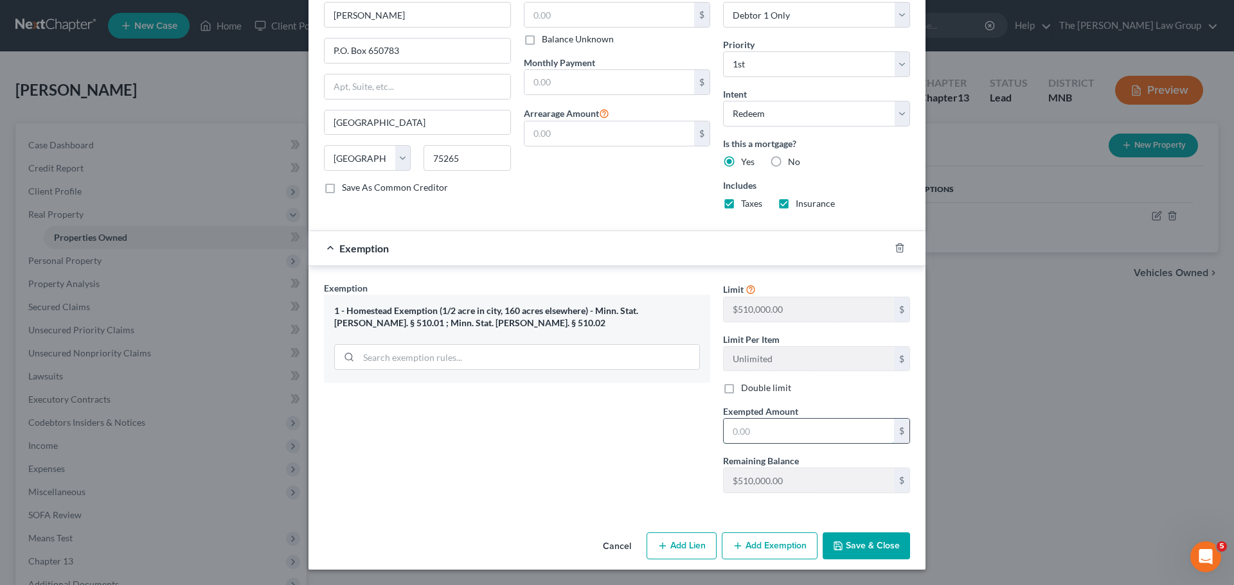
click at [748, 434] on input "text" at bounding box center [808, 431] width 170 height 24
type input "510,000"
click at [854, 546] on button "Save & Close" at bounding box center [865, 546] width 87 height 27
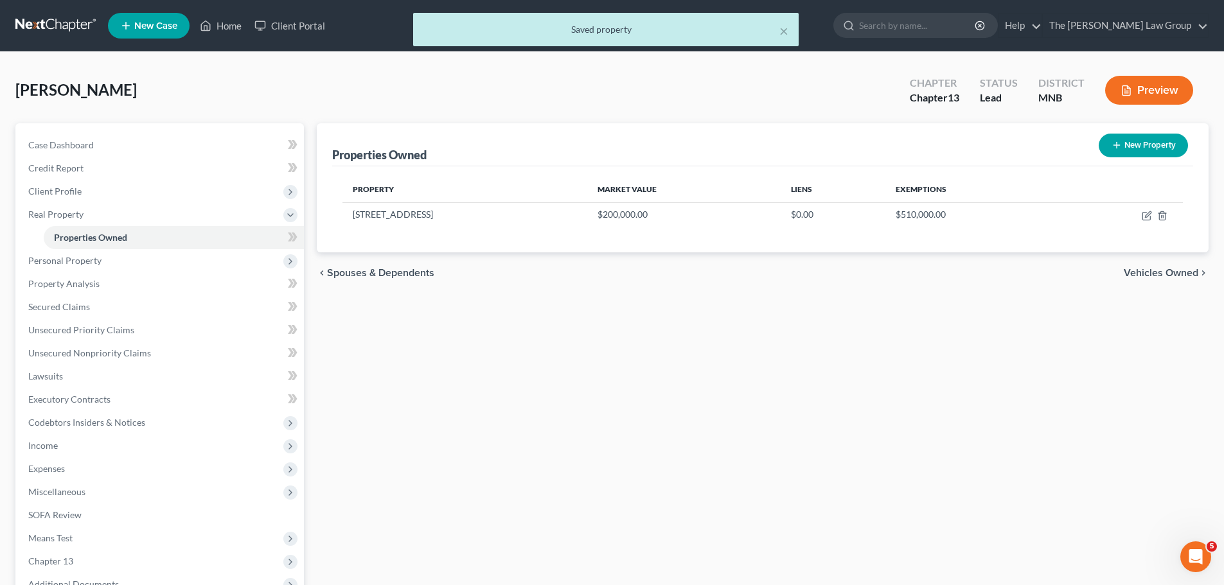
click at [1144, 274] on span "Vehicles Owned" at bounding box center [1161, 273] width 75 height 10
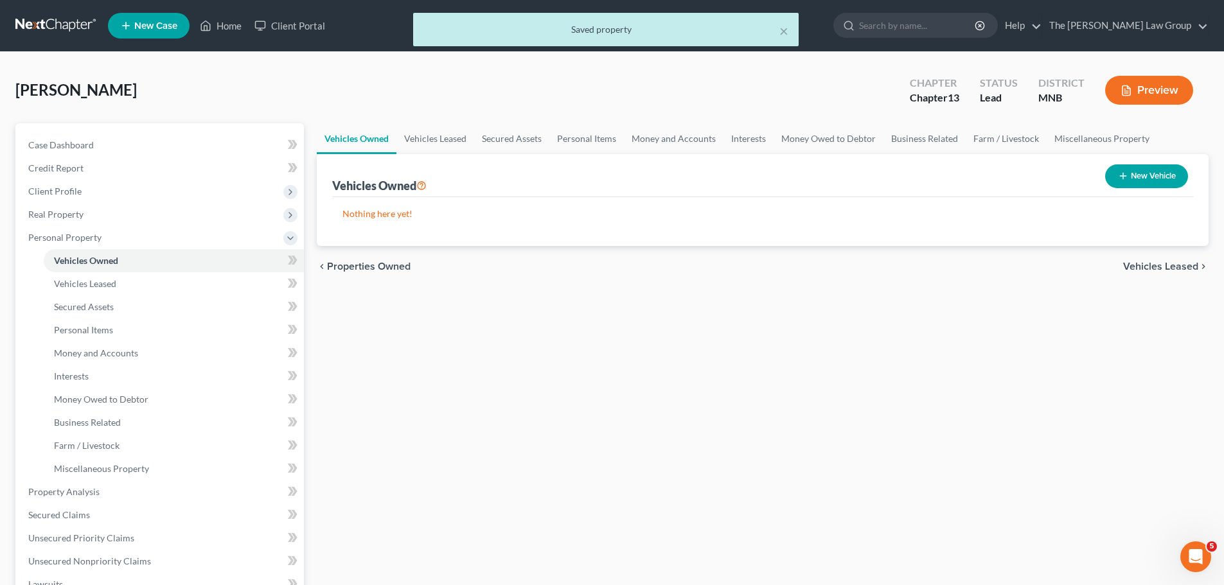
click at [1144, 270] on span "Vehicles Leased" at bounding box center [1160, 266] width 75 height 10
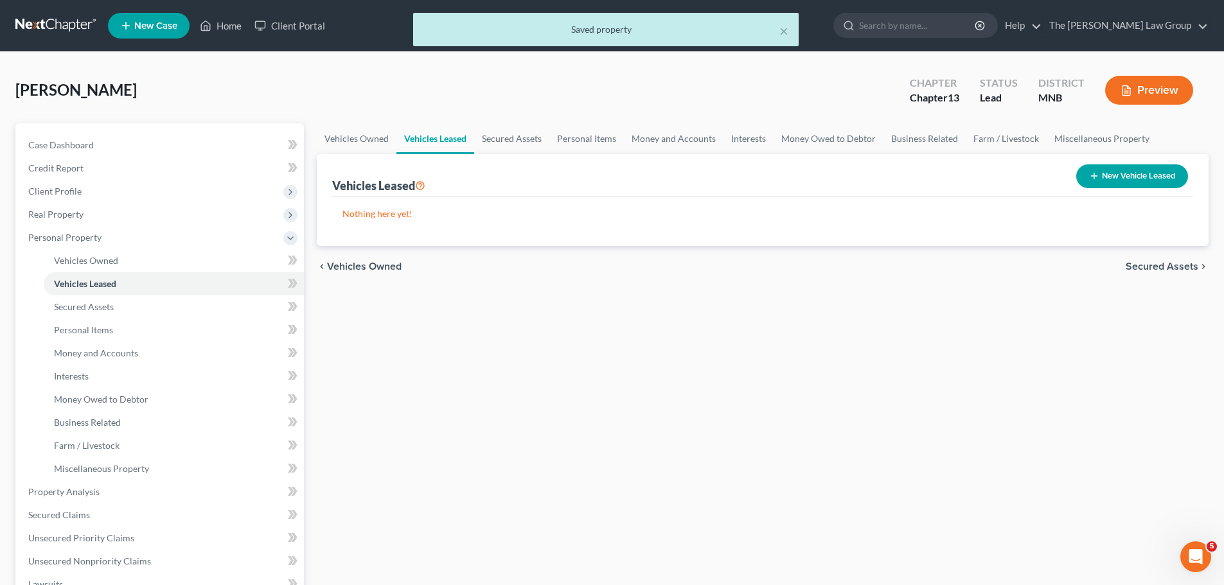
click at [1144, 270] on span "Secured Assets" at bounding box center [1162, 266] width 73 height 10
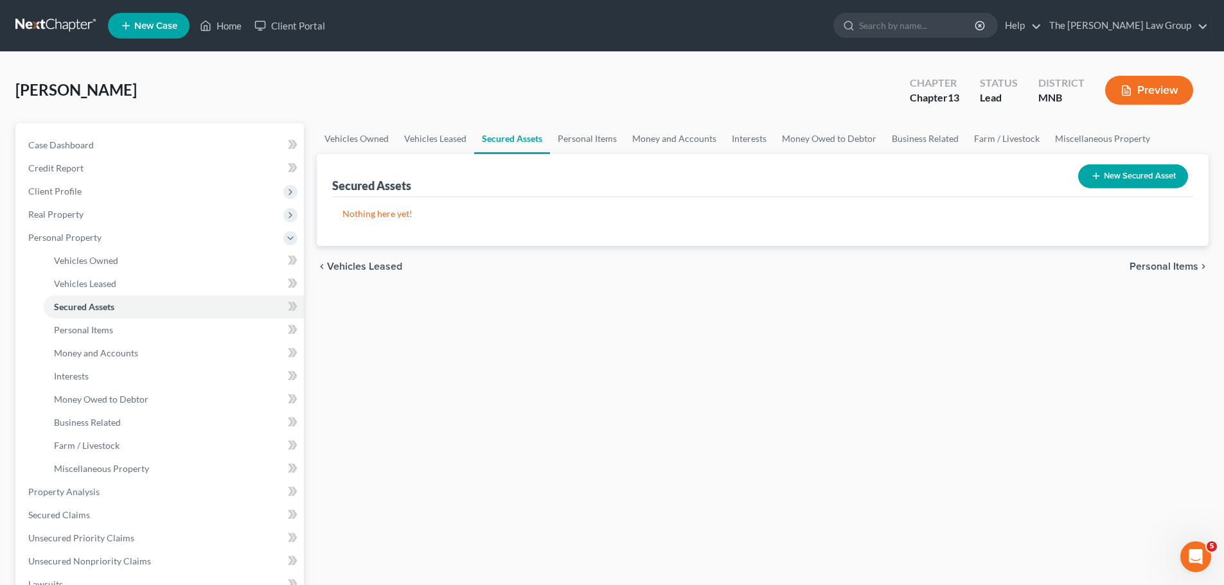
click at [1160, 269] on span "Personal Items" at bounding box center [1163, 266] width 69 height 10
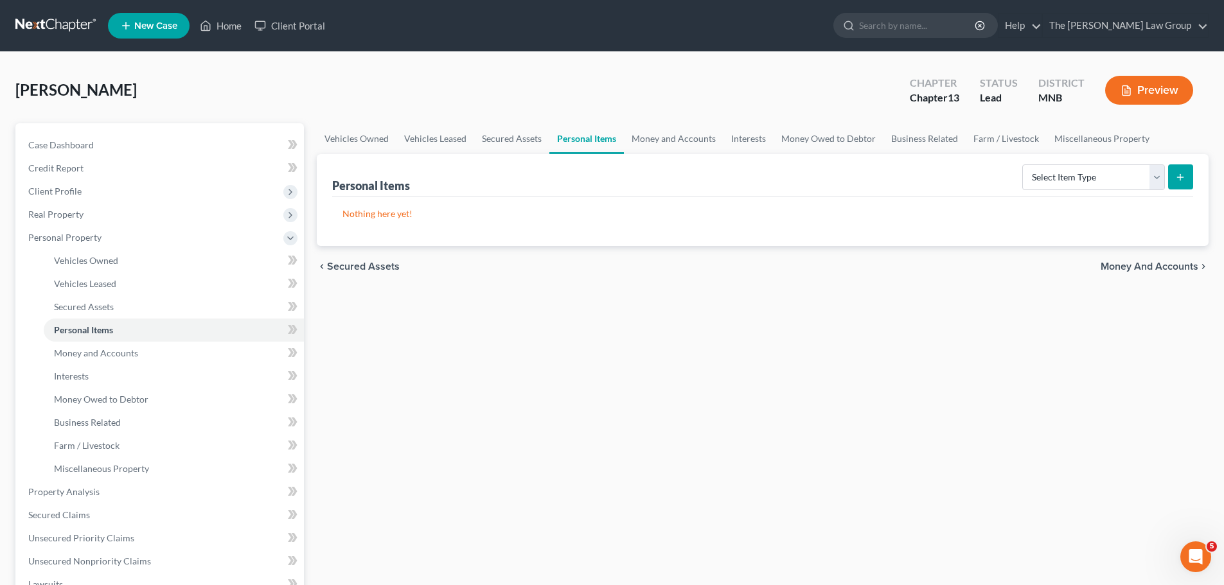
click at [1160, 269] on span "Money and Accounts" at bounding box center [1150, 266] width 98 height 10
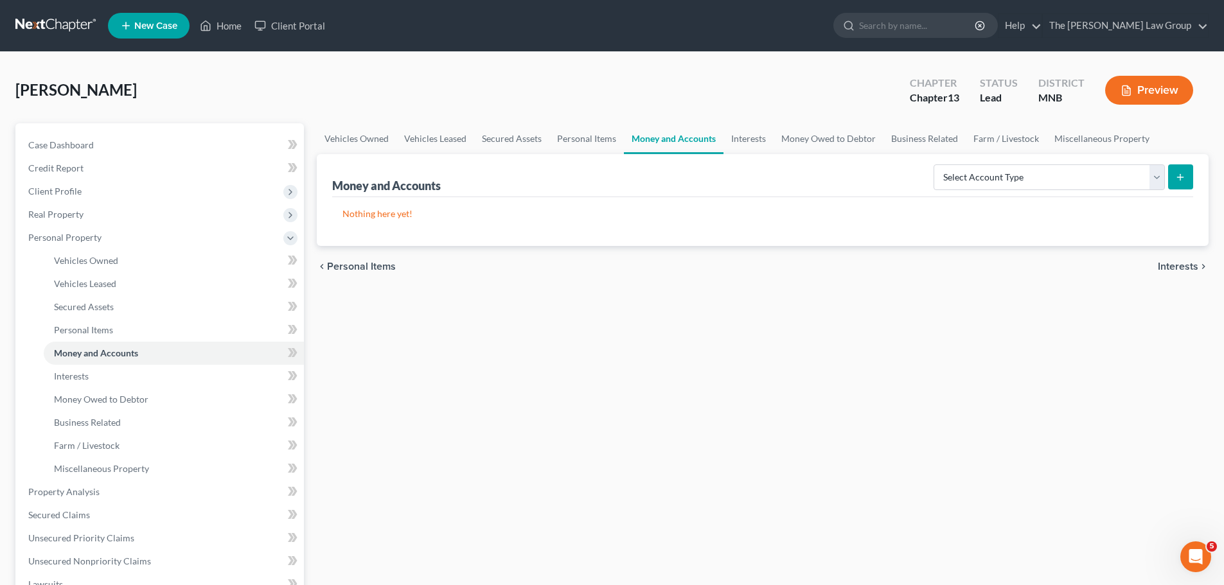
click at [1160, 269] on span "Interests" at bounding box center [1178, 266] width 40 height 10
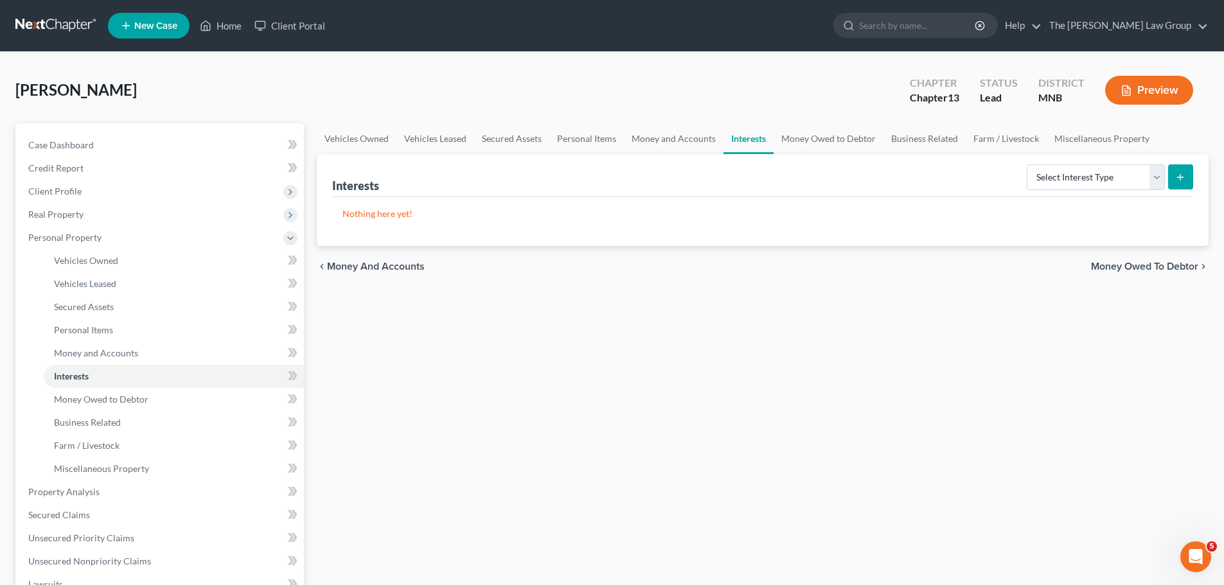
click at [1160, 261] on span "Money Owed to Debtor" at bounding box center [1144, 266] width 107 height 10
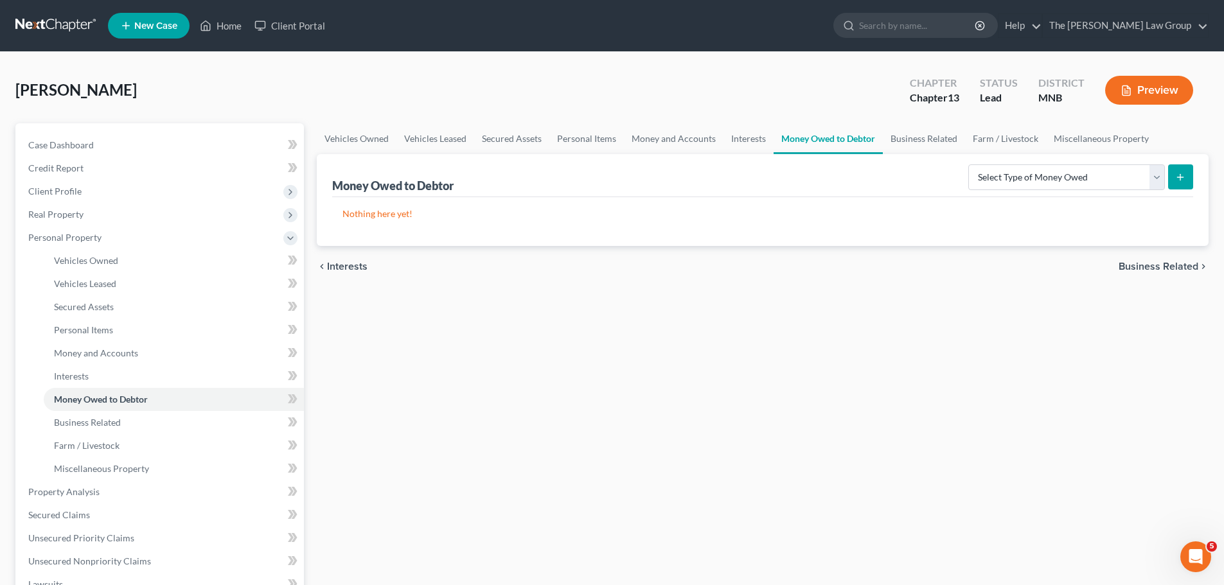
click at [1167, 272] on span "Business Related" at bounding box center [1159, 266] width 80 height 10
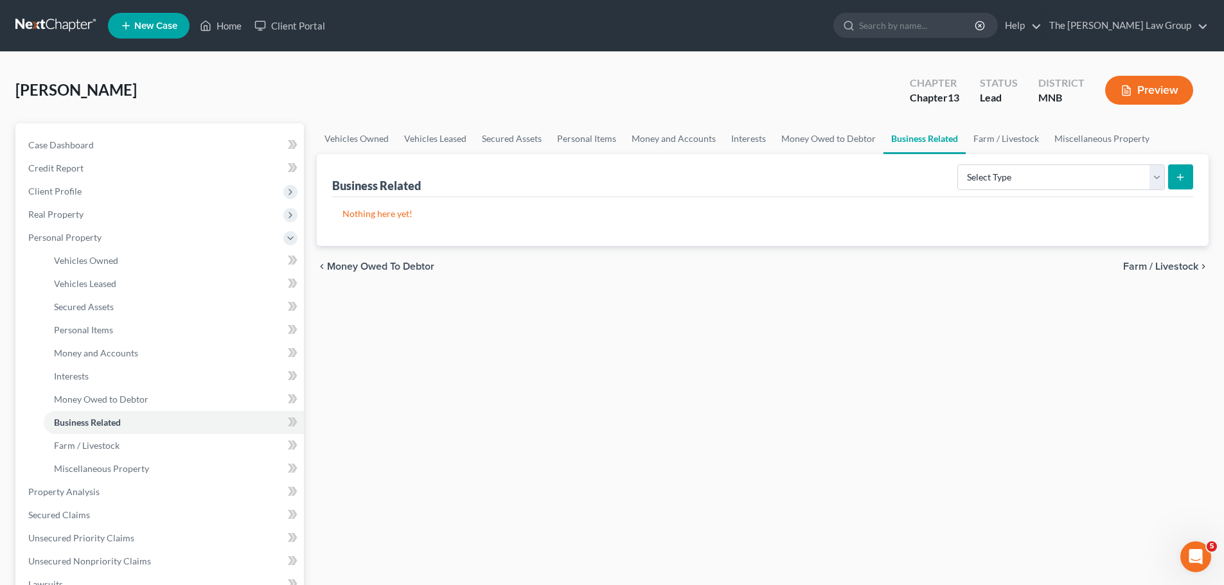
click at [1161, 268] on span "Farm / Livestock" at bounding box center [1160, 266] width 75 height 10
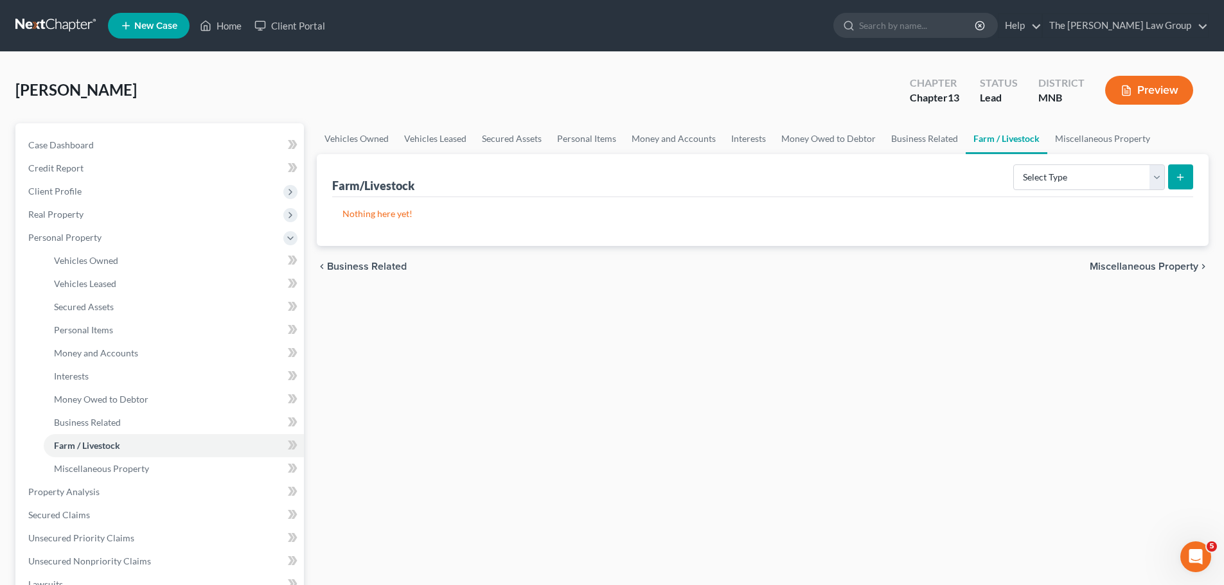
click at [1159, 272] on span "Miscellaneous Property" at bounding box center [1144, 266] width 109 height 10
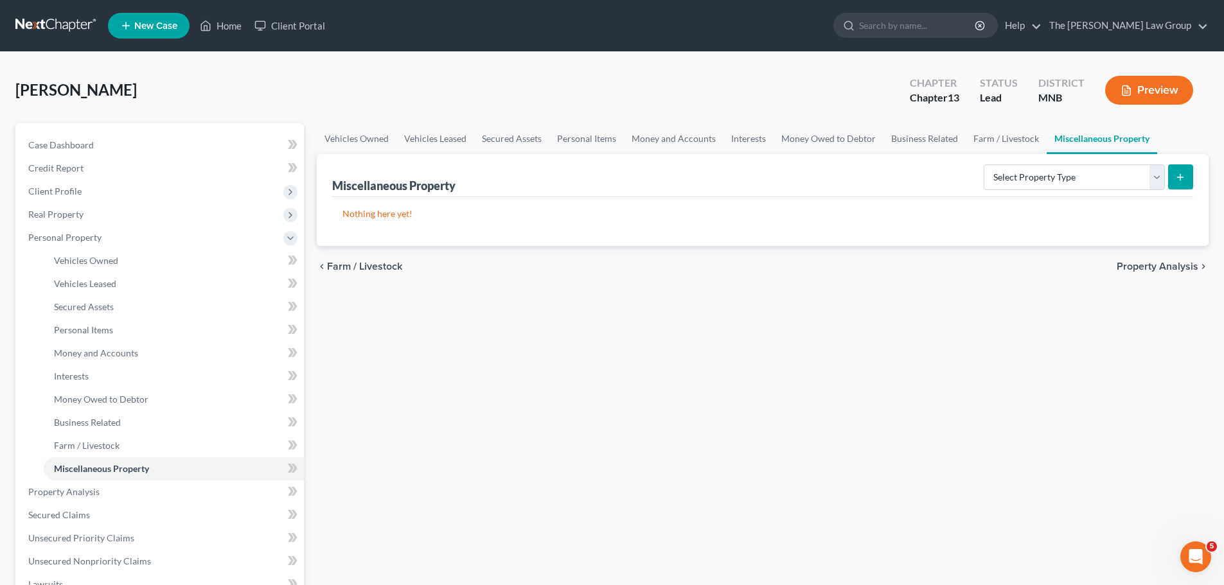
click at [1153, 270] on span "Property Analysis" at bounding box center [1158, 266] width 82 height 10
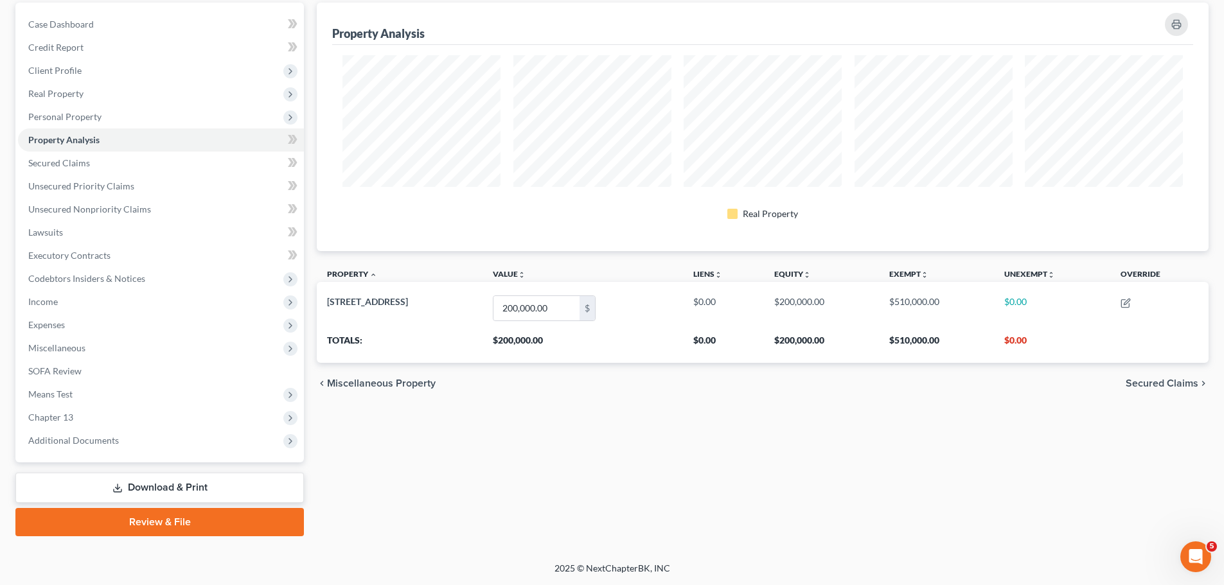
click at [1167, 378] on span "Secured Claims" at bounding box center [1162, 383] width 73 height 10
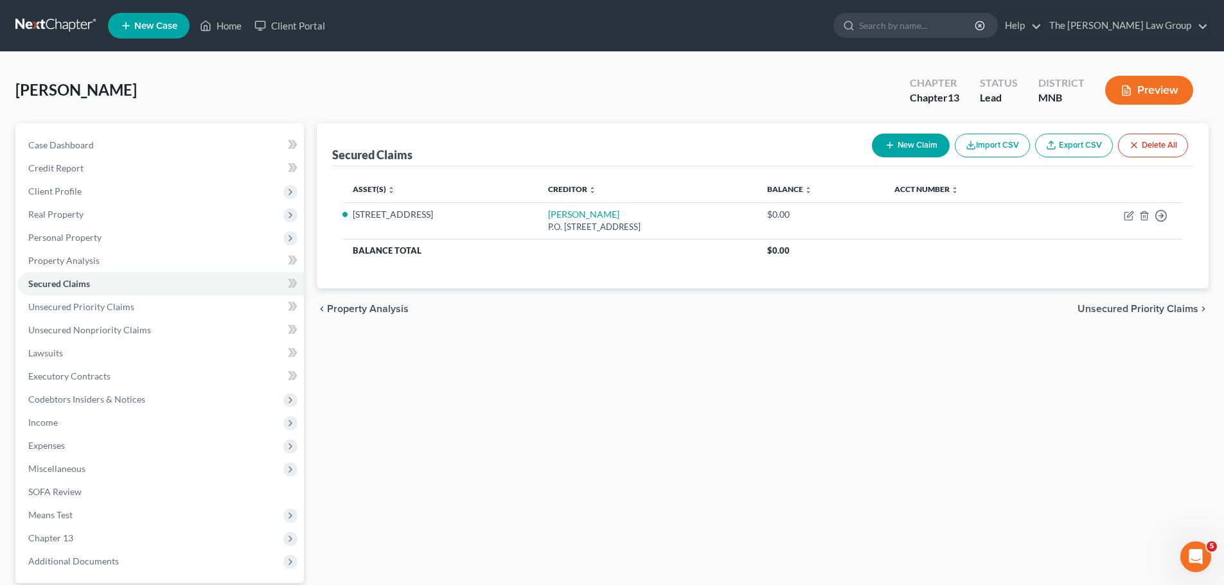
click at [1126, 312] on span "Unsecured Priority Claims" at bounding box center [1137, 309] width 121 height 10
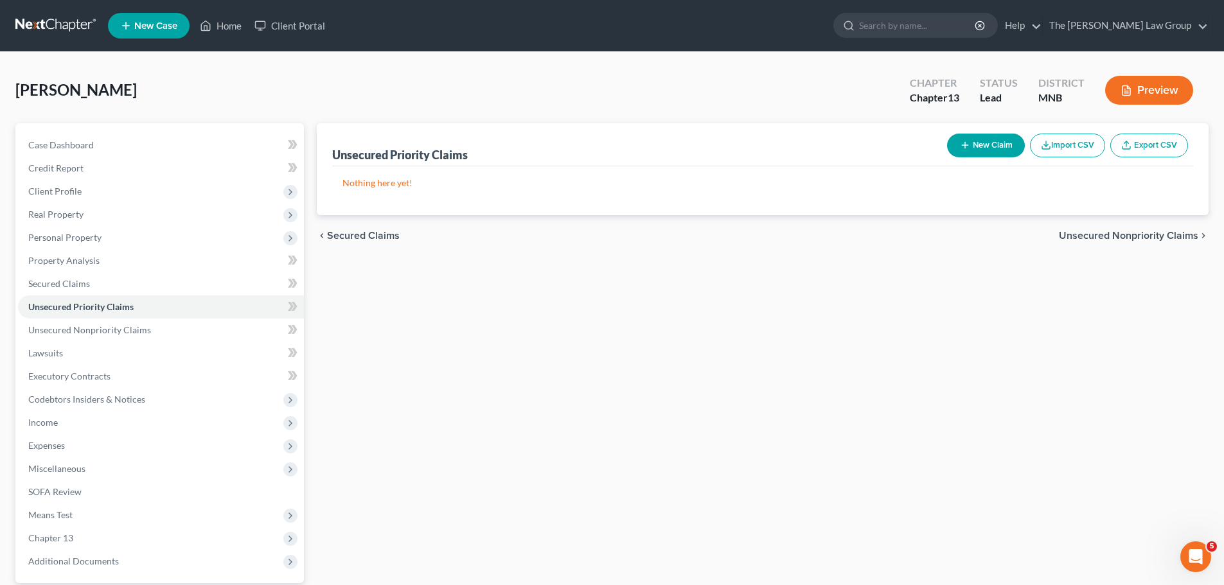
click at [372, 232] on span "Secured Claims" at bounding box center [363, 236] width 73 height 10
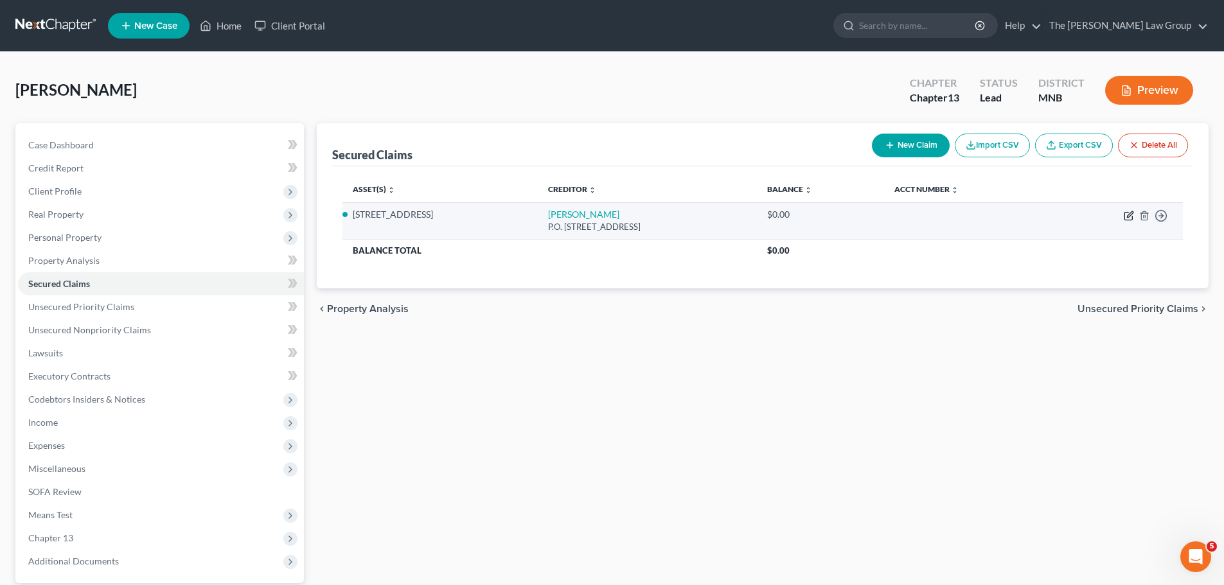
click at [1129, 216] on icon "button" at bounding box center [1129, 216] width 10 height 10
select select "45"
select select "1"
select select "0"
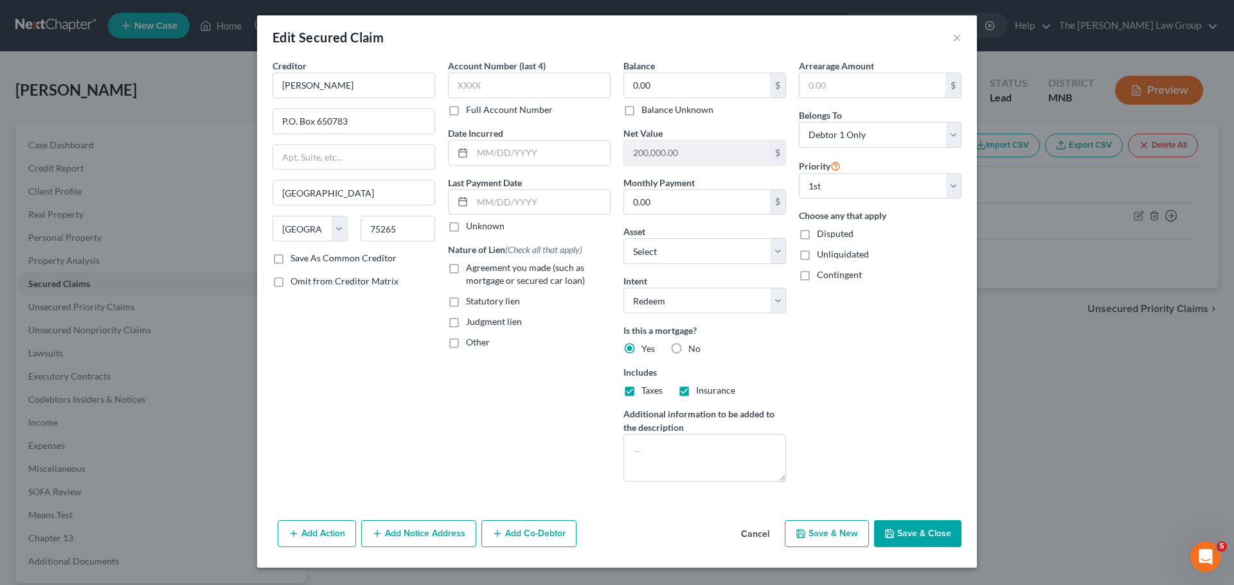
click at [466, 263] on label "Agreement you made (such as mortgage or secured car loan)" at bounding box center [538, 274] width 145 height 26
click at [471, 263] on input "Agreement you made (such as mortgage or secured car loan)" at bounding box center [475, 265] width 8 height 8
checkbox input "true"
click at [290, 258] on label "Save As Common Creditor" at bounding box center [343, 258] width 106 height 13
click at [296, 258] on input "Save As Common Creditor" at bounding box center [300, 256] width 8 height 8
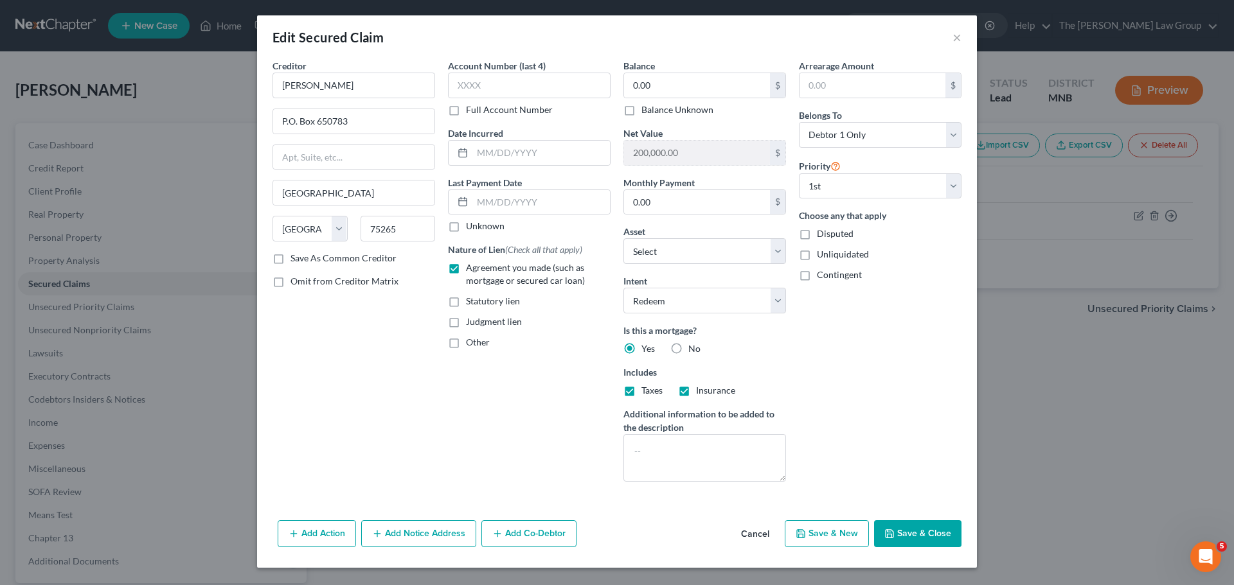
checkbox input "true"
click at [540, 76] on input "text" at bounding box center [529, 86] width 163 height 26
type input "5335"
click at [474, 364] on div "Account Number (last 4) 5335 Full Account Number Date Incurred Last Payment Dat…" at bounding box center [528, 275] width 175 height 433
click at [486, 153] on input "text" at bounding box center [540, 153] width 137 height 24
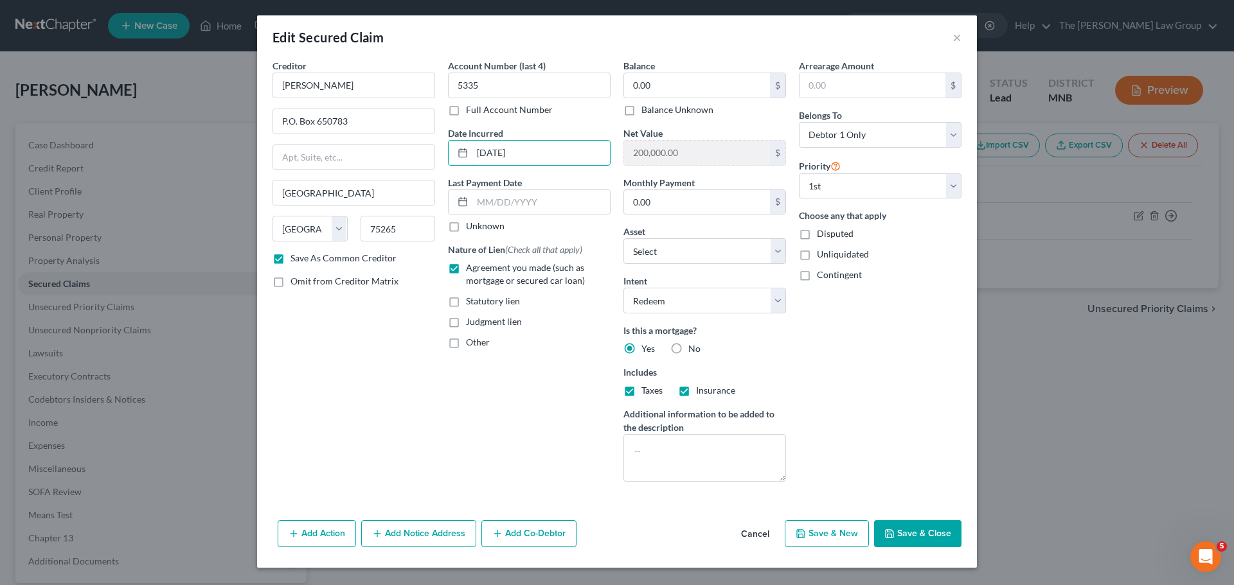
type input "[DATE]"
click at [913, 539] on button "Save & Close" at bounding box center [917, 533] width 87 height 27
checkbox input "false"
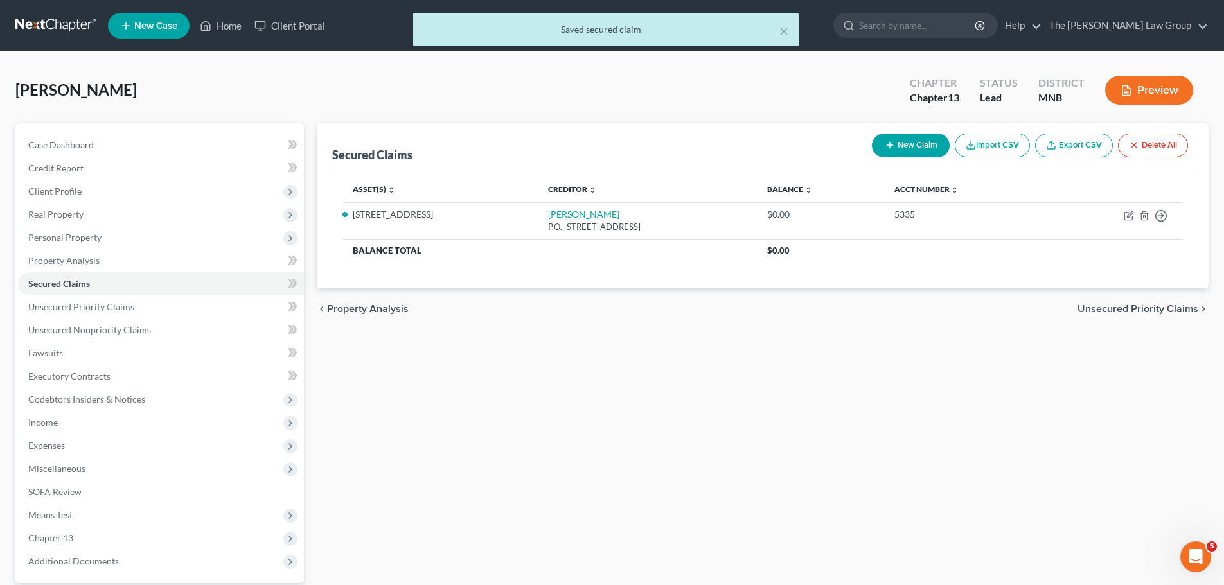
click at [1137, 306] on span "Unsecured Priority Claims" at bounding box center [1137, 309] width 121 height 10
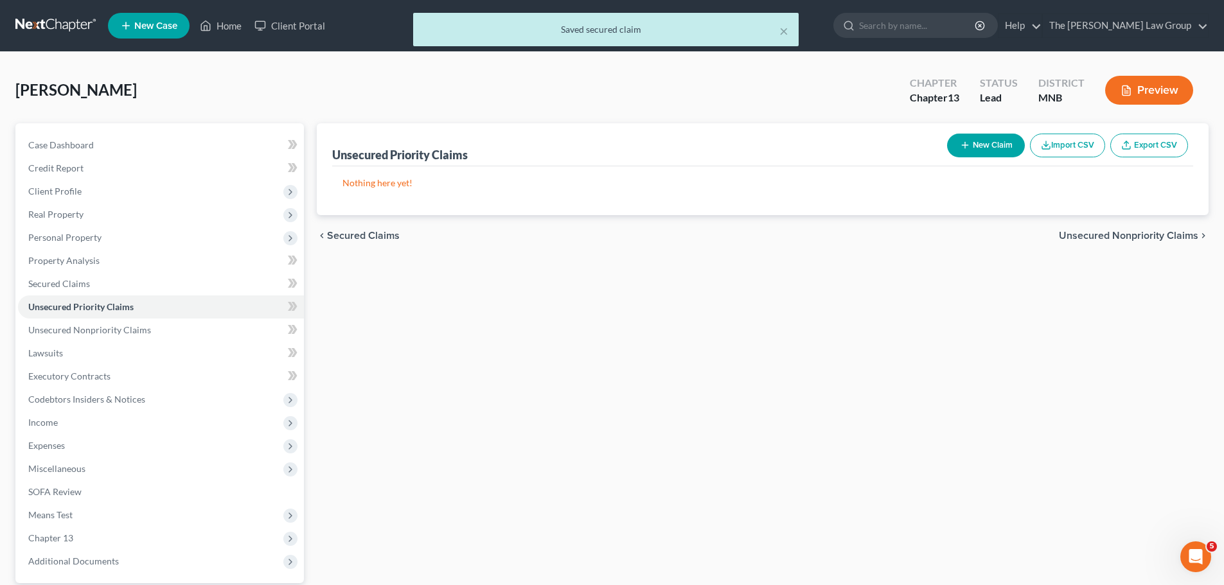
click at [1147, 234] on span "Unsecured Nonpriority Claims" at bounding box center [1128, 236] width 139 height 10
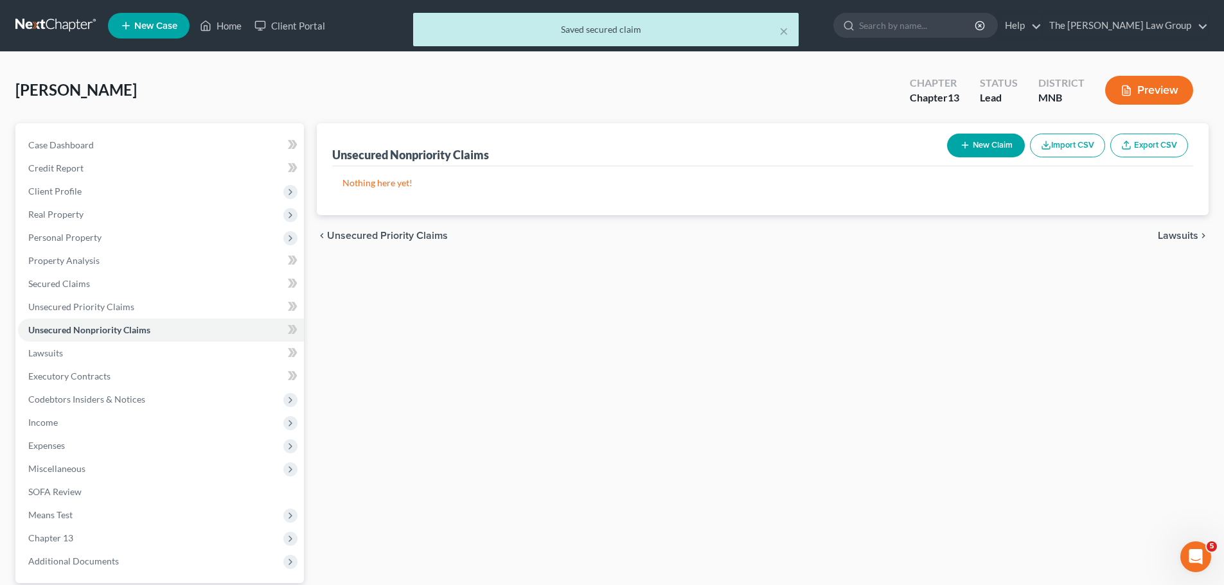
click at [1176, 234] on span "Lawsuits" at bounding box center [1178, 236] width 40 height 10
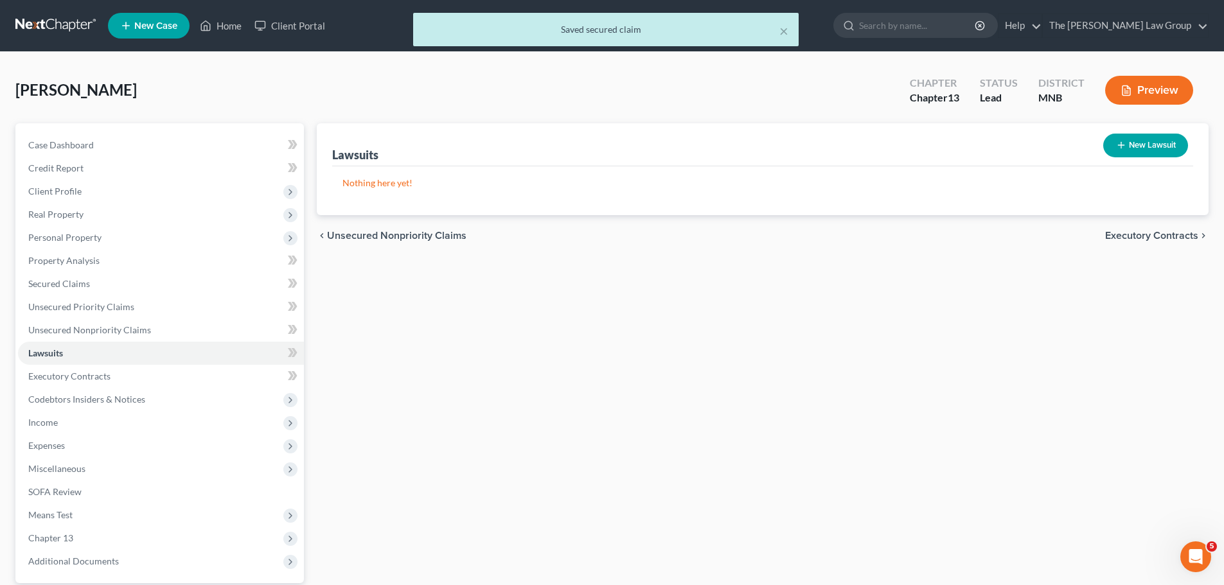
click at [1172, 231] on span "Executory Contracts" at bounding box center [1151, 236] width 93 height 10
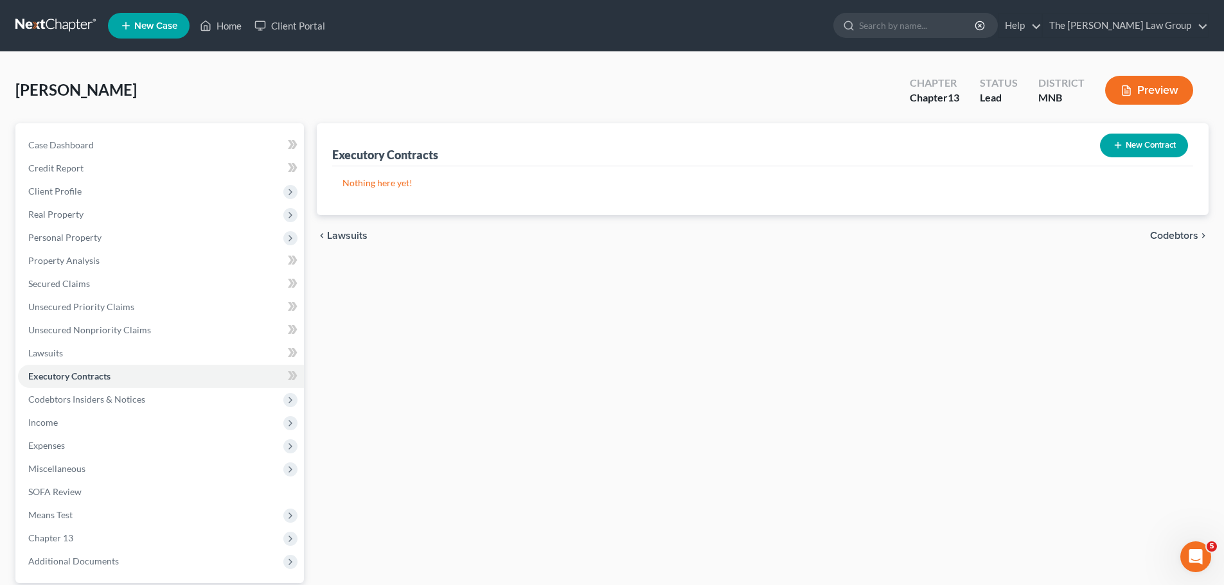
click at [1172, 222] on div "chevron_left Lawsuits Codebtors chevron_right" at bounding box center [763, 235] width 892 height 41
click at [1172, 244] on div "chevron_left Lawsuits Codebtors chevron_right" at bounding box center [763, 235] width 892 height 41
click at [1172, 234] on span "Codebtors" at bounding box center [1174, 236] width 48 height 10
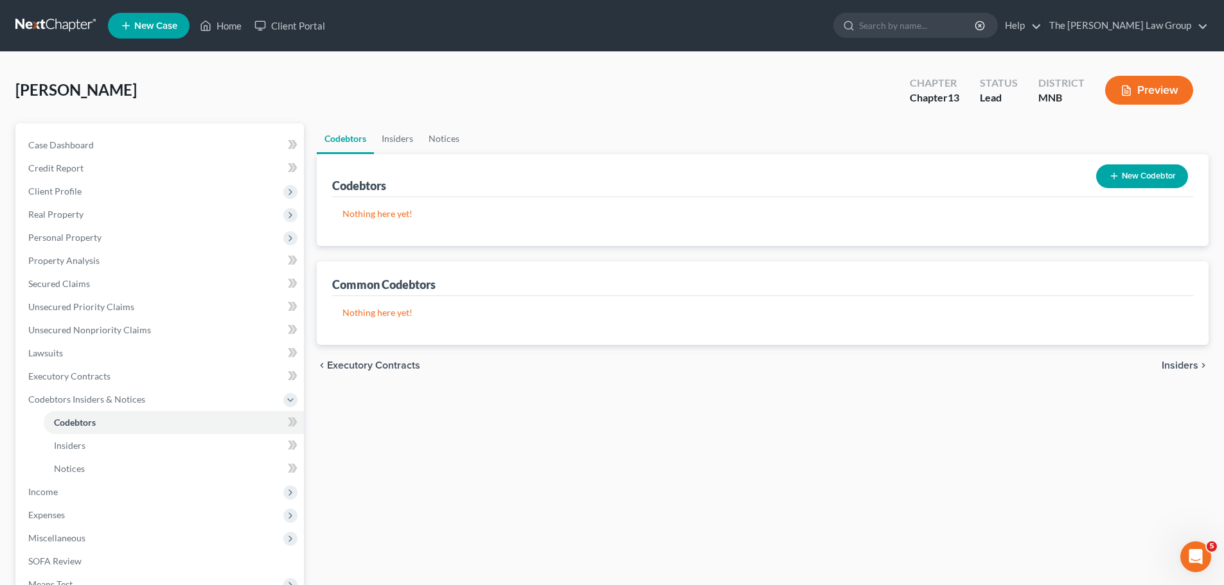
click at [1175, 360] on span "Insiders" at bounding box center [1180, 365] width 37 height 10
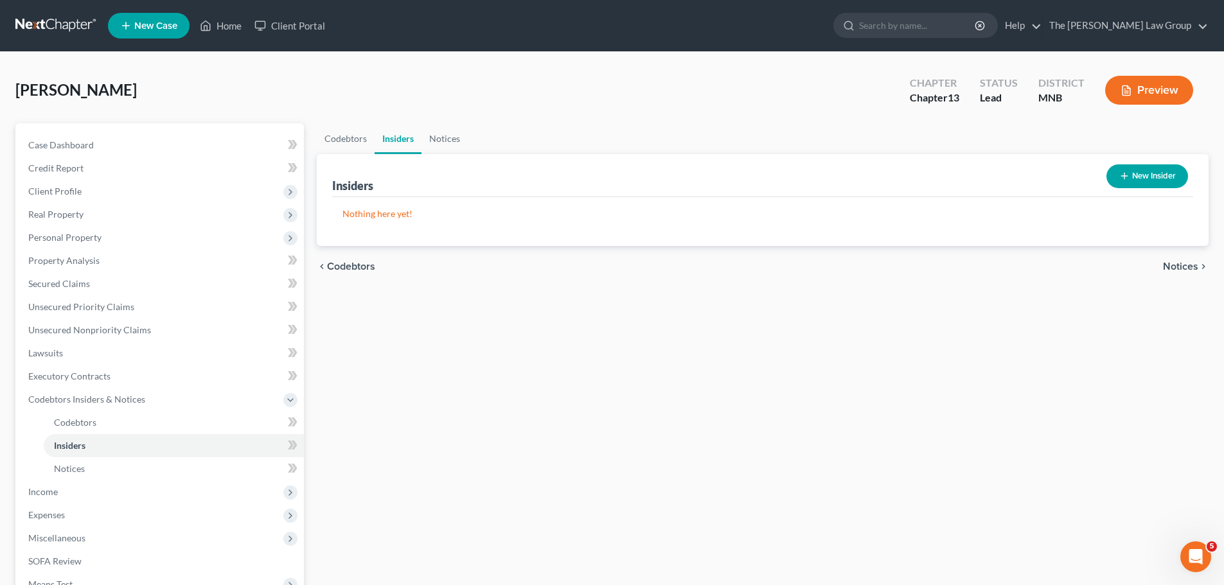
click at [1181, 262] on span "Notices" at bounding box center [1180, 266] width 35 height 10
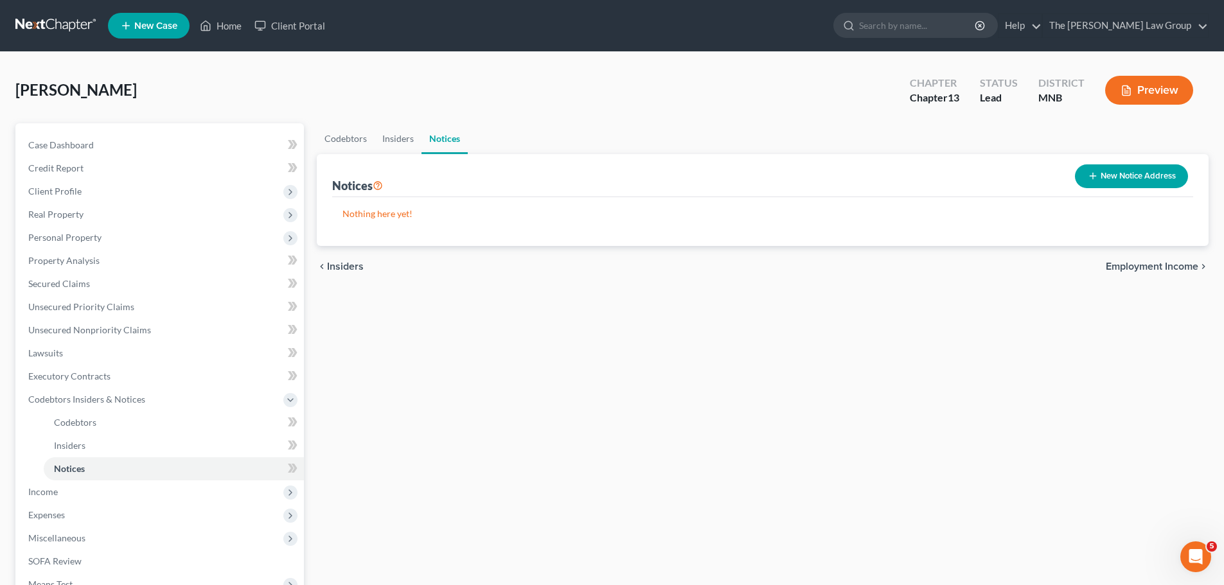
click at [1153, 271] on span "Employment Income" at bounding box center [1152, 266] width 93 height 10
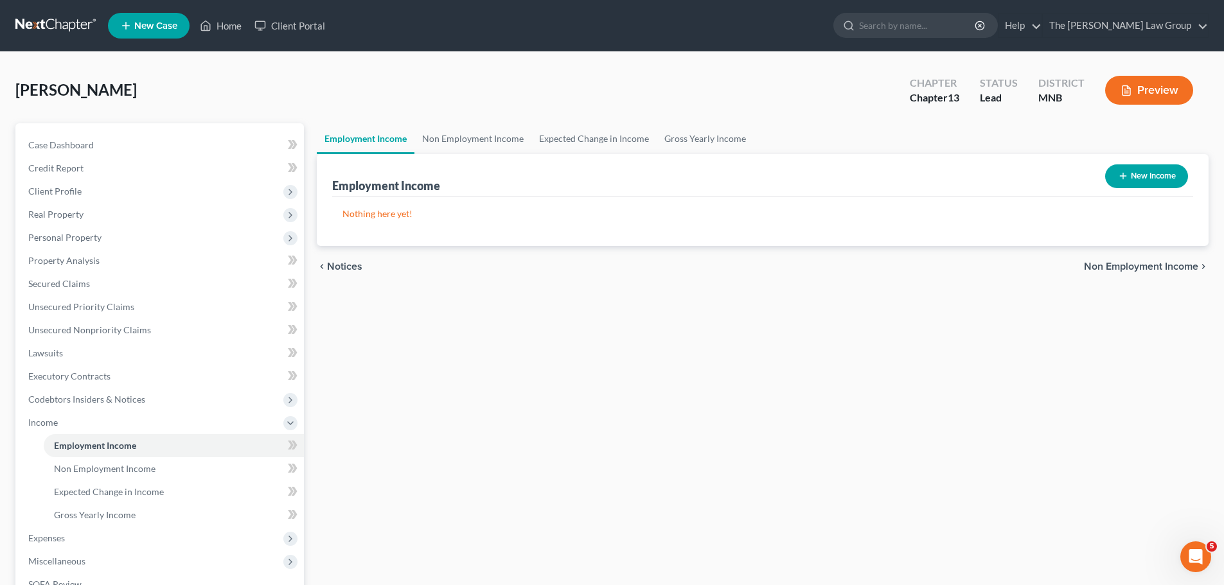
click at [329, 265] on span "Notices" at bounding box center [344, 266] width 35 height 10
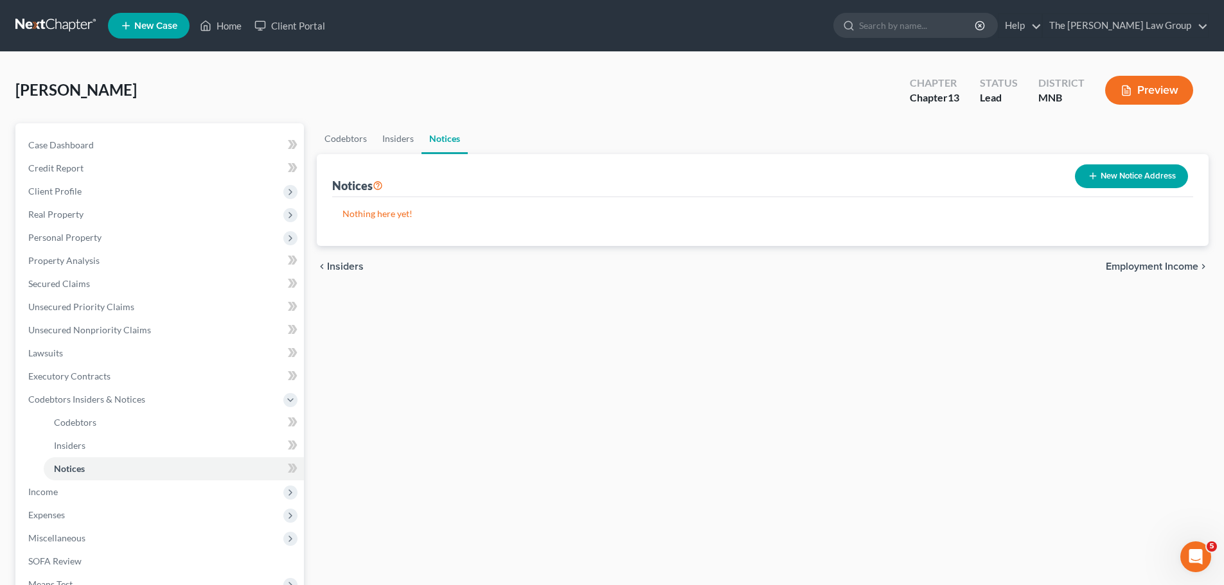
click at [1146, 265] on span "Employment Income" at bounding box center [1152, 266] width 93 height 10
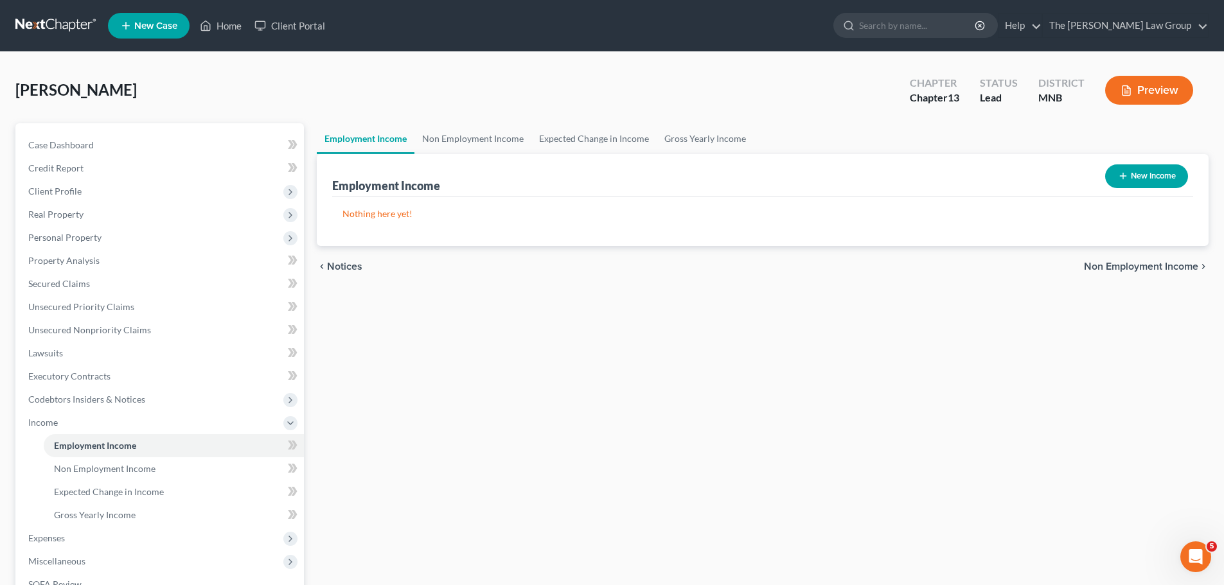
click at [1131, 176] on button "New Income" at bounding box center [1146, 176] width 83 height 24
select select "0"
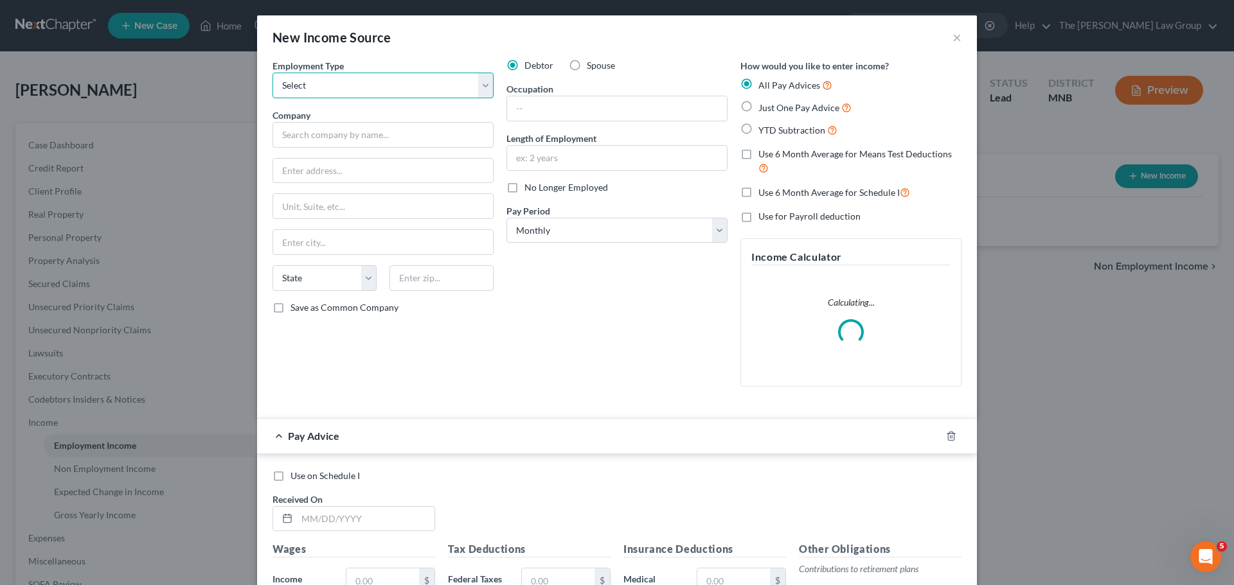
click at [468, 80] on select "Select Full or [DEMOGRAPHIC_DATA] Employment Self Employment" at bounding box center [382, 86] width 221 height 26
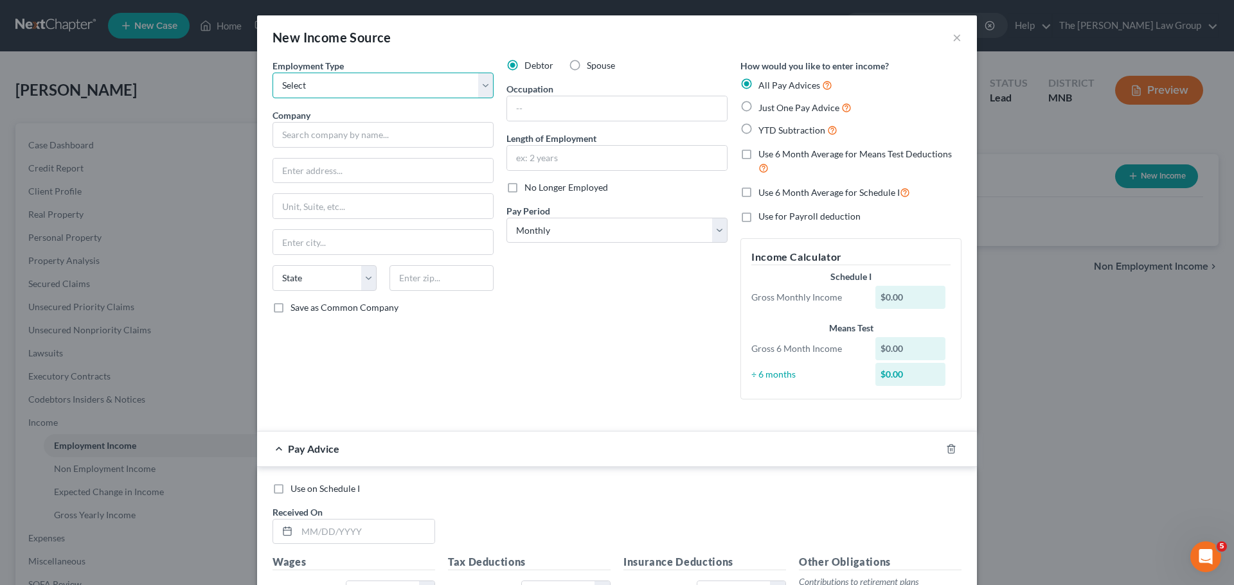
select select "1"
click at [272, 73] on select "Select Full or [DEMOGRAPHIC_DATA] Employment Self Employment" at bounding box center [382, 86] width 221 height 26
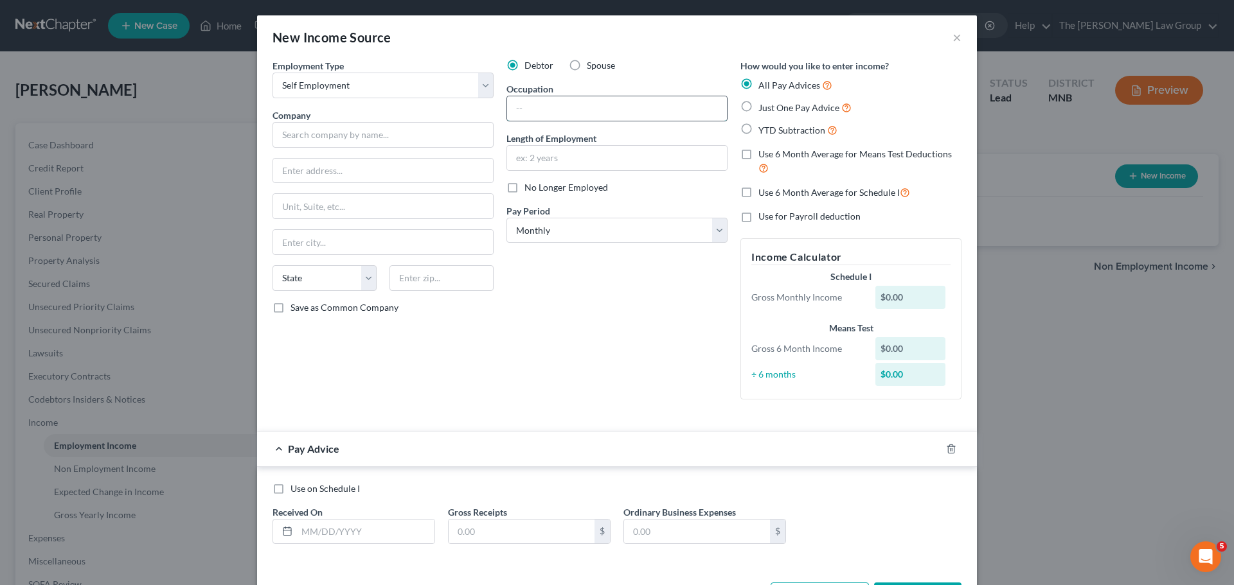
click at [541, 103] on input "text" at bounding box center [617, 108] width 220 height 24
type input "Self"
click at [758, 107] on label "Just One Pay Advice" at bounding box center [804, 107] width 93 height 15
click at [763, 107] on input "Just One Pay Advice" at bounding box center [767, 104] width 8 height 8
radio input "true"
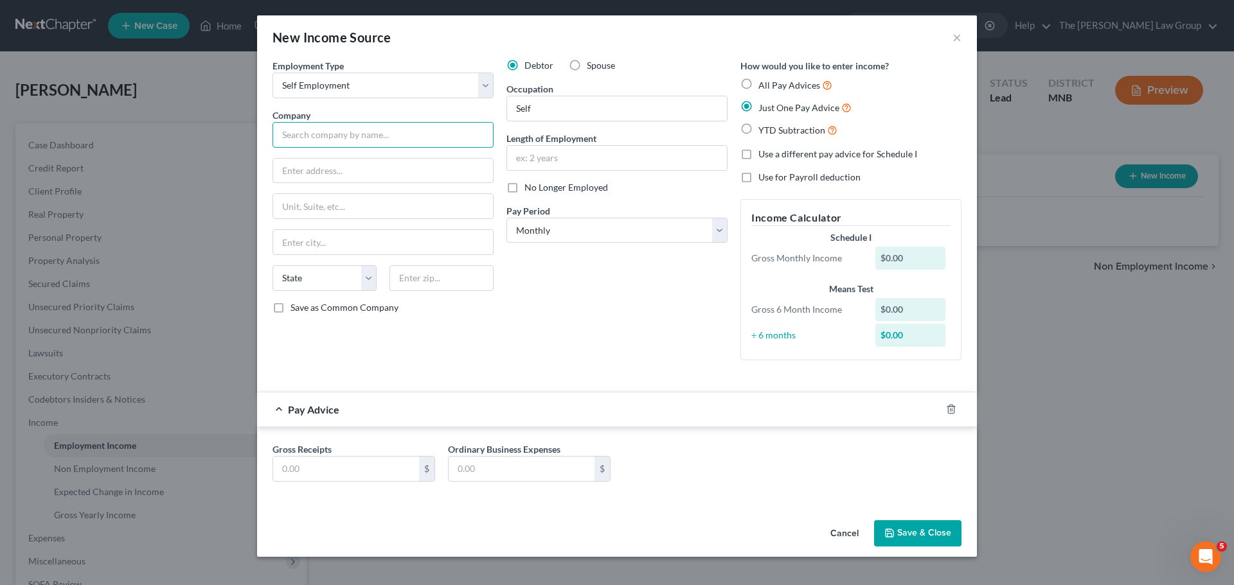
click at [373, 126] on input "text" at bounding box center [382, 135] width 221 height 26
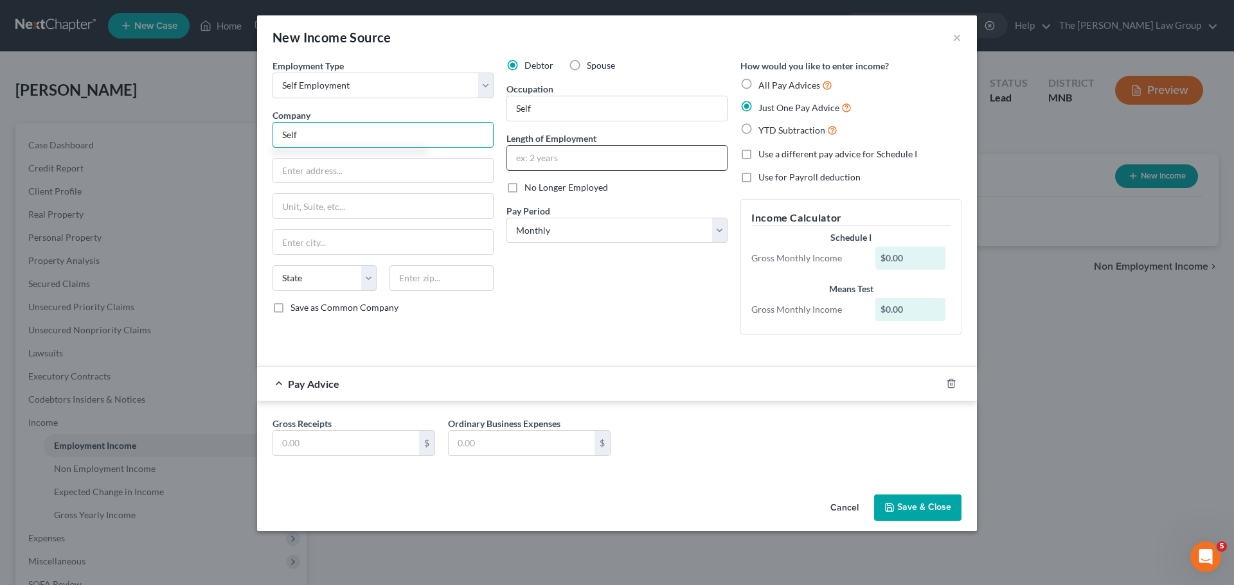
type input "Self"
click at [531, 154] on input "text" at bounding box center [617, 158] width 220 height 24
type input "3 year"
click at [399, 78] on select "Select Full or [DEMOGRAPHIC_DATA] Employment Self Employment" at bounding box center [382, 86] width 221 height 26
click at [614, 300] on div "Debtor Spouse Occupation Self Length of Employment 3 year No Longer Employed Pa…" at bounding box center [617, 202] width 234 height 286
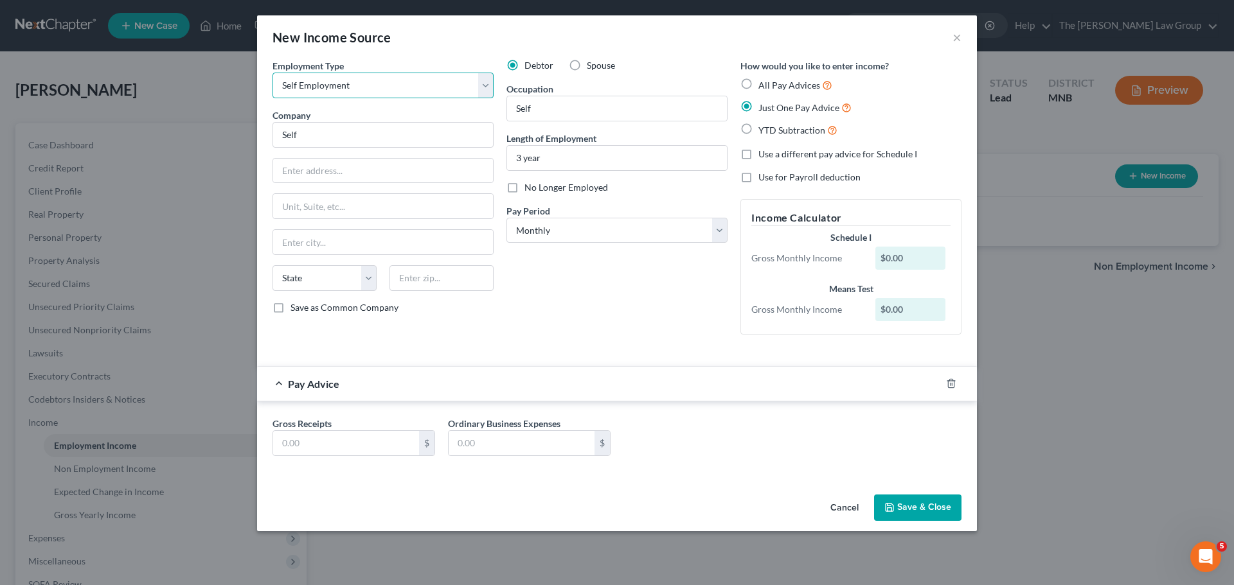
click at [475, 82] on select "Select Full or [DEMOGRAPHIC_DATA] Employment Self Employment" at bounding box center [382, 86] width 221 height 26
drag, startPoint x: 650, startPoint y: 319, endPoint x: 656, endPoint y: 337, distance: 18.9
click at [650, 319] on div "Debtor Spouse Occupation Self Length of Employment 3 year No Longer Employed Pa…" at bounding box center [617, 202] width 234 height 286
click at [857, 506] on button "Cancel" at bounding box center [844, 509] width 49 height 26
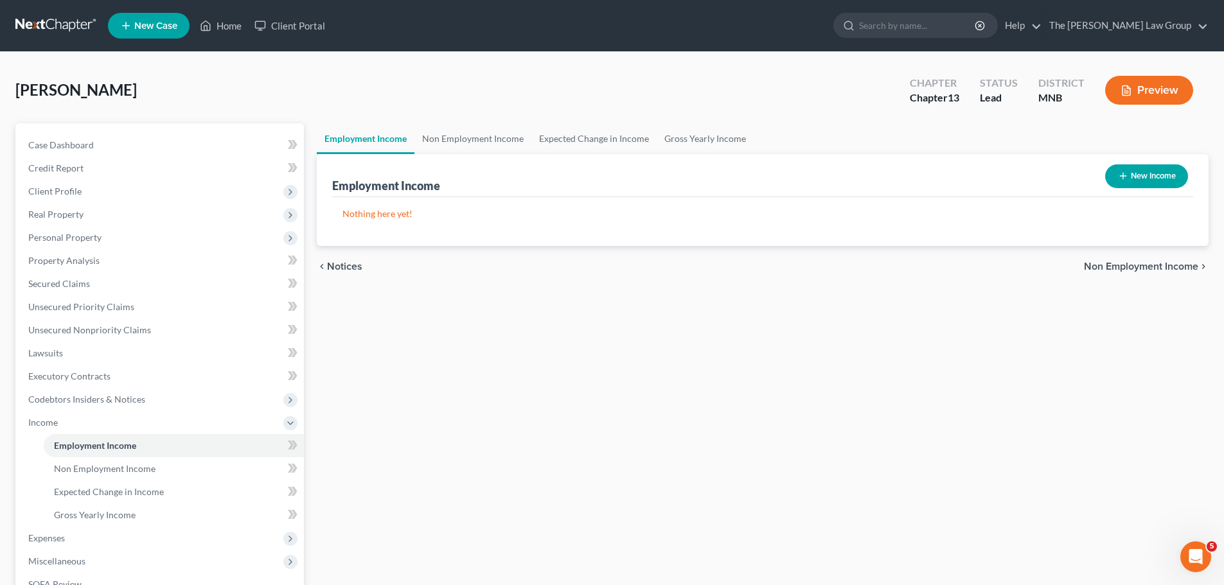
click at [1117, 269] on span "Non Employment Income" at bounding box center [1141, 266] width 114 height 10
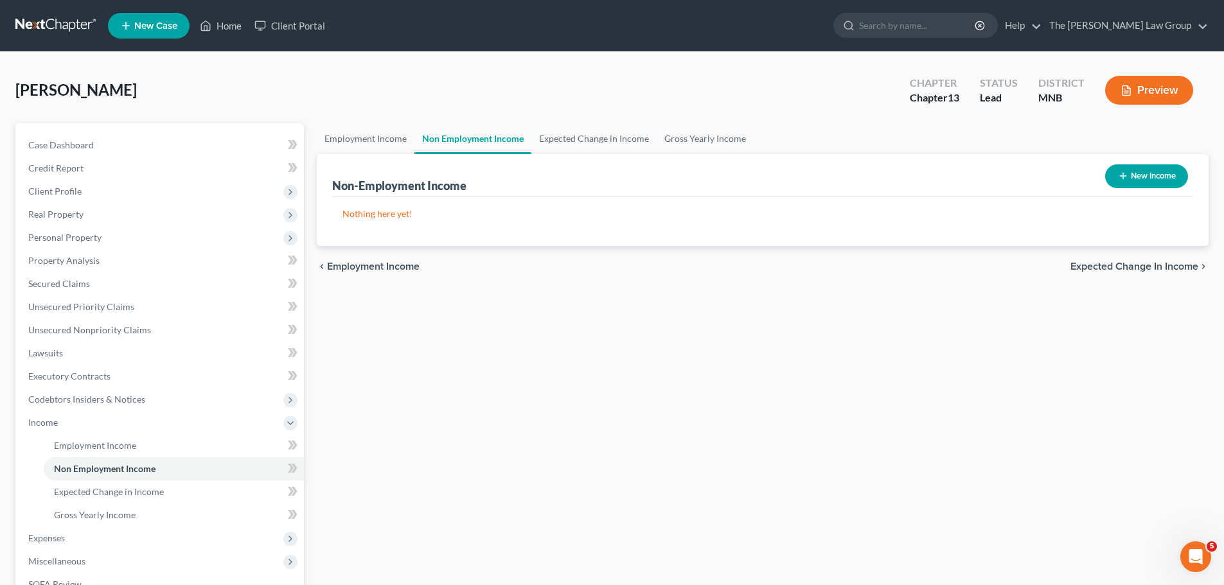
click at [1147, 177] on button "New Income" at bounding box center [1146, 176] width 83 height 24
select select "0"
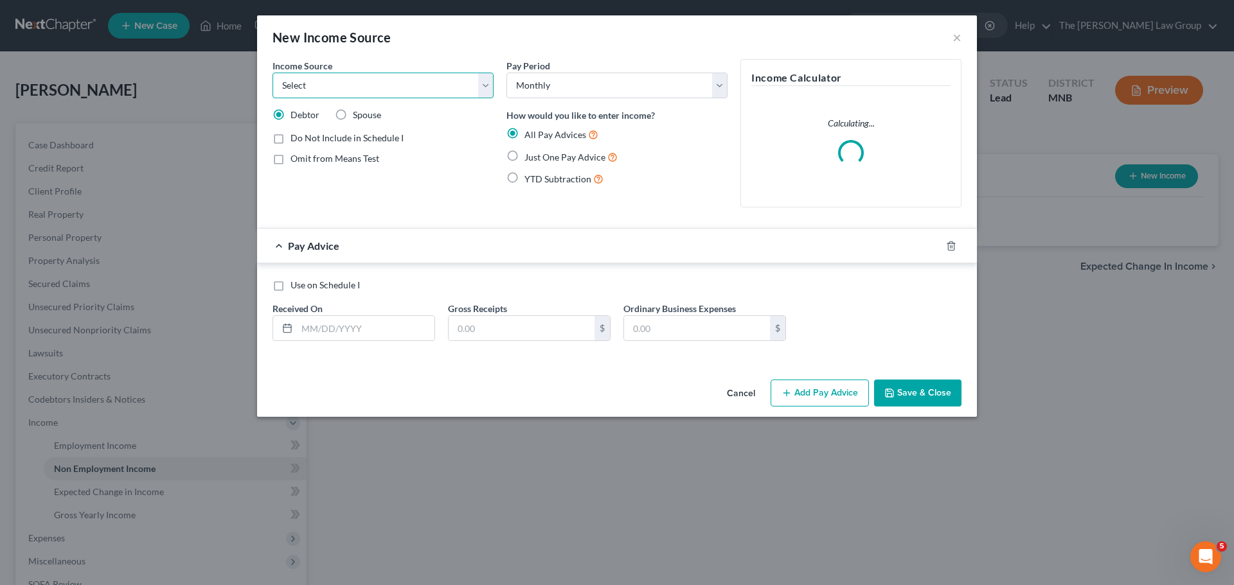
click at [362, 80] on select "Select Unemployment Disability (from employer) Pension Retirement Social Securi…" at bounding box center [382, 86] width 221 height 26
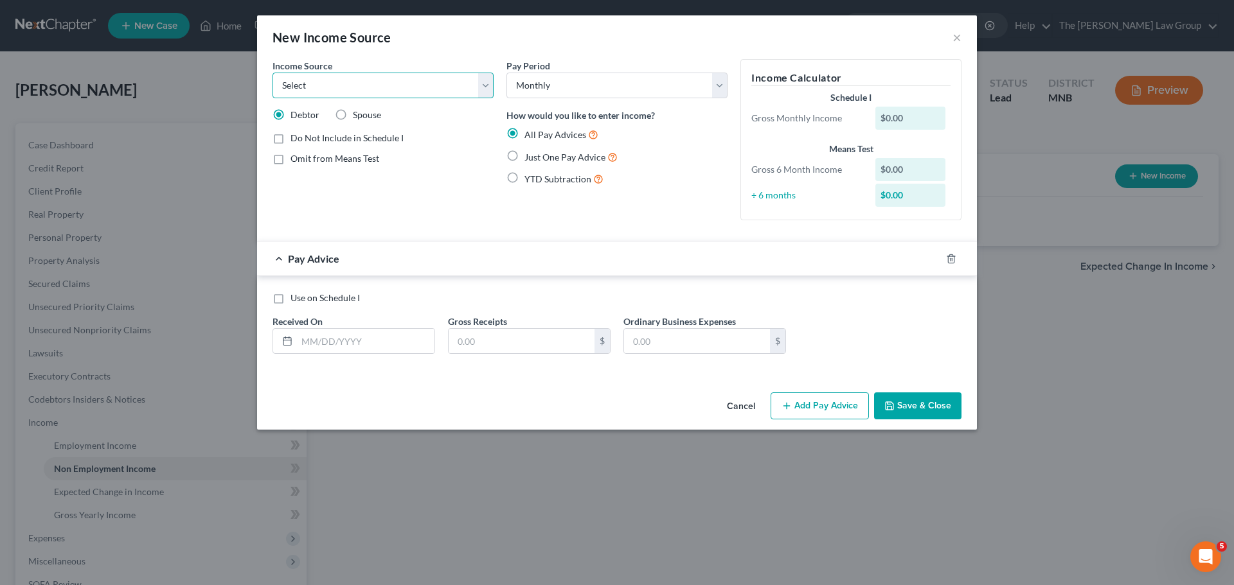
select select "4"
click at [272, 73] on select "Select Unemployment Disability (from employer) Pension Retirement Social Securi…" at bounding box center [382, 86] width 221 height 26
click at [466, 344] on input "text" at bounding box center [521, 341] width 146 height 24
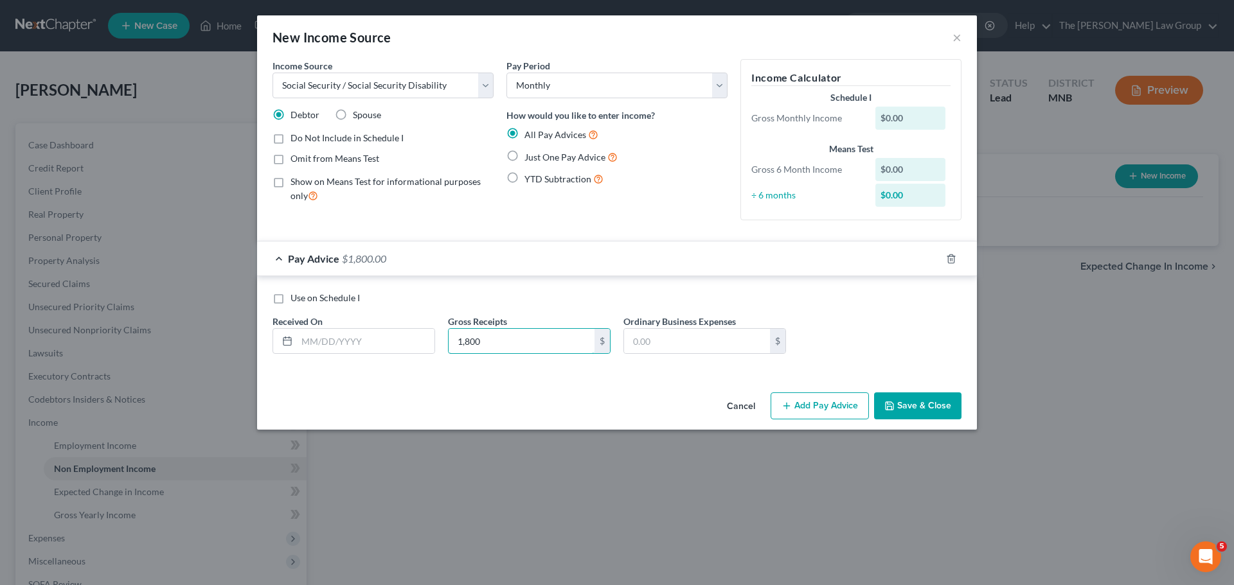
type input "1,800"
click at [450, 398] on div "Cancel Add Pay Advice Save & Close" at bounding box center [617, 408] width 720 height 42
click at [317, 335] on input "text" at bounding box center [365, 341] width 137 height 24
type input "[DATE]"
click at [912, 405] on button "Save & Close" at bounding box center [917, 406] width 87 height 27
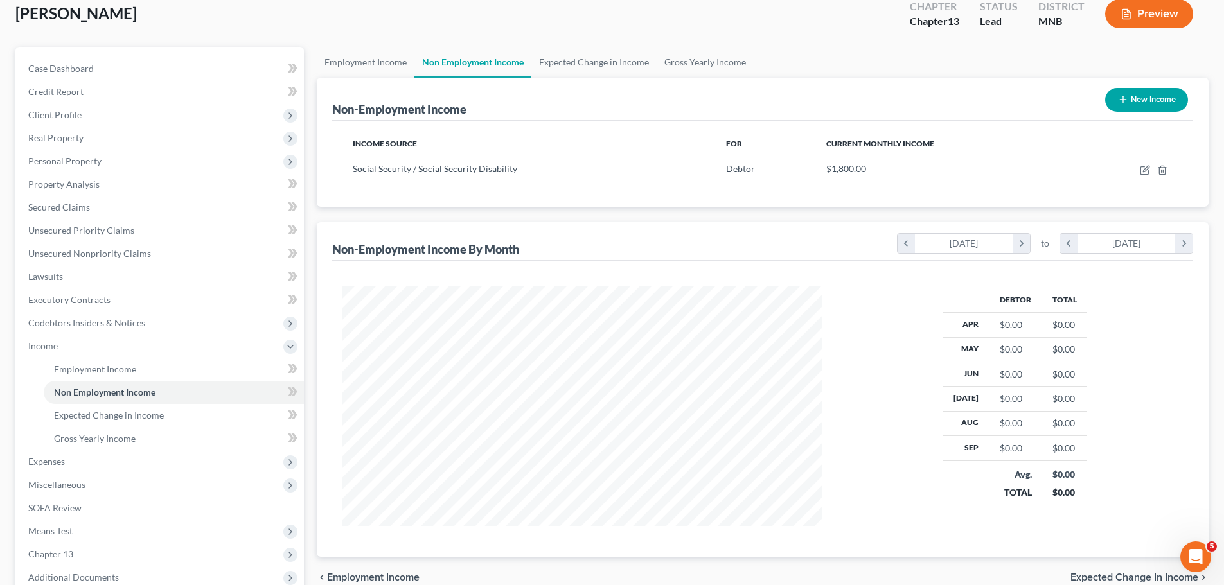
scroll to position [213, 0]
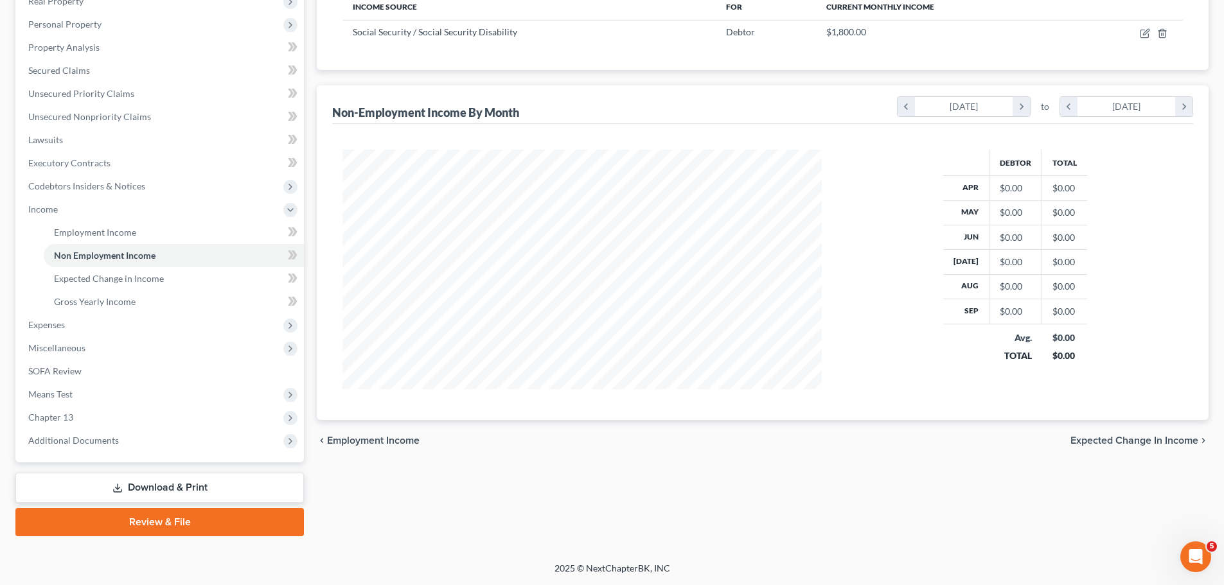
click at [1147, 437] on span "Expected Change in Income" at bounding box center [1134, 441] width 128 height 10
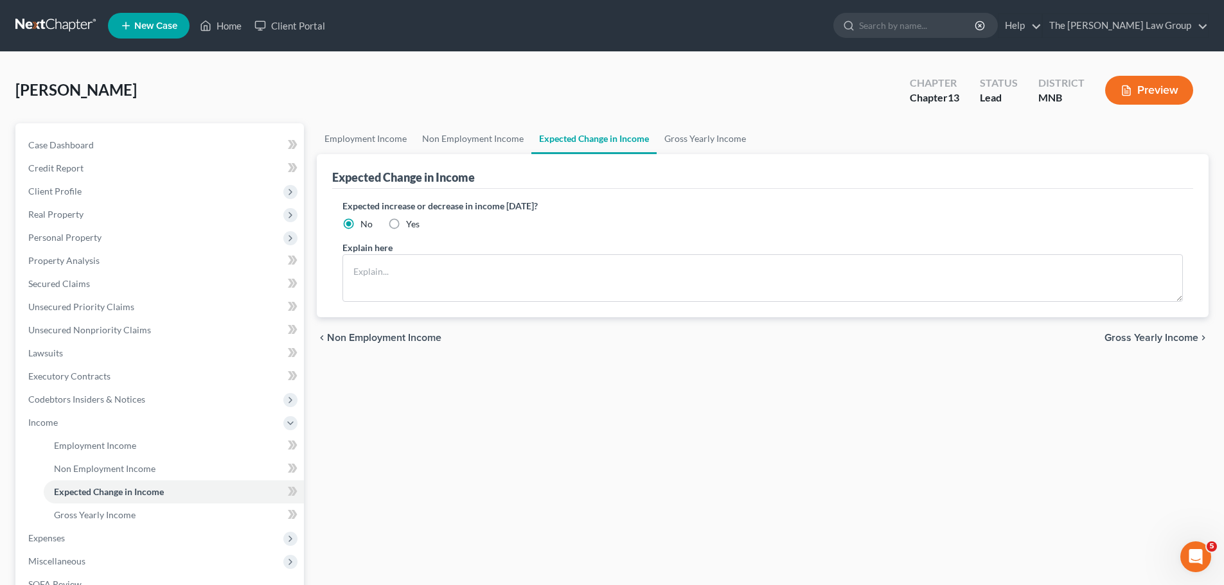
click at [1151, 334] on span "Gross Yearly Income" at bounding box center [1151, 338] width 94 height 10
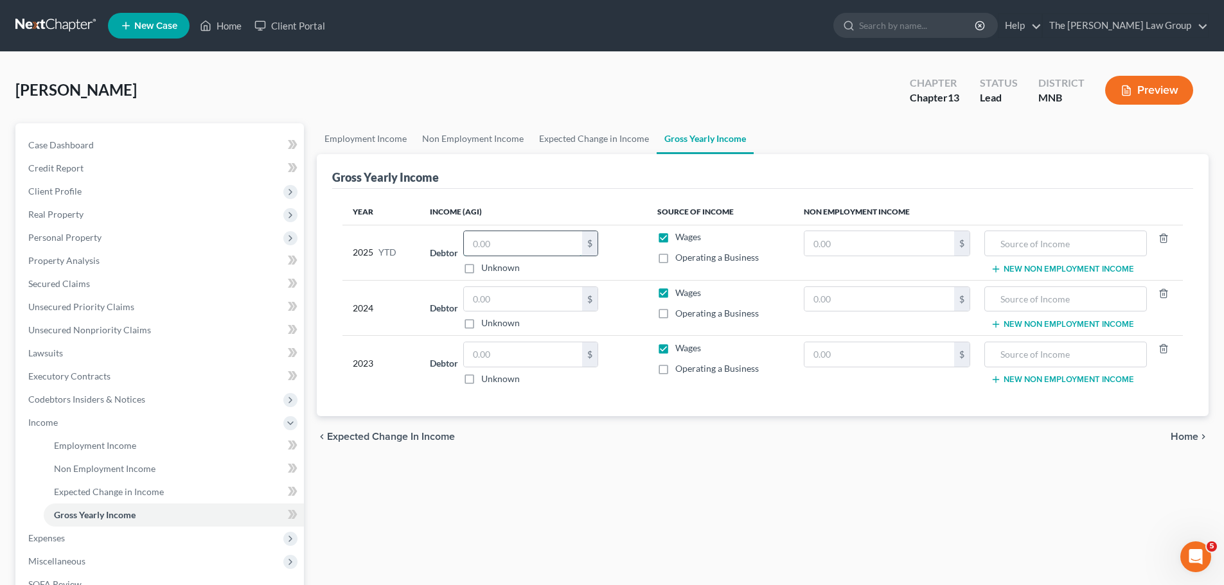
click at [518, 243] on input "text" at bounding box center [523, 243] width 118 height 24
click at [506, 295] on input "text" at bounding box center [523, 299] width 118 height 24
click at [527, 220] on th "Income (AGI)" at bounding box center [533, 212] width 227 height 26
click at [526, 242] on input "text" at bounding box center [523, 243] width 118 height 24
click at [504, 358] on input "text" at bounding box center [523, 354] width 118 height 24
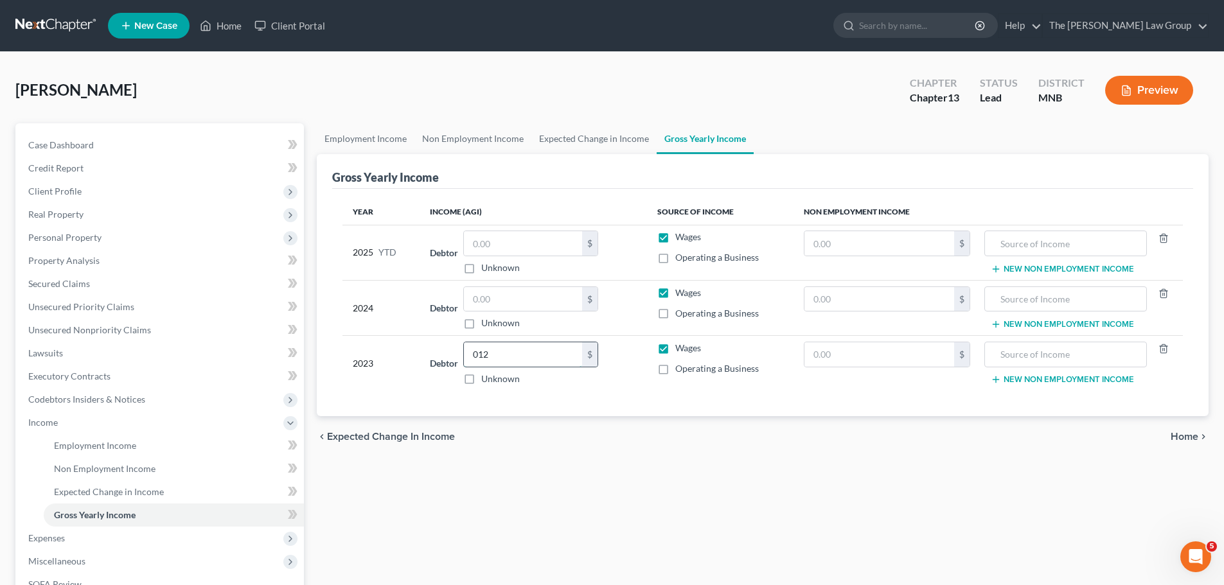
type input "012"
click at [516, 261] on div "$ Unknown" at bounding box center [530, 253] width 135 height 44
click at [520, 242] on input "text" at bounding box center [523, 243] width 118 height 24
type input "18,000"
click at [742, 415] on div "Year Income (AGI) Source of Income Non Employment Income 2025 YTD Debtor 18,000…" at bounding box center [762, 303] width 861 height 228
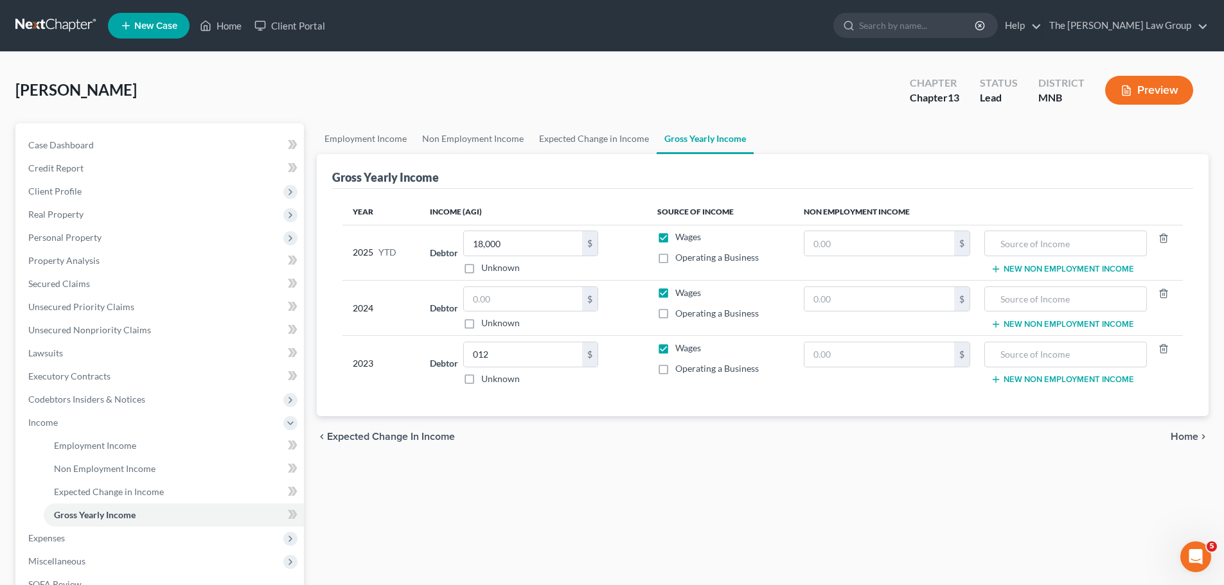
click at [1187, 438] on span "Home" at bounding box center [1185, 437] width 28 height 10
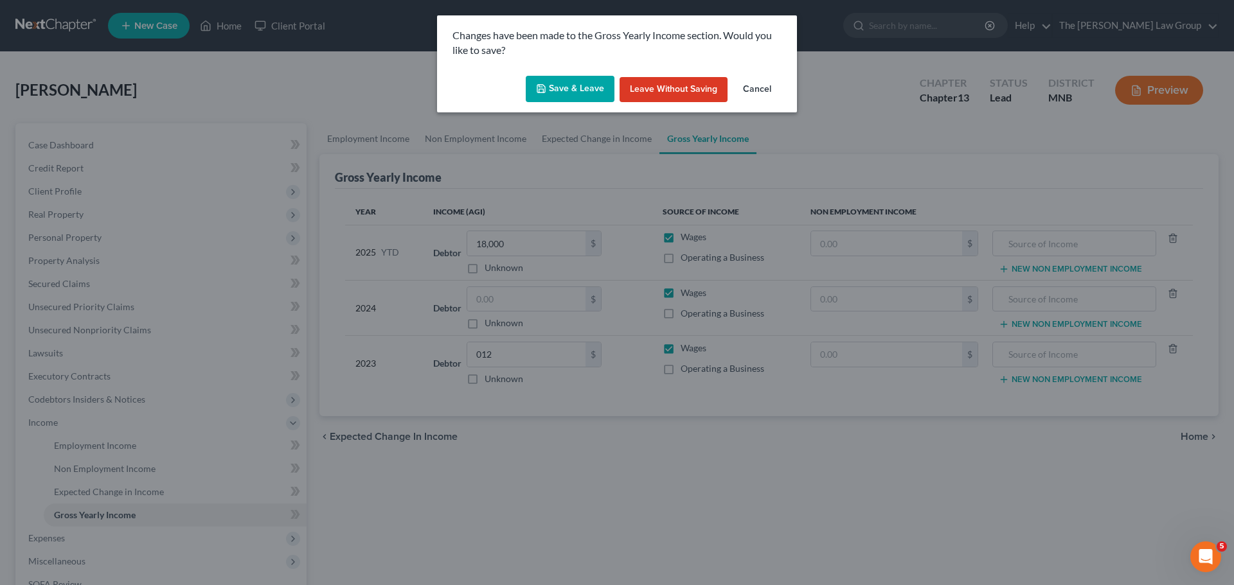
click at [569, 87] on button "Save & Leave" at bounding box center [570, 89] width 89 height 27
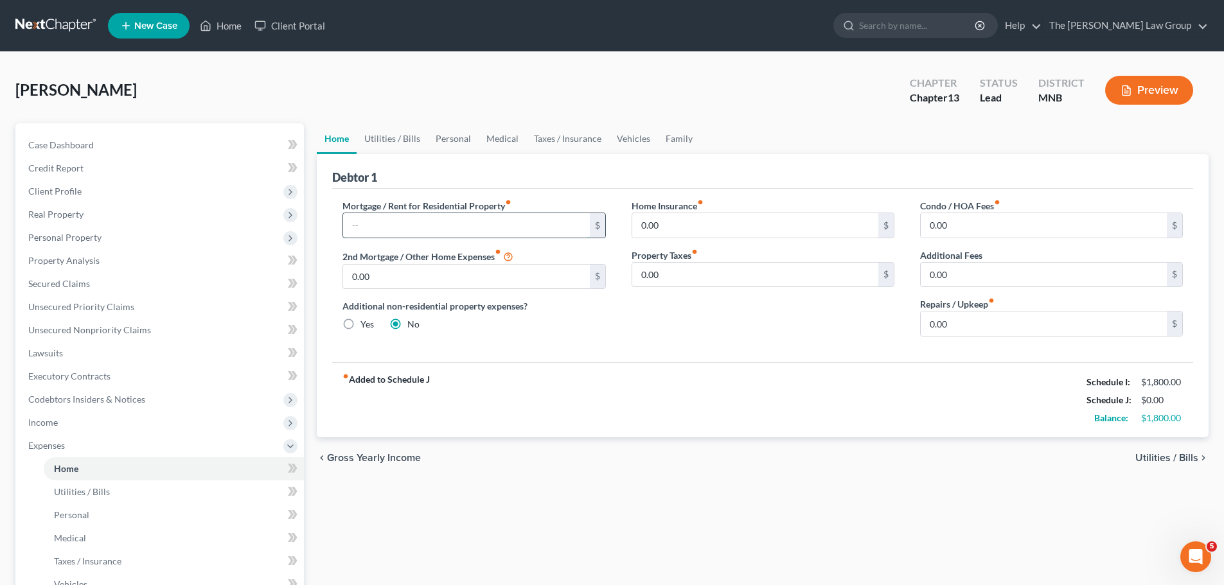
click at [576, 222] on input "text" at bounding box center [466, 225] width 246 height 24
click at [669, 393] on div "fiber_manual_record Added to Schedule J Schedule I: $1,800.00 Schedule J: $0.00…" at bounding box center [762, 399] width 861 height 75
click at [531, 229] on input "text" at bounding box center [466, 225] width 246 height 24
type input "800.00"
click at [786, 360] on div "Mortgage / Rent for Residential Property fiber_manual_record 800.00 $ 2nd Mortg…" at bounding box center [762, 275] width 861 height 173
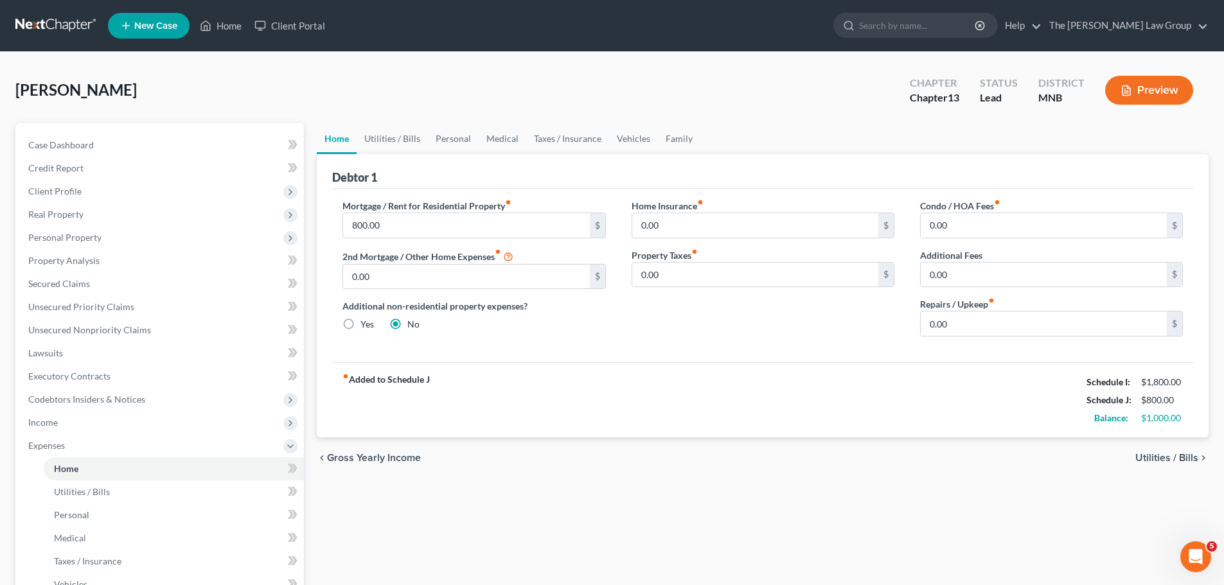
click at [1174, 453] on span "Utilities / Bills" at bounding box center [1166, 458] width 63 height 10
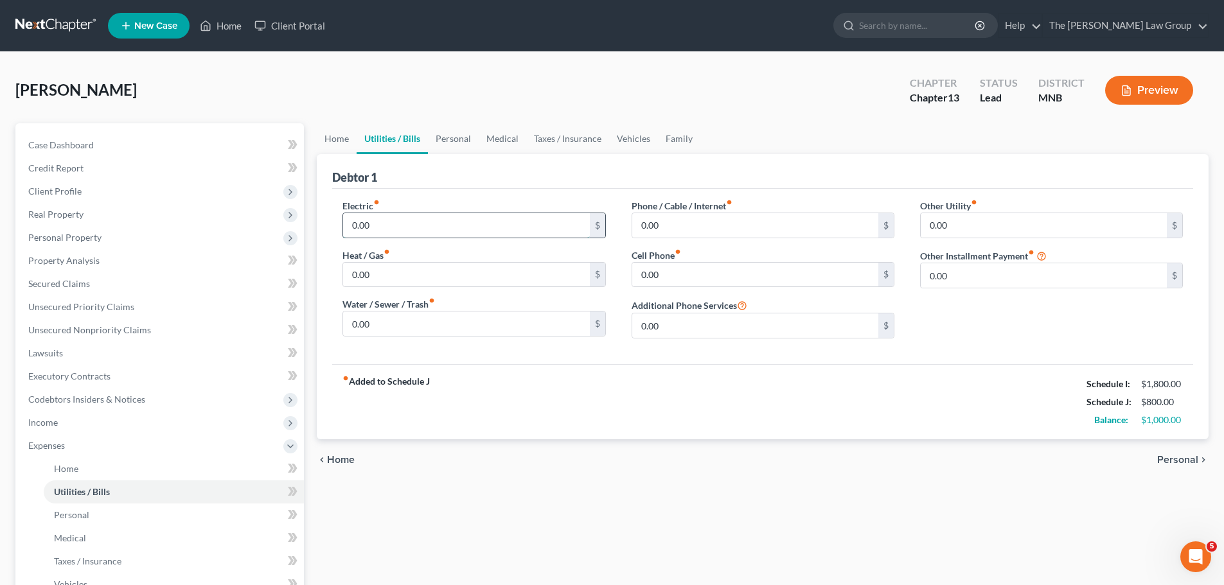
click at [465, 228] on input "0.00" at bounding box center [466, 225] width 246 height 24
type input "80.00"
click at [696, 229] on input "0.00" at bounding box center [755, 225] width 246 height 24
type input "200.00"
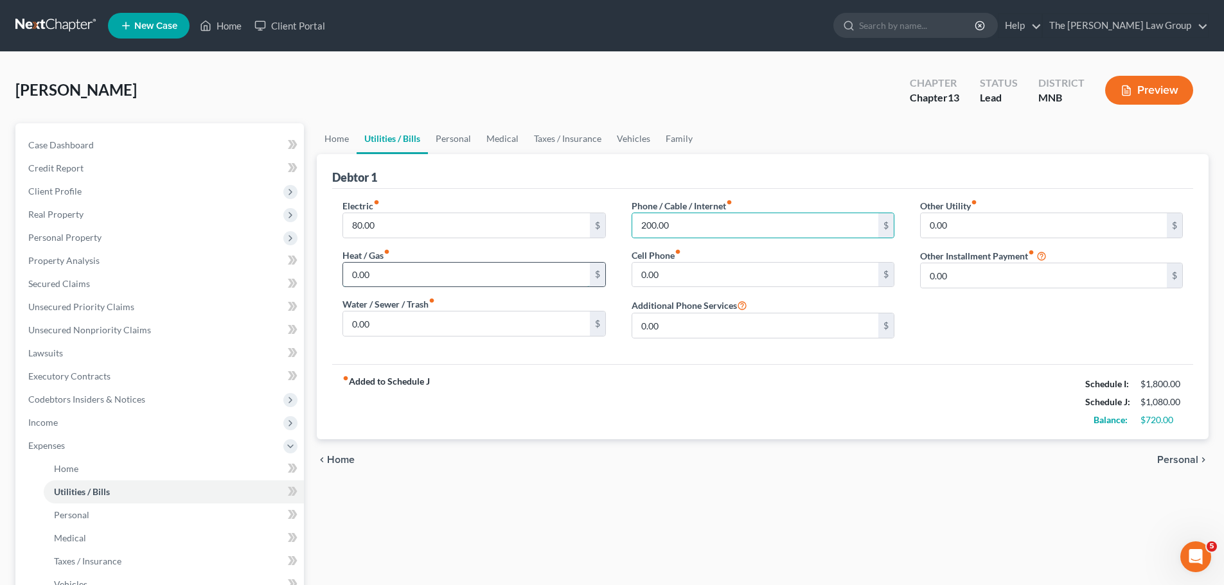
click at [518, 281] on input "0.00" at bounding box center [466, 275] width 246 height 24
type input "140"
click at [727, 270] on input "0.00" at bounding box center [755, 275] width 246 height 24
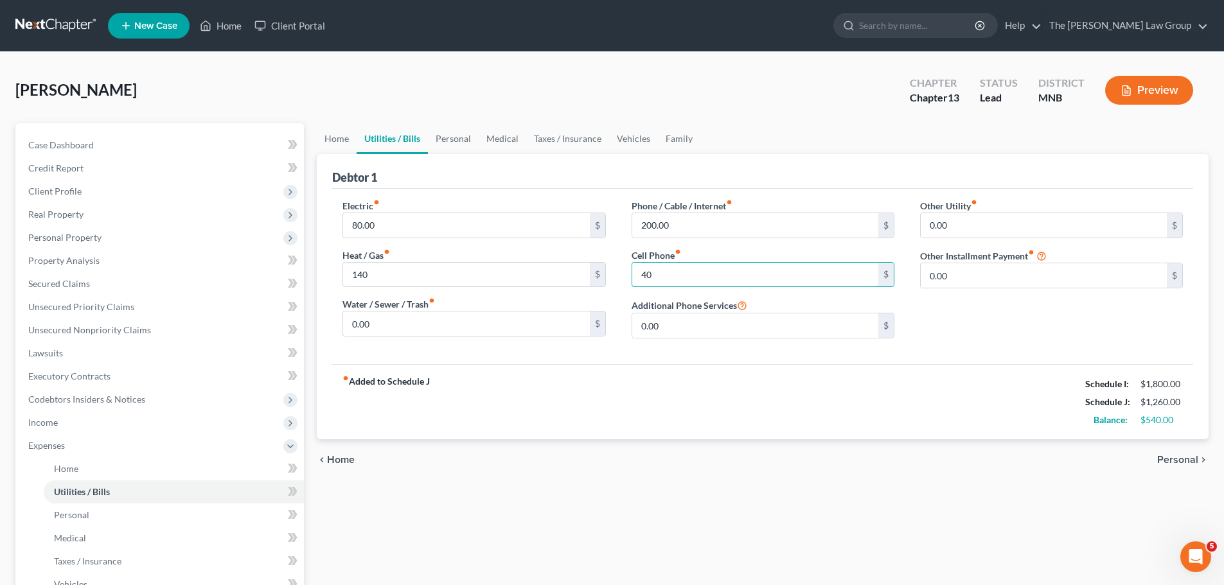
type input "40"
click at [724, 431] on div "fiber_manual_record Added to Schedule J Schedule I: $1,800.00 Schedule J: $1,26…" at bounding box center [762, 401] width 861 height 75
click at [402, 328] on input "0.00" at bounding box center [466, 324] width 246 height 24
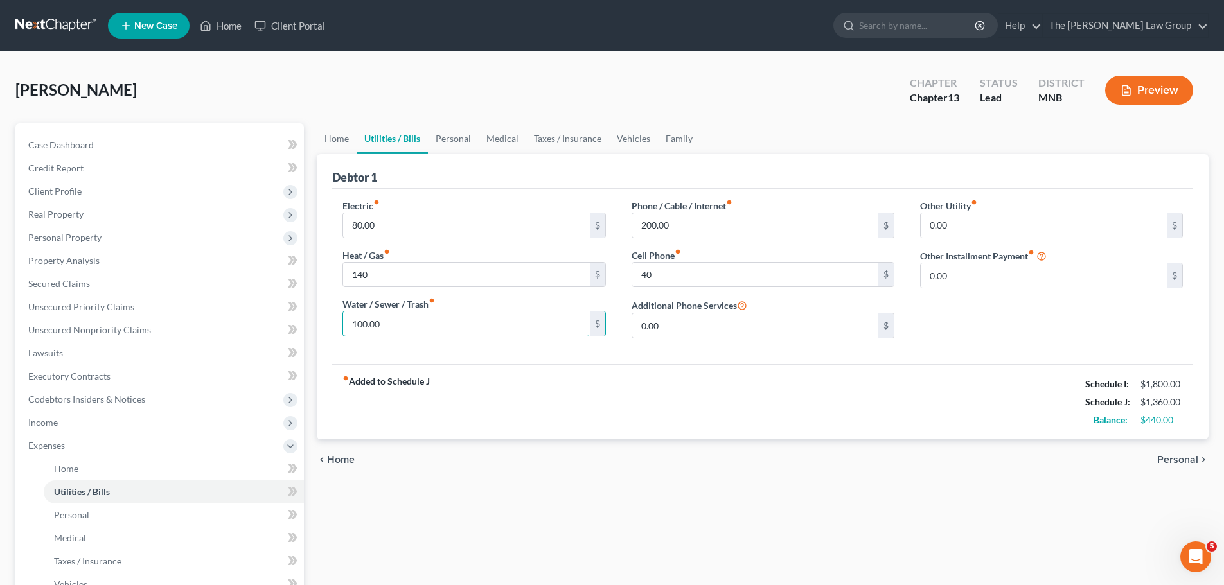
type input "100.00"
click at [1176, 460] on span "Personal" at bounding box center [1177, 460] width 41 height 10
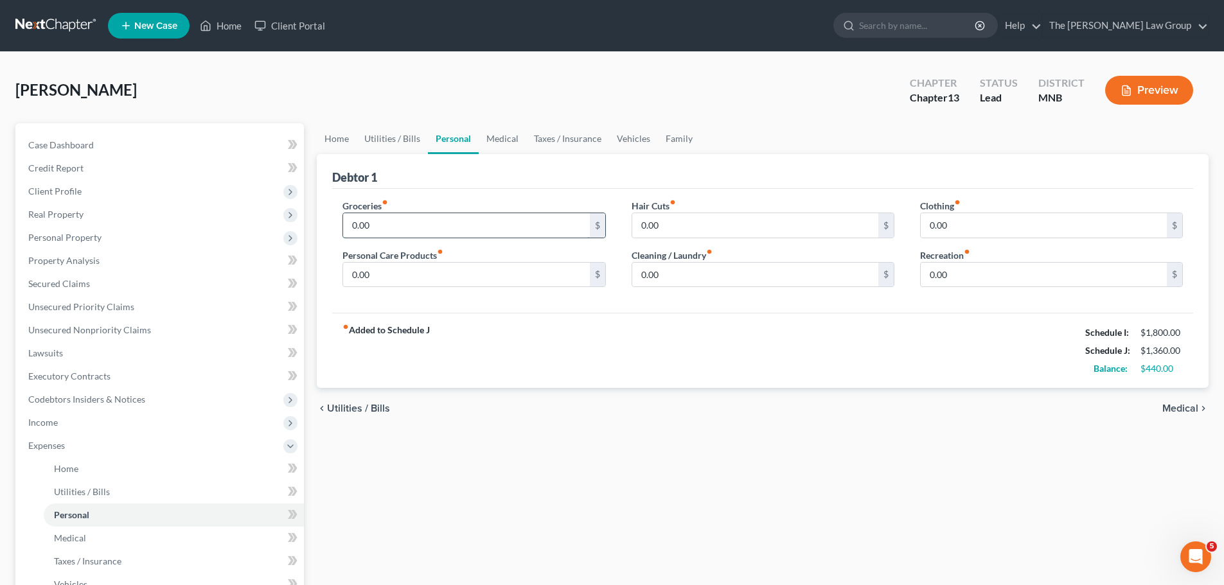
click at [488, 218] on input "0.00" at bounding box center [466, 225] width 246 height 24
click at [488, 220] on input "0.00" at bounding box center [466, 225] width 246 height 24
click at [424, 228] on input "0.00" at bounding box center [466, 225] width 246 height 24
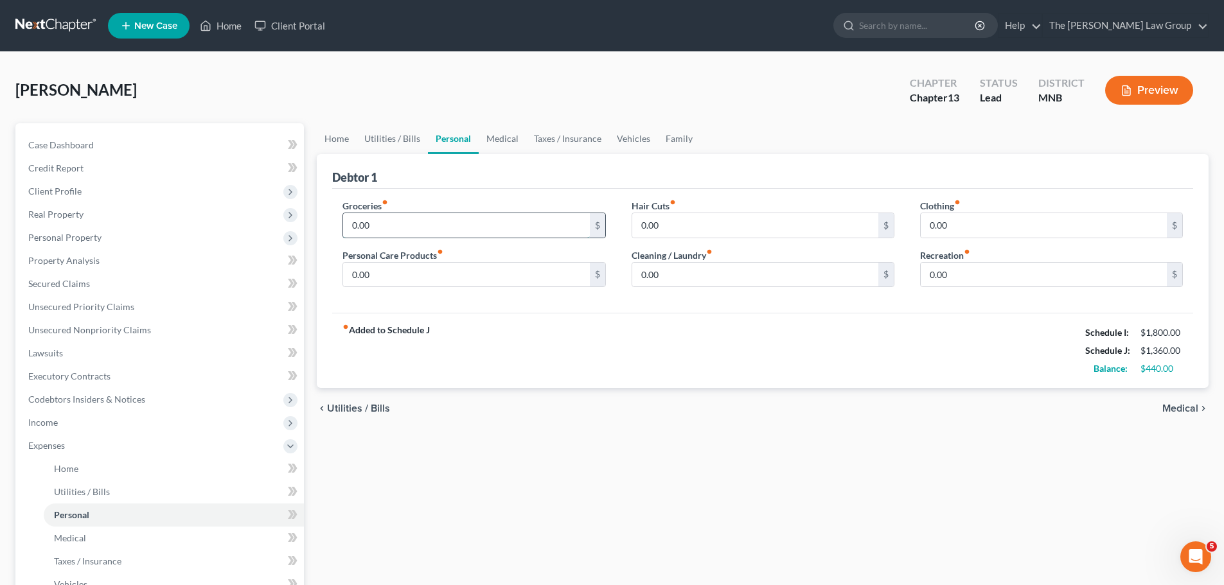
click at [424, 228] on input "0.00" at bounding box center [466, 225] width 246 height 24
click at [524, 395] on div "chevron_left Utilities / Bills Medical chevron_right" at bounding box center [763, 408] width 892 height 41
click at [449, 224] on input "200" at bounding box center [466, 225] width 246 height 24
type input "200.00"
click at [1192, 411] on span "Medical" at bounding box center [1180, 408] width 36 height 10
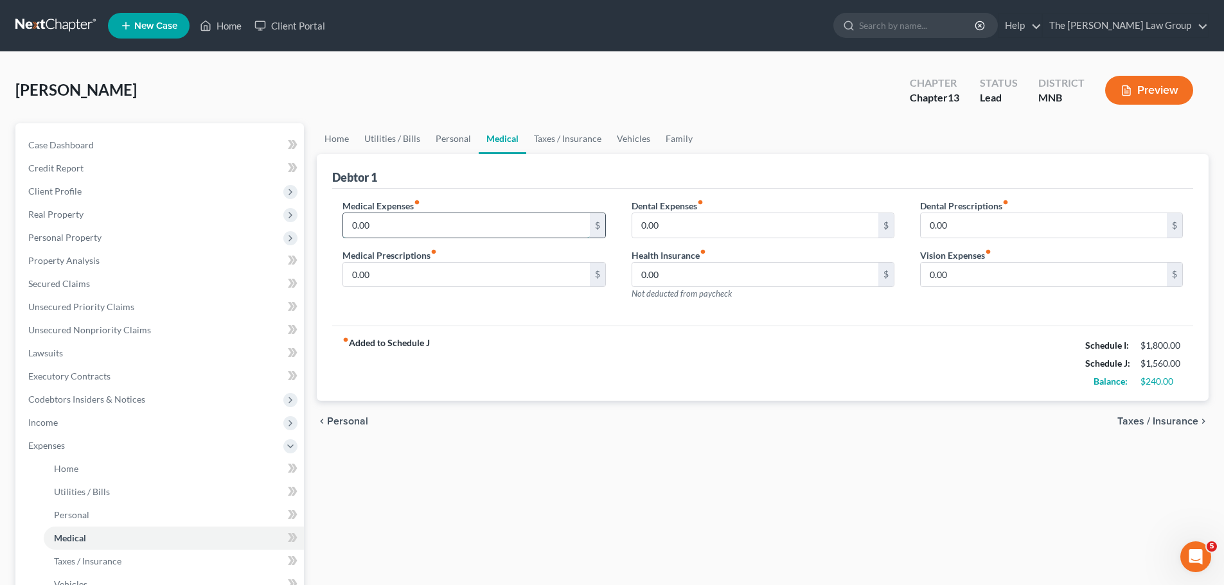
click at [385, 220] on input "0.00" at bounding box center [466, 225] width 246 height 24
click at [436, 222] on input "0.00" at bounding box center [466, 225] width 246 height 24
type input "70"
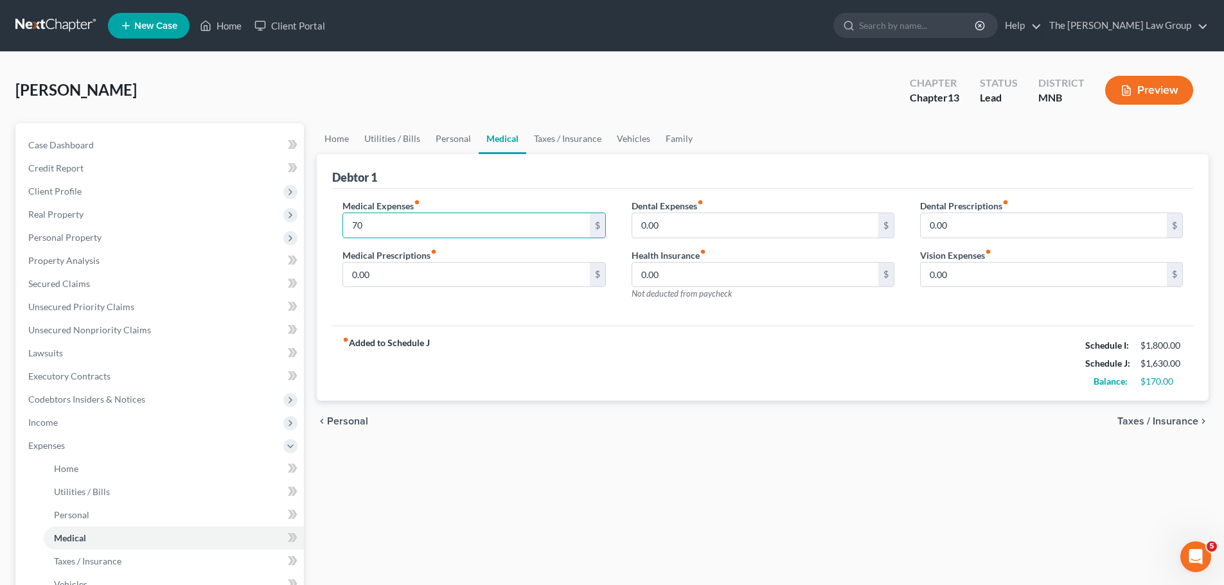
click at [878, 389] on div "fiber_manual_record Added to Schedule J Schedule I: $1,800.00 Schedule J: $1,63…" at bounding box center [762, 363] width 861 height 75
click at [1165, 426] on span "Taxes / Insurance" at bounding box center [1157, 421] width 81 height 10
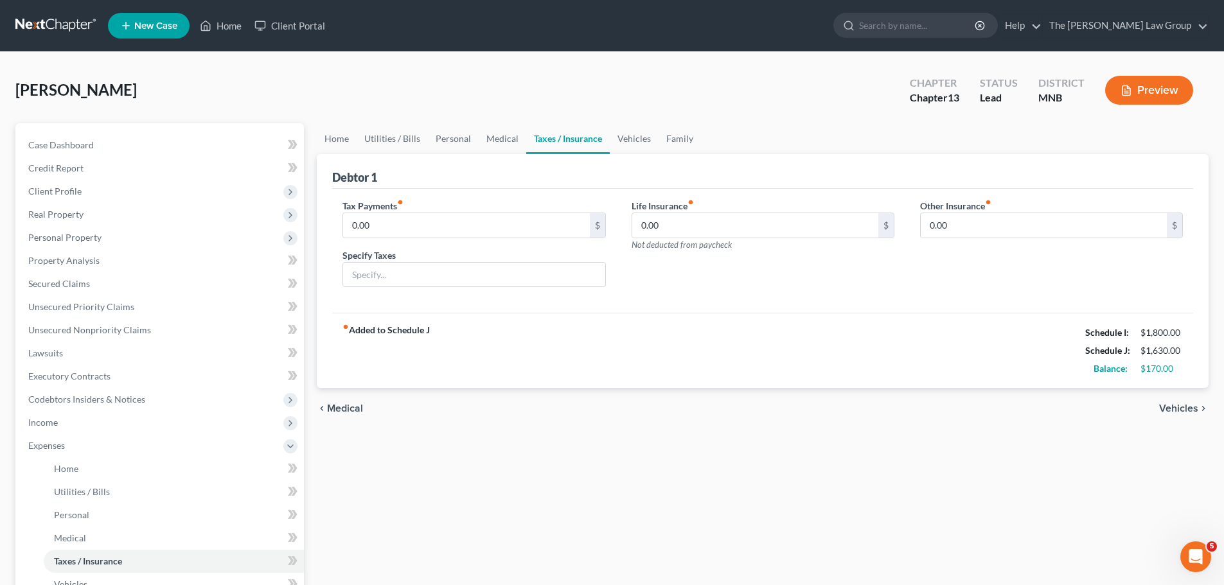
click at [1174, 404] on span "Vehicles" at bounding box center [1178, 408] width 39 height 10
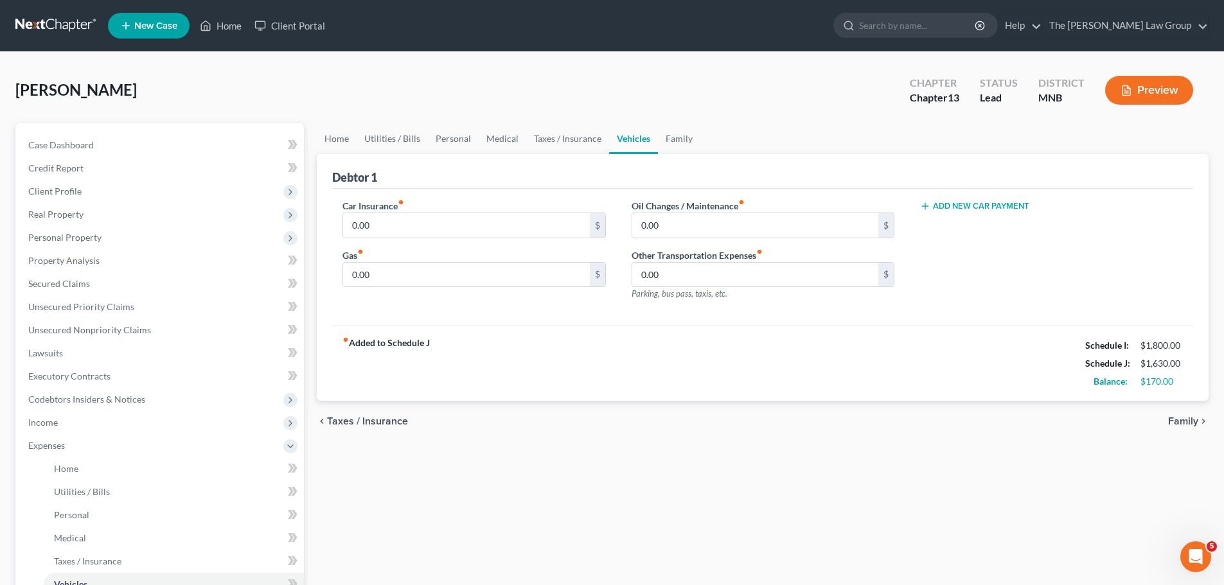
click at [1189, 424] on span "Family" at bounding box center [1183, 421] width 30 height 10
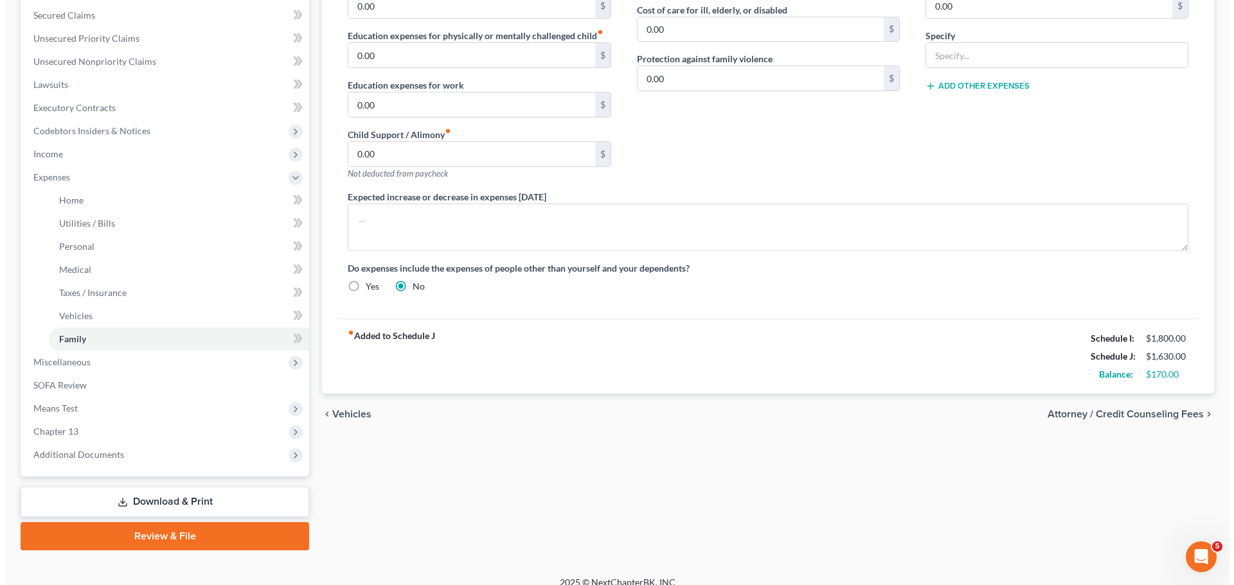
scroll to position [283, 0]
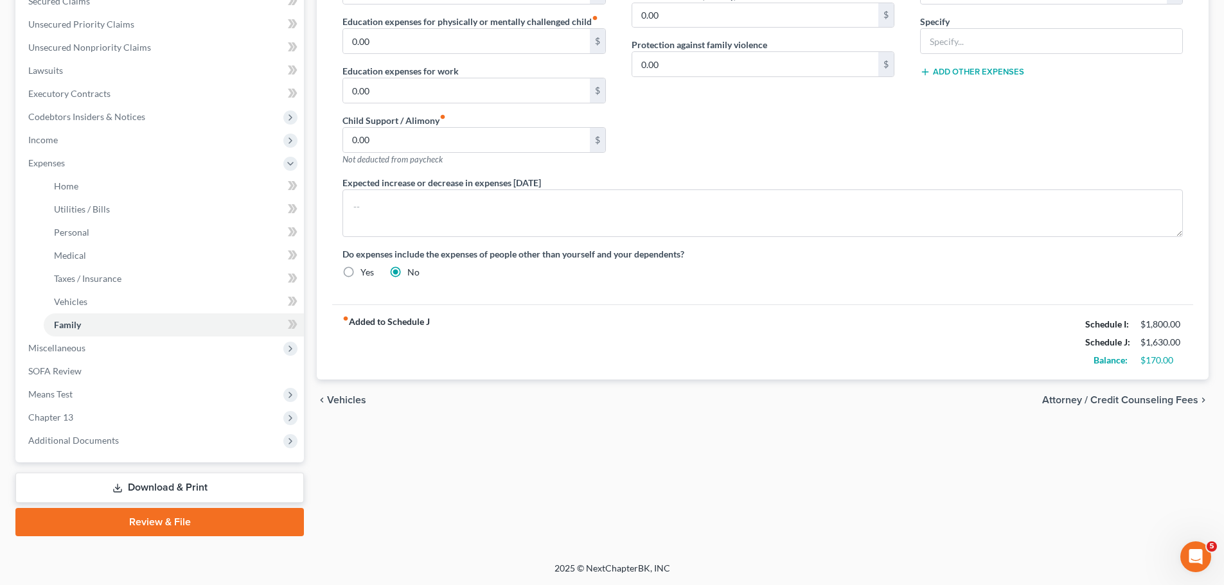
click at [1169, 402] on span "Attorney / Credit Counseling Fees" at bounding box center [1120, 400] width 156 height 10
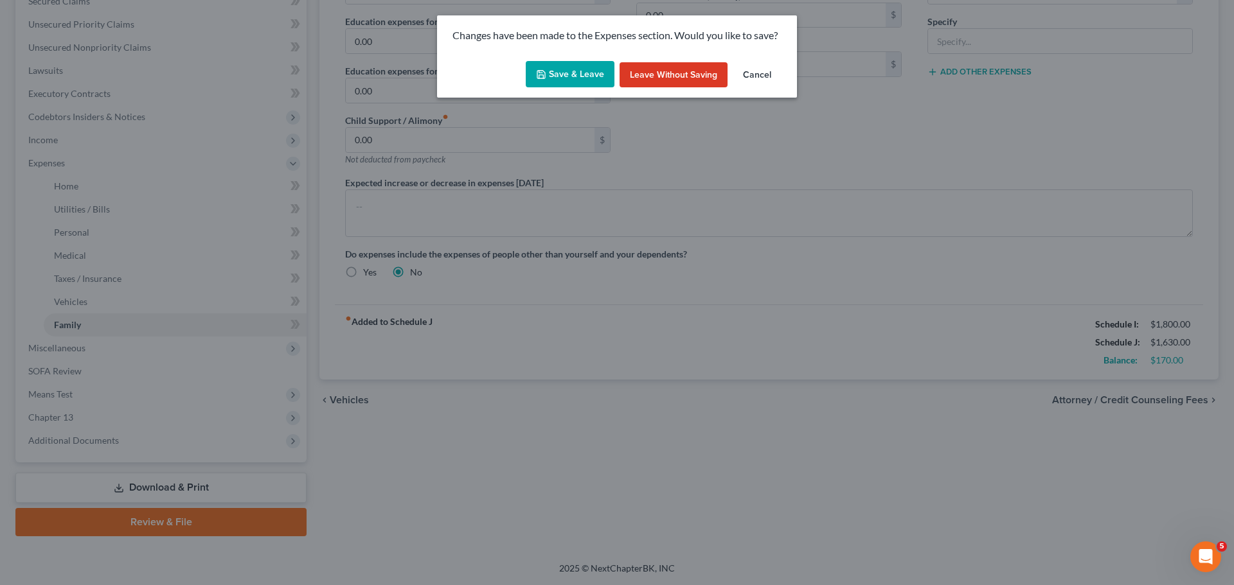
click at [578, 78] on button "Save & Leave" at bounding box center [570, 74] width 89 height 27
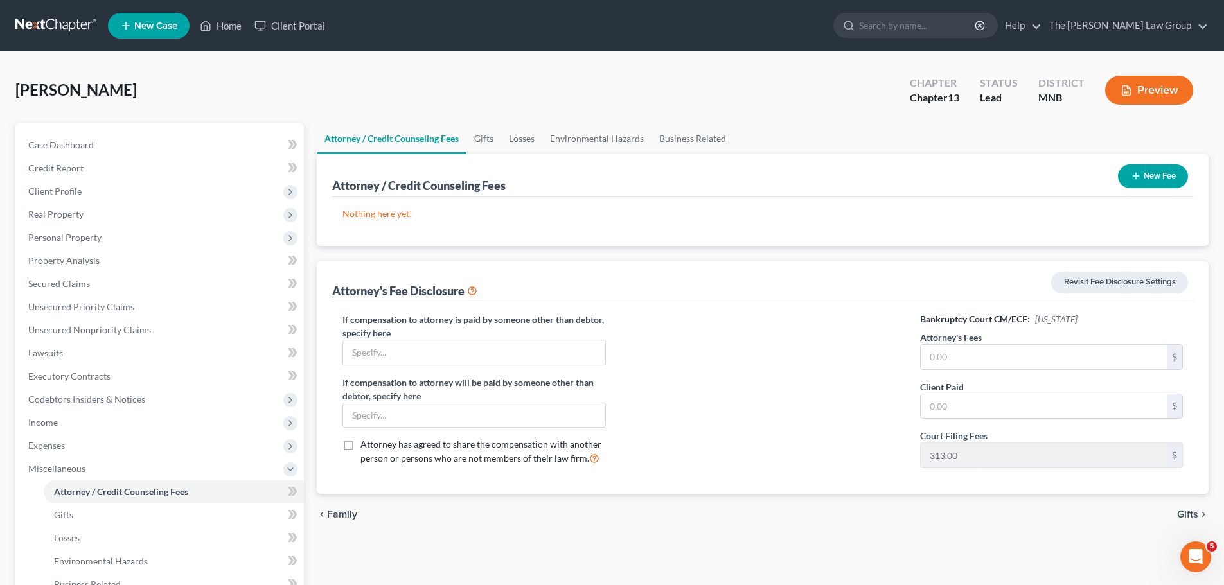
click at [1147, 90] on button "Preview" at bounding box center [1149, 90] width 88 height 29
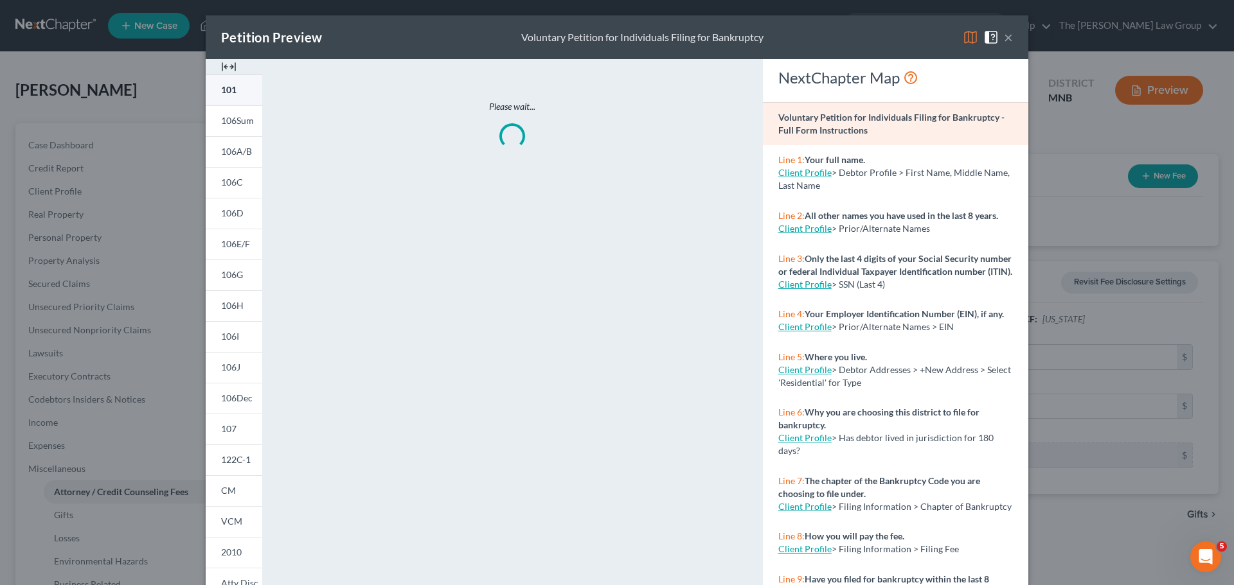
click at [226, 92] on span "101" at bounding box center [228, 89] width 15 height 11
click at [231, 119] on span "106Sum" at bounding box center [237, 120] width 33 height 11
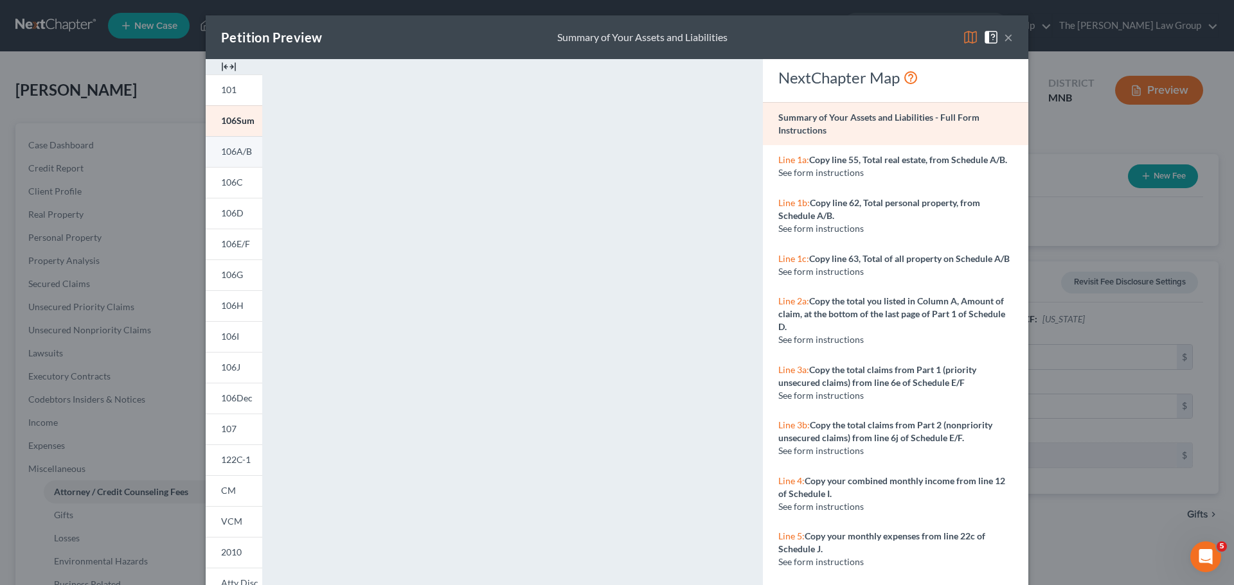
click at [229, 152] on span "106A/B" at bounding box center [236, 151] width 31 height 11
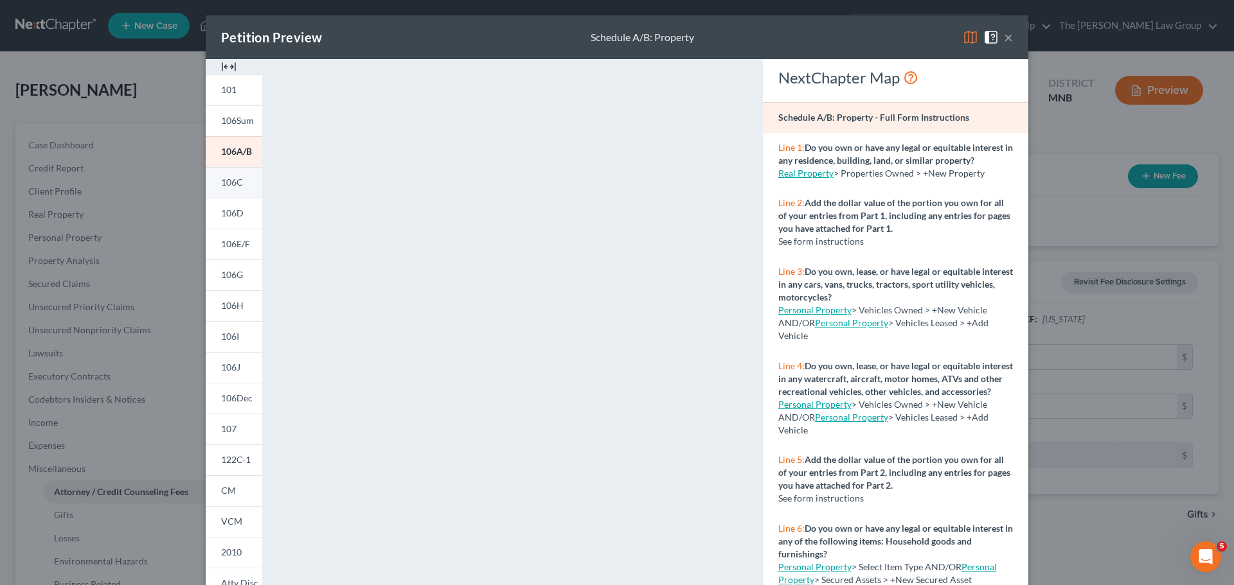
drag, startPoint x: 220, startPoint y: 184, endPoint x: 230, endPoint y: 182, distance: 9.8
click at [221, 184] on span "106C" at bounding box center [232, 182] width 22 height 11
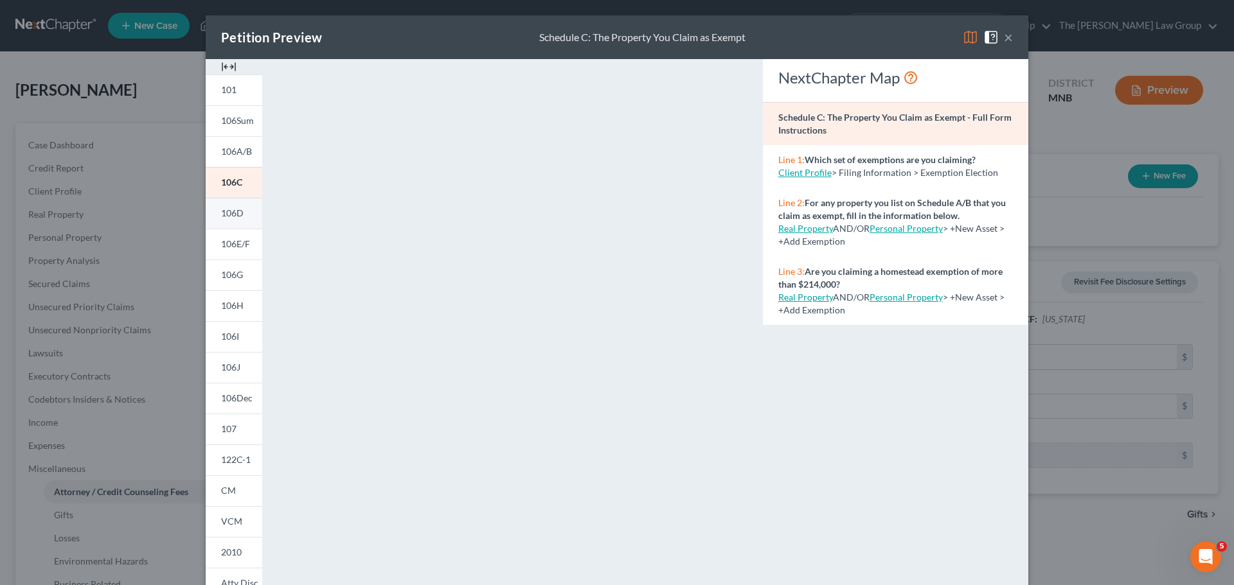
click at [221, 213] on span "106D" at bounding box center [232, 213] width 22 height 11
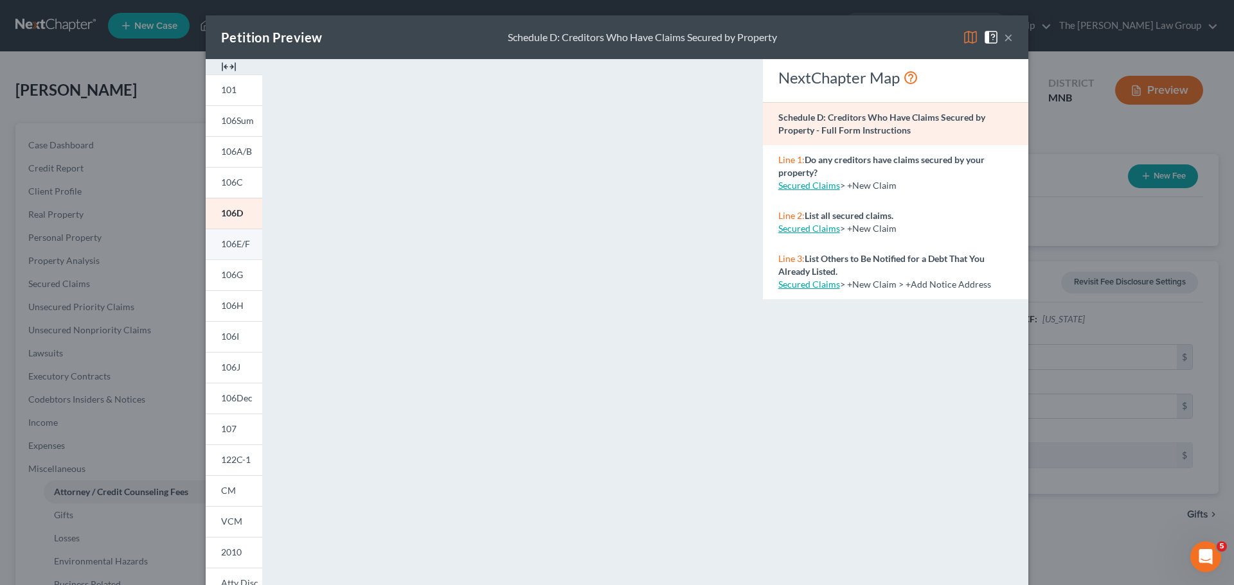
click at [242, 244] on span "106E/F" at bounding box center [235, 243] width 29 height 11
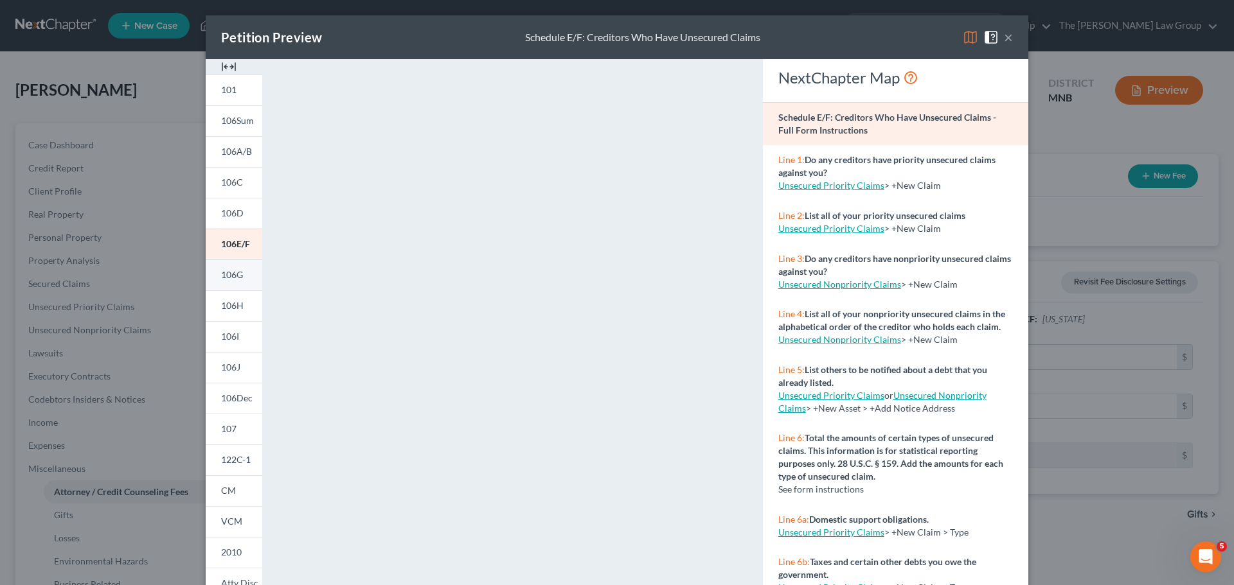
click at [221, 269] on span "106G" at bounding box center [232, 274] width 22 height 11
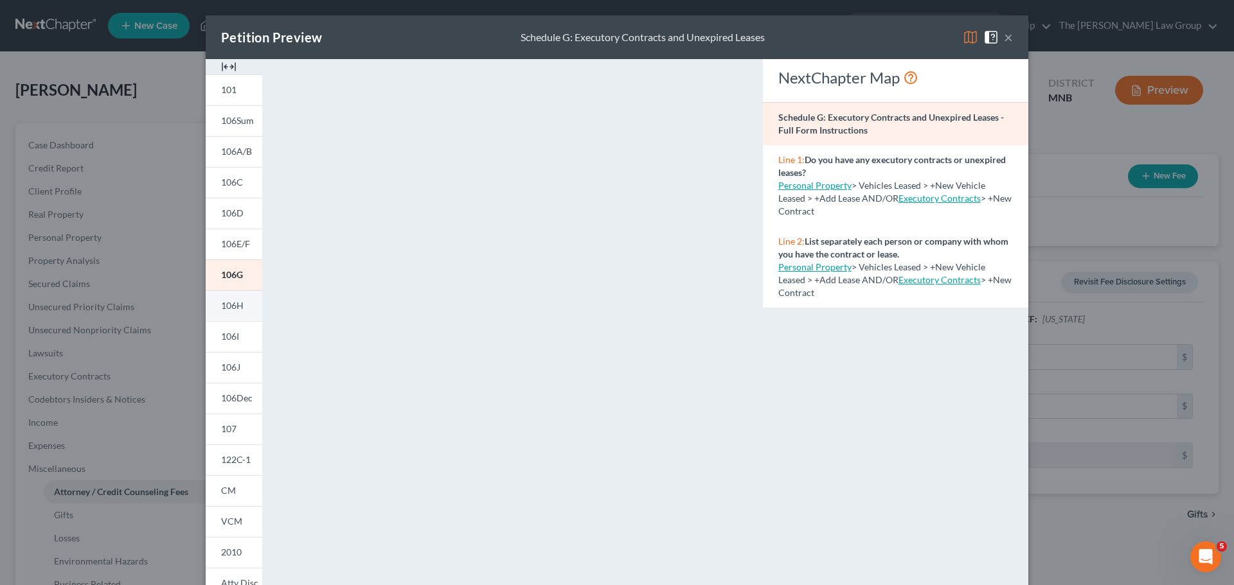
click at [227, 302] on span "106H" at bounding box center [232, 305] width 22 height 11
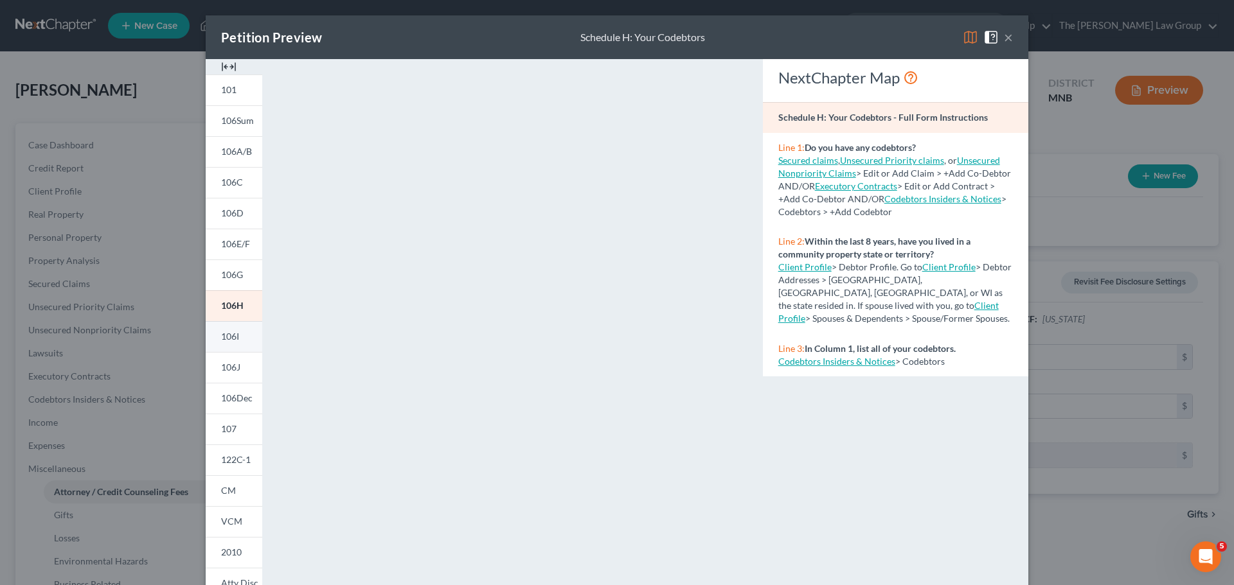
click at [228, 338] on span "106I" at bounding box center [230, 336] width 18 height 11
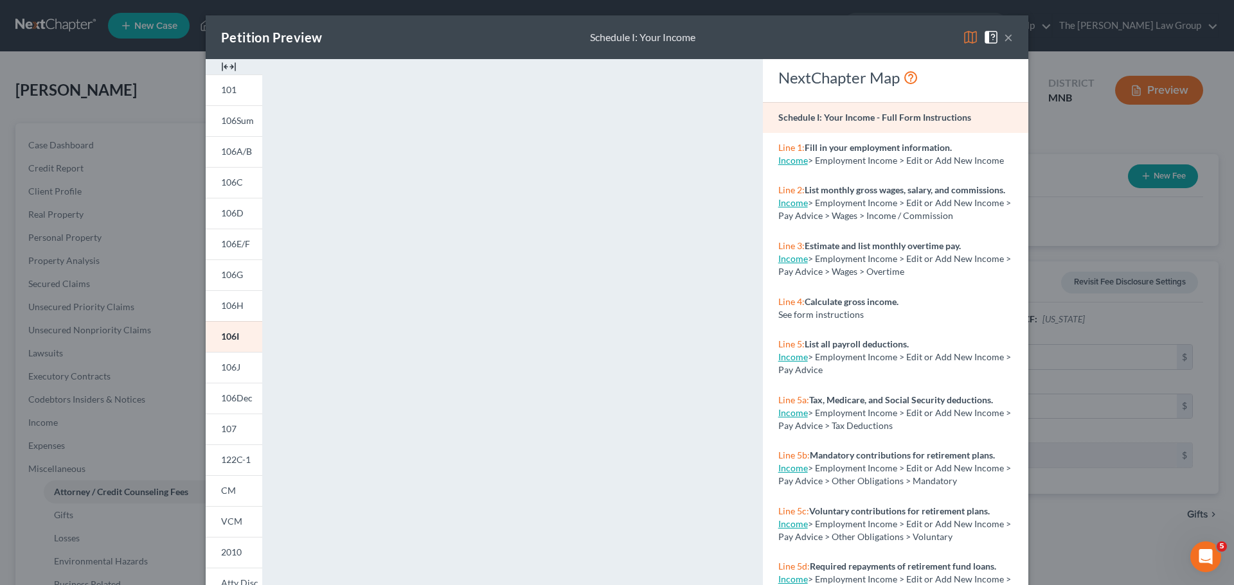
drag, startPoint x: 229, startPoint y: 371, endPoint x: 295, endPoint y: 349, distance: 69.7
click at [229, 371] on span "106J" at bounding box center [230, 367] width 19 height 11
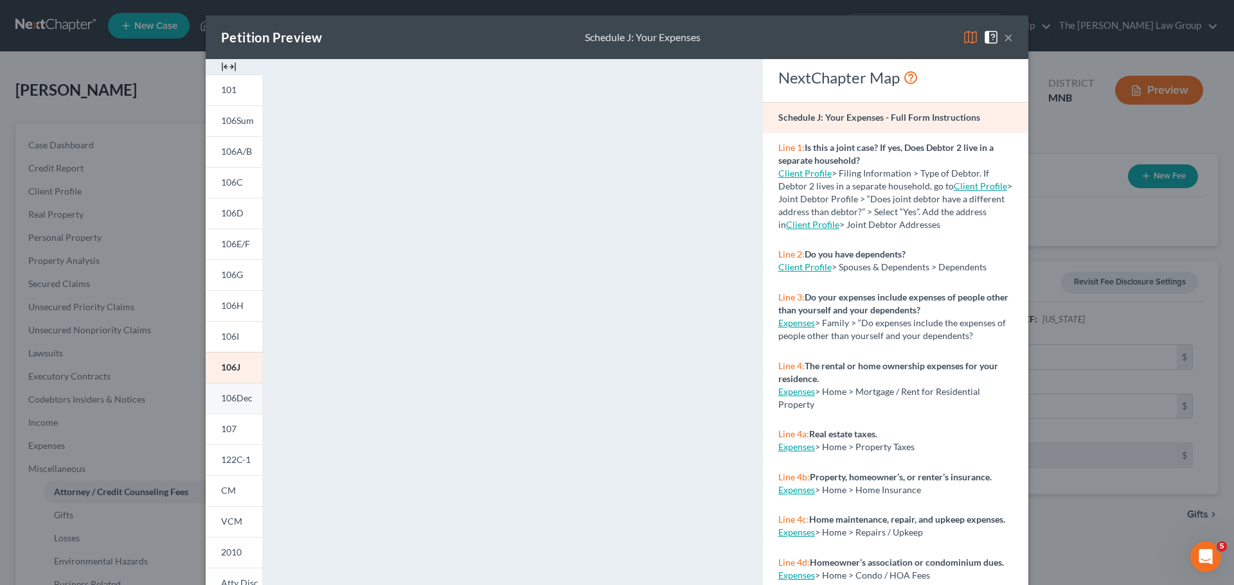
click at [238, 402] on span "106Dec" at bounding box center [236, 398] width 31 height 11
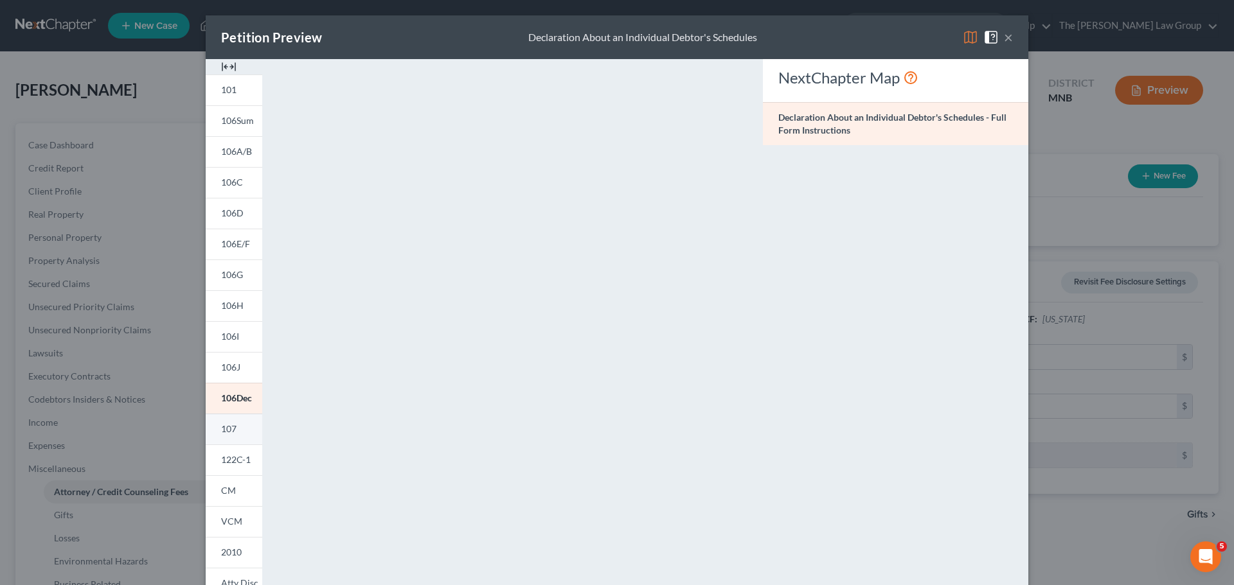
drag, startPoint x: 226, startPoint y: 429, endPoint x: 243, endPoint y: 420, distance: 19.3
click at [226, 429] on span "107" at bounding box center [228, 428] width 15 height 11
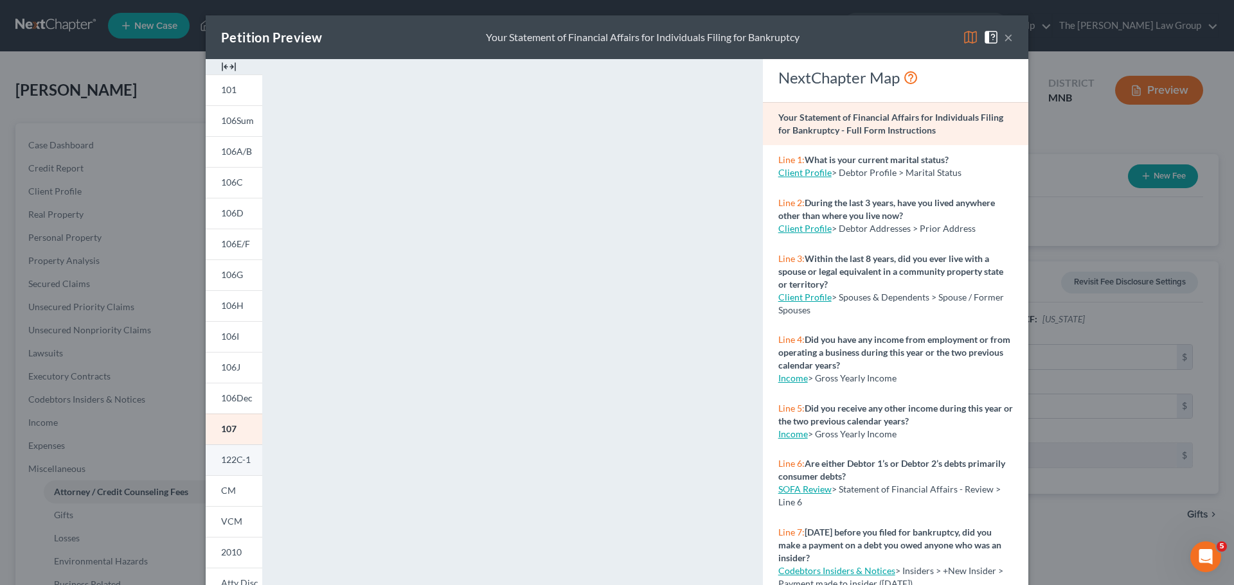
click at [236, 457] on span "122C-1" at bounding box center [236, 459] width 30 height 11
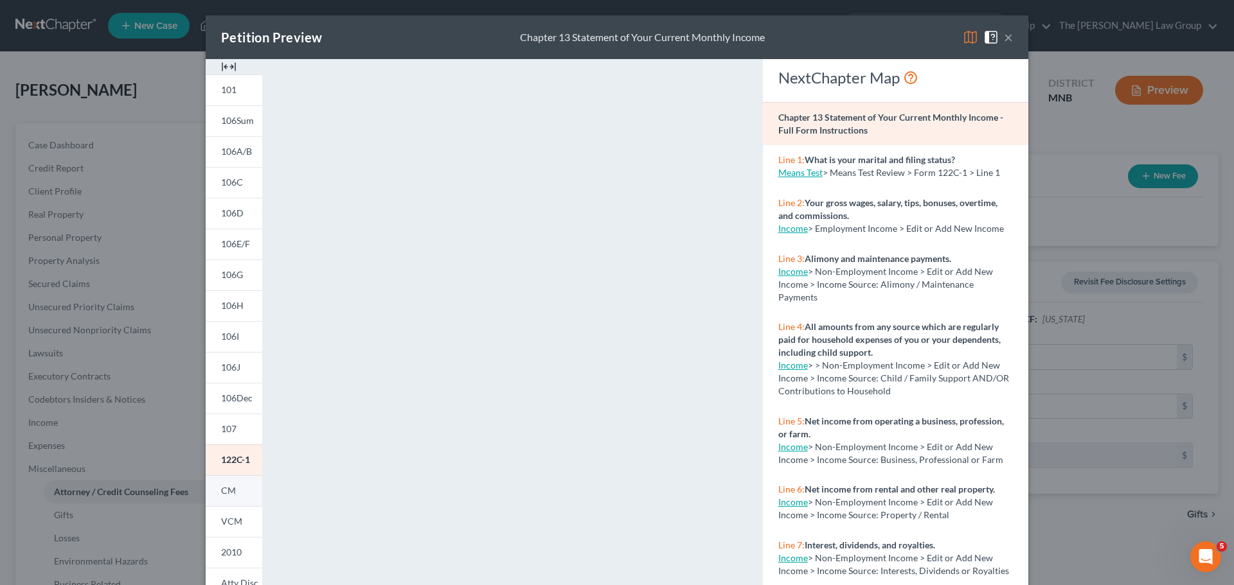
click at [222, 492] on span "CM" at bounding box center [228, 490] width 15 height 11
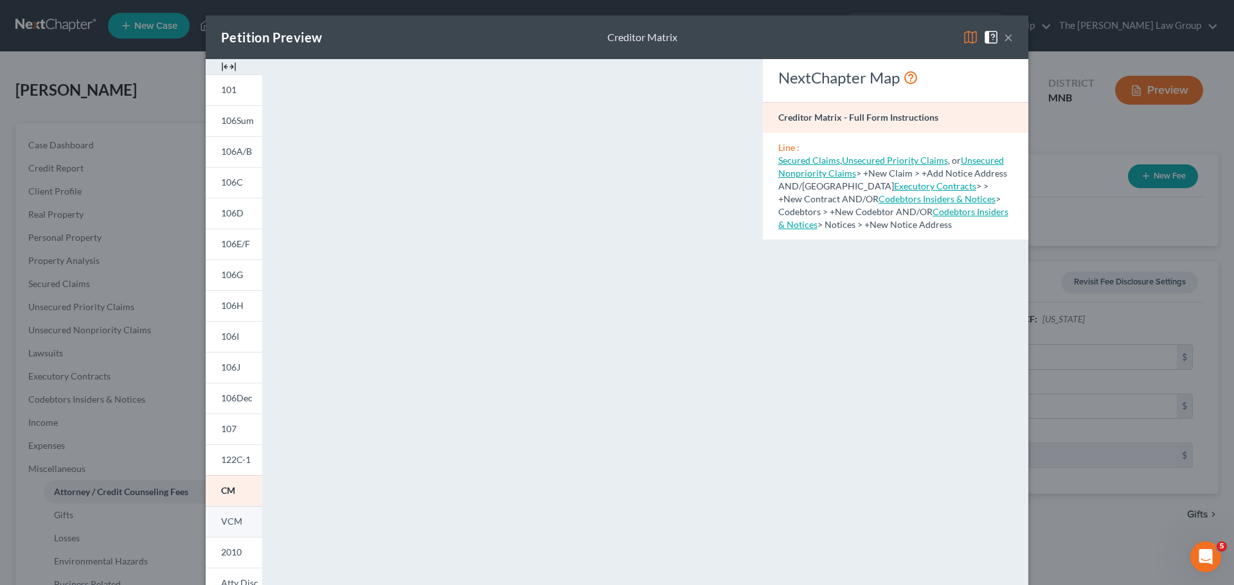
click at [228, 518] on span "VCM" at bounding box center [231, 521] width 21 height 11
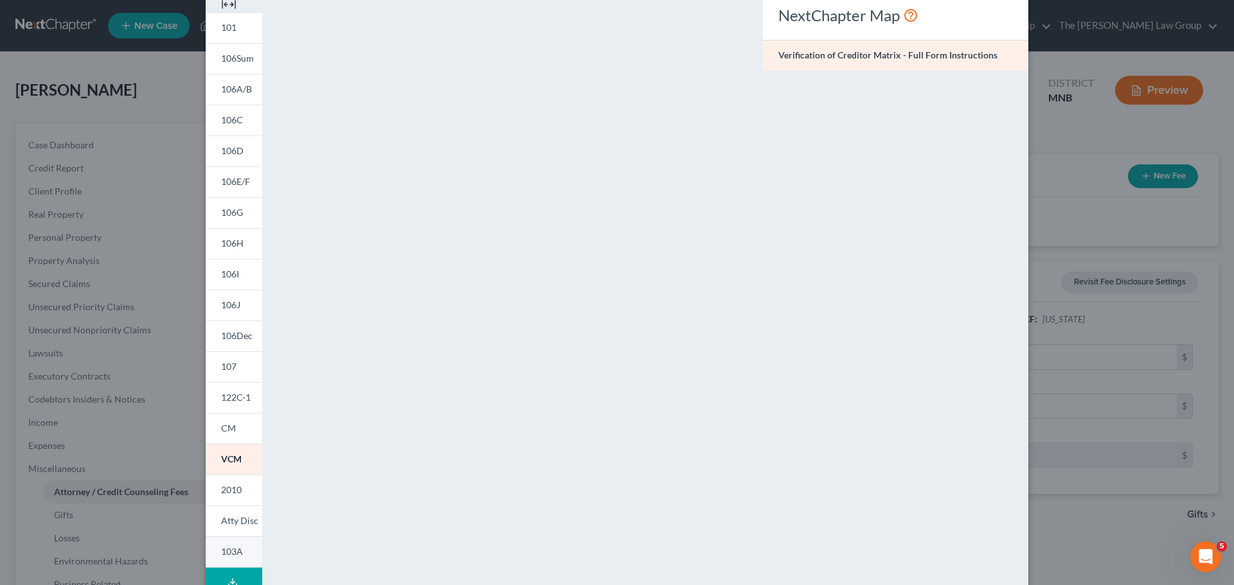
scroll to position [139, 0]
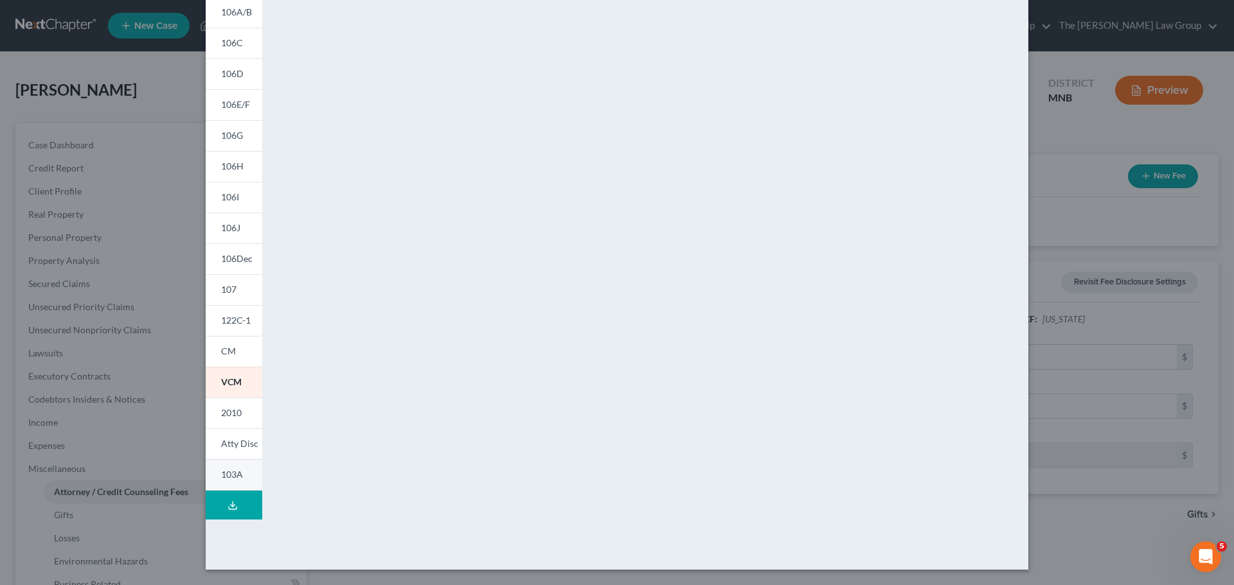
click at [232, 470] on span "103A" at bounding box center [232, 474] width 22 height 11
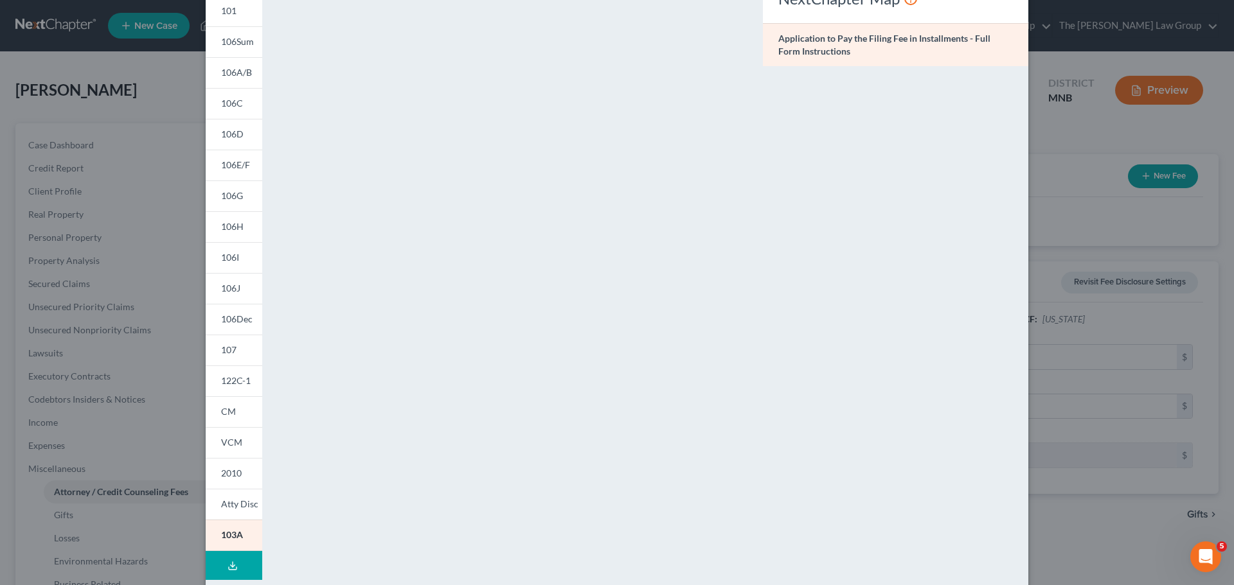
scroll to position [0, 0]
